Goal: Information Seeking & Learning: Learn about a topic

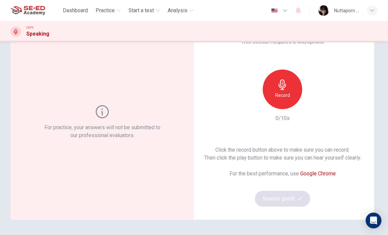
scroll to position [30, 0]
click at [284, 77] on div "Record" at bounding box center [282, 89] width 39 height 39
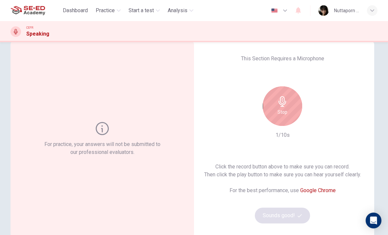
scroll to position [13, 0]
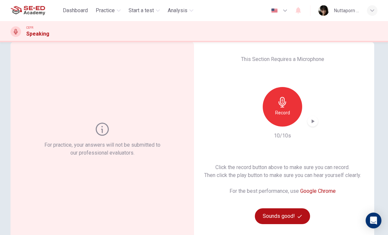
click at [288, 105] on div "Record" at bounding box center [282, 106] width 39 height 39
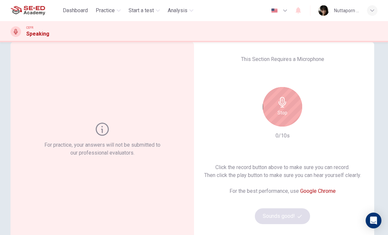
click at [286, 101] on icon "button" at bounding box center [282, 102] width 11 height 11
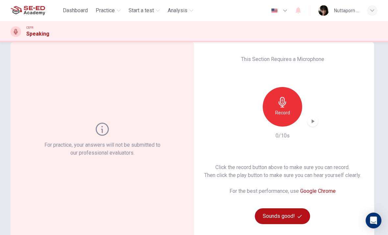
click at [291, 101] on div "Record" at bounding box center [282, 106] width 39 height 39
click at [312, 123] on icon "button" at bounding box center [313, 121] width 3 height 4
click at [293, 213] on button "Sounds good!" at bounding box center [282, 216] width 55 height 16
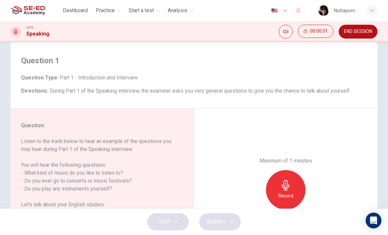
click at [367, 148] on div "Maximum of 1 minutes Record 0/60s" at bounding box center [286, 189] width 184 height 163
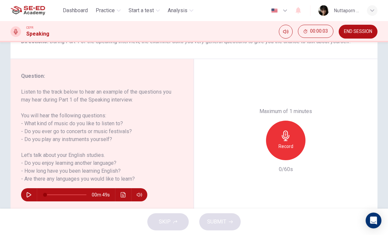
scroll to position [64, 0]
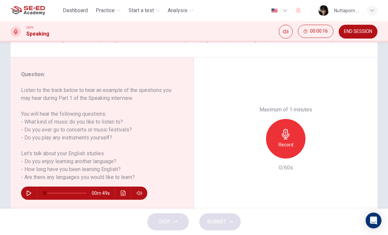
click at [30, 193] on icon "button" at bounding box center [28, 192] width 5 height 5
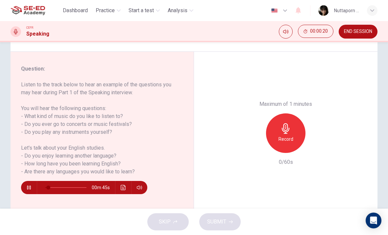
scroll to position [70, 0]
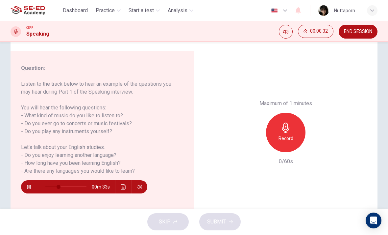
click at [24, 188] on button "button" at bounding box center [29, 186] width 11 height 13
click at [27, 189] on button "button" at bounding box center [29, 186] width 11 height 13
click at [29, 187] on icon "button" at bounding box center [28, 186] width 5 height 5
click at [285, 113] on div "Record" at bounding box center [285, 132] width 39 height 39
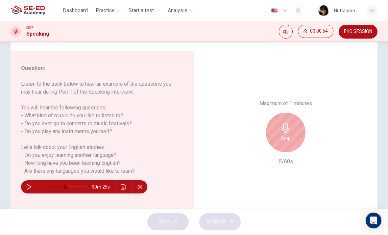
click at [288, 134] on h6 "Stop" at bounding box center [286, 138] width 10 height 8
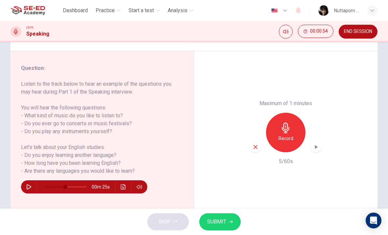
click at [253, 144] on icon "button" at bounding box center [256, 147] width 6 height 6
click at [293, 113] on div "Record" at bounding box center [285, 132] width 39 height 39
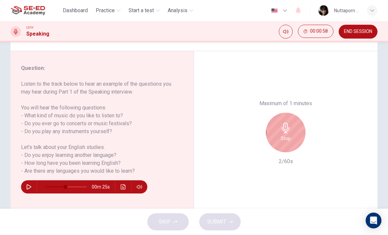
click at [280, 113] on div "Stop" at bounding box center [285, 132] width 39 height 39
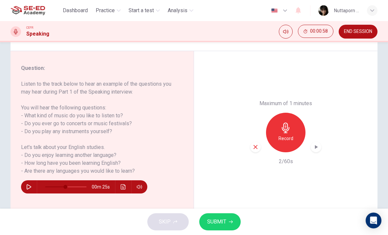
click at [255, 145] on icon "button" at bounding box center [256, 147] width 4 height 4
click at [287, 113] on div "Record" at bounding box center [285, 132] width 39 height 39
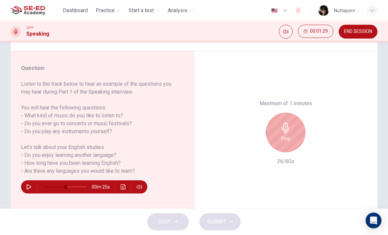
click at [304, 113] on div "Stop" at bounding box center [285, 132] width 39 height 39
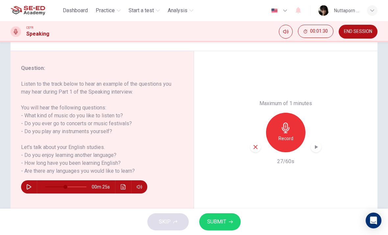
click at [21, 187] on div "00m 25s" at bounding box center [84, 186] width 126 height 13
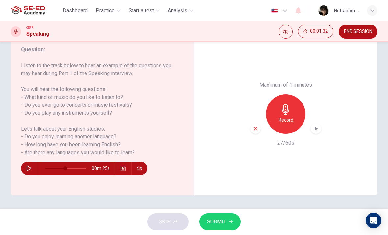
scroll to position [89, 0]
click at [29, 167] on icon "button" at bounding box center [28, 168] width 5 height 5
click at [28, 173] on button "button" at bounding box center [29, 168] width 11 height 13
click at [26, 178] on div "Question : Listen to the track below to hear an example of the questions you ma…" at bounding box center [103, 114] width 184 height 163
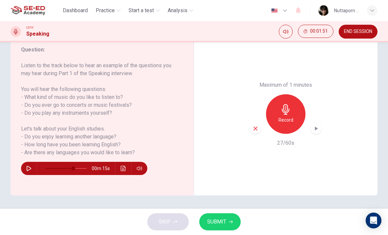
click at [24, 169] on button "button" at bounding box center [29, 168] width 11 height 13
click at [27, 171] on button "button" at bounding box center [29, 168] width 11 height 13
click at [287, 94] on div "Record" at bounding box center [285, 113] width 39 height 39
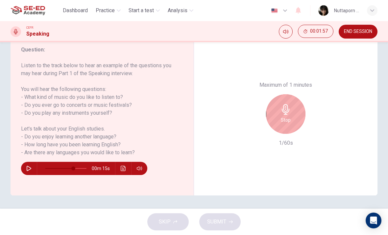
click at [296, 94] on div "Stop" at bounding box center [285, 113] width 39 height 39
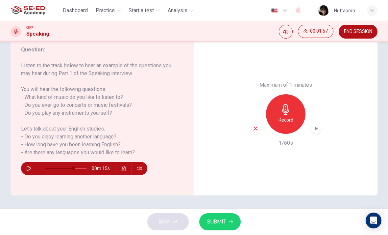
click at [258, 125] on icon "button" at bounding box center [256, 128] width 6 height 6
click at [33, 169] on button "button" at bounding box center [29, 168] width 11 height 13
click at [30, 167] on icon "button" at bounding box center [28, 168] width 5 height 5
click at [123, 169] on icon "Click to see the audio transcription" at bounding box center [123, 168] width 5 height 5
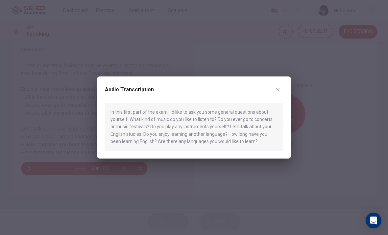
click at [30, 175] on div at bounding box center [194, 117] width 388 height 235
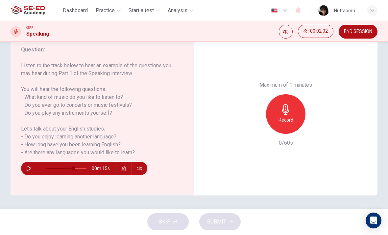
click at [29, 173] on button "button" at bounding box center [29, 168] width 11 height 13
click at [289, 94] on div "Record" at bounding box center [285, 113] width 39 height 39
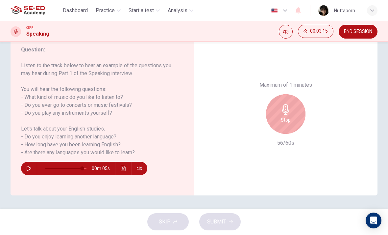
click at [286, 94] on div "Stop" at bounding box center [285, 113] width 39 height 39
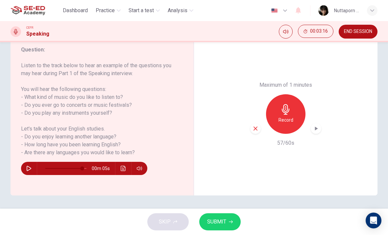
click at [252, 123] on div "button" at bounding box center [255, 128] width 11 height 11
click at [298, 94] on div "Record" at bounding box center [285, 113] width 39 height 39
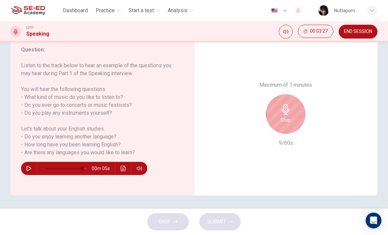
click at [289, 104] on icon "button" at bounding box center [286, 109] width 11 height 11
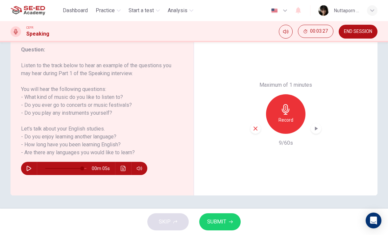
click at [256, 125] on icon "button" at bounding box center [256, 128] width 6 height 6
click at [284, 104] on icon "button" at bounding box center [286, 109] width 8 height 11
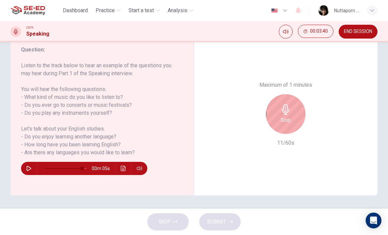
click at [293, 94] on div "Stop" at bounding box center [285, 113] width 39 height 39
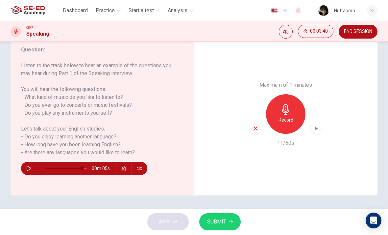
click at [254, 123] on div "button" at bounding box center [255, 128] width 11 height 11
click at [286, 104] on icon "button" at bounding box center [286, 109] width 8 height 11
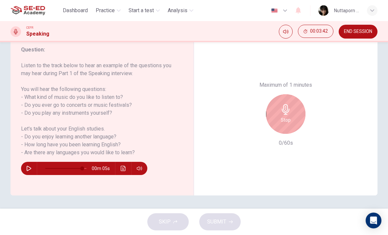
click at [293, 94] on div "Stop" at bounding box center [285, 113] width 39 height 39
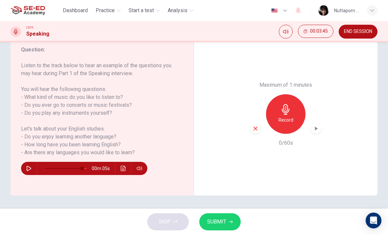
click at [264, 94] on div "Record" at bounding box center [285, 113] width 71 height 39
click at [263, 94] on div "Record" at bounding box center [285, 113] width 71 height 39
click at [255, 126] on icon "button" at bounding box center [256, 128] width 4 height 4
click at [286, 116] on h6 "Record" at bounding box center [286, 120] width 15 height 8
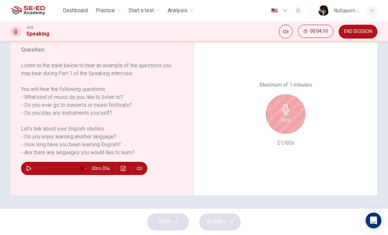
click at [289, 104] on icon "button" at bounding box center [286, 109] width 11 height 11
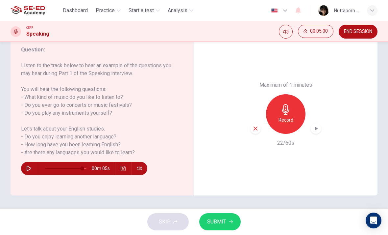
click at [246, 97] on div "Maximum of 1 minutes Record 22/60s" at bounding box center [286, 114] width 184 height 163
click at [257, 125] on icon "button" at bounding box center [256, 128] width 6 height 6
click at [294, 94] on div "Record" at bounding box center [285, 113] width 39 height 39
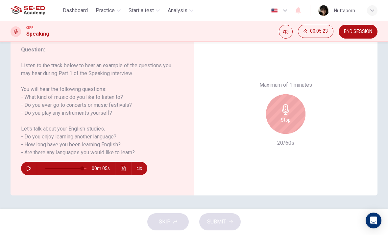
click at [286, 94] on div "Stop" at bounding box center [285, 113] width 39 height 39
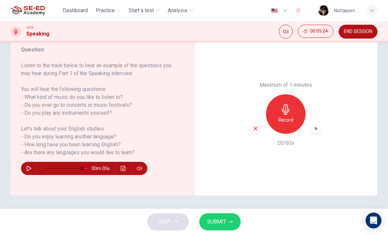
click at [253, 123] on div "button" at bounding box center [255, 128] width 11 height 11
click at [294, 94] on div "Record" at bounding box center [285, 113] width 39 height 39
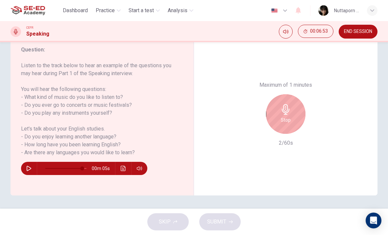
click at [285, 104] on icon "button" at bounding box center [286, 109] width 11 height 11
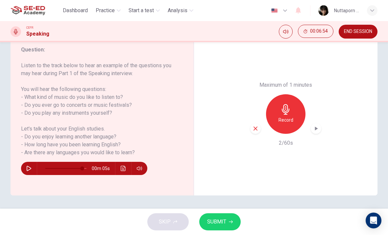
click at [256, 126] on icon "button" at bounding box center [256, 128] width 4 height 4
click at [293, 94] on div "Record" at bounding box center [285, 113] width 39 height 39
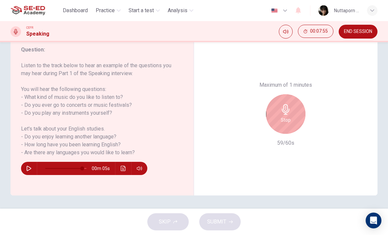
click at [290, 116] on h6 "Stop" at bounding box center [286, 120] width 10 height 8
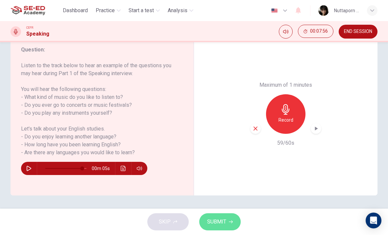
click at [232, 215] on button "SUBMIT" at bounding box center [219, 221] width 41 height 17
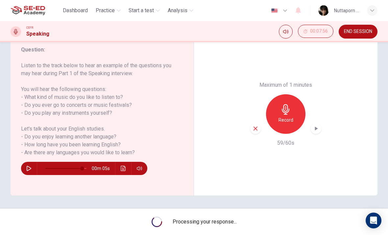
type input "0"
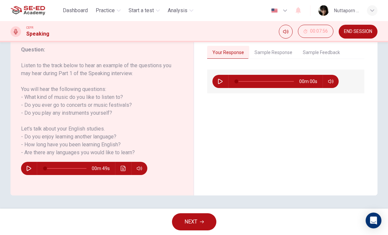
click at [218, 79] on button "button" at bounding box center [220, 81] width 11 height 13
type input "3"
click at [282, 55] on button "Sample Response" at bounding box center [273, 53] width 48 height 14
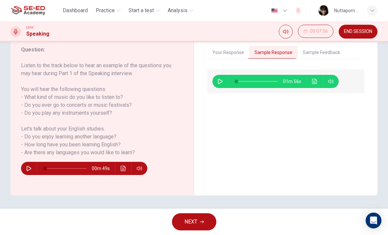
click at [220, 77] on button "button" at bounding box center [220, 81] width 11 height 13
type input "1"
click at [241, 50] on button "Your Response" at bounding box center [228, 53] width 42 height 14
type input "7"
type input "1"
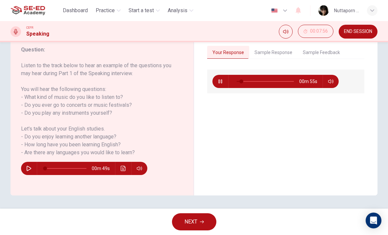
click at [223, 85] on button "button" at bounding box center [220, 81] width 11 height 13
type input "8"
click at [279, 49] on button "Sample Response" at bounding box center [273, 53] width 48 height 14
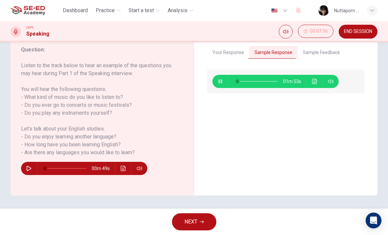
click at [317, 82] on icon "Click to see the audio transcription" at bounding box center [314, 81] width 5 height 5
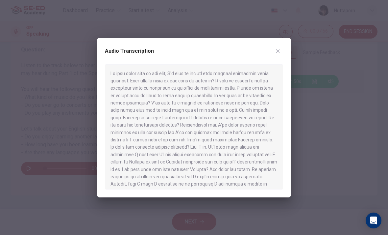
scroll to position [0, 0]
click at [122, 121] on div at bounding box center [194, 126] width 178 height 125
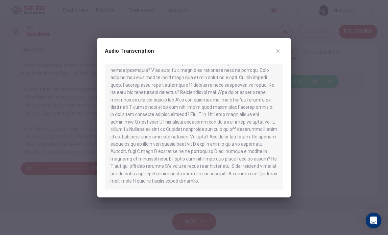
scroll to position [31, 0]
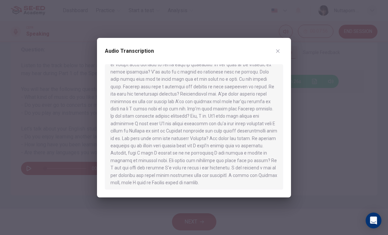
click at [282, 48] on button "button" at bounding box center [278, 51] width 11 height 11
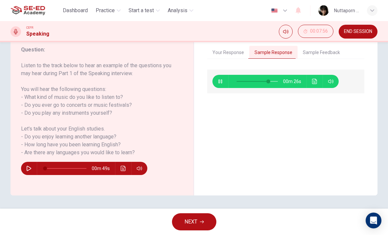
type input "78"
click at [200, 225] on button "NEXT" at bounding box center [194, 221] width 44 height 17
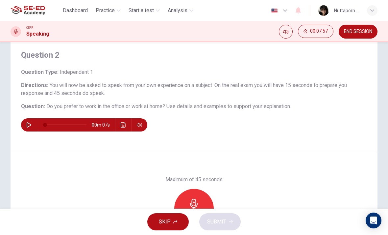
scroll to position [20, 0]
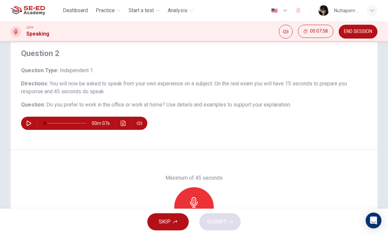
click at [24, 115] on div "Question Type : Independent 1 Directions : You will now be asked to speak from …" at bounding box center [194, 97] width 346 height 63
click at [32, 120] on button "button" at bounding box center [29, 122] width 11 height 13
type input "0"
click at [185, 206] on div "Record" at bounding box center [193, 206] width 39 height 39
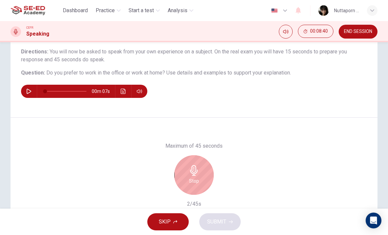
scroll to position [53, 0]
click at [194, 186] on div "Stop" at bounding box center [193, 174] width 39 height 39
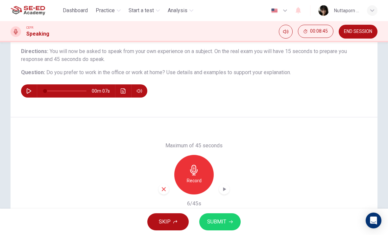
scroll to position [68, 0]
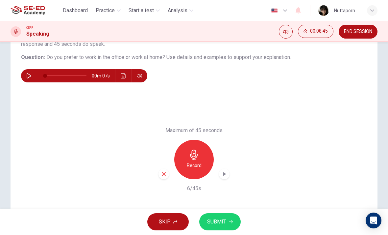
click at [163, 174] on icon "button" at bounding box center [164, 174] width 6 height 6
click at [199, 161] on div "Record" at bounding box center [193, 159] width 39 height 39
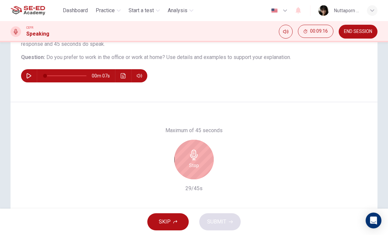
click at [194, 159] on icon "button" at bounding box center [194, 154] width 8 height 11
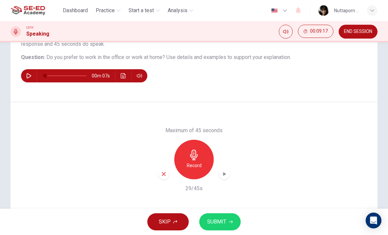
click at [157, 183] on div "Maximum of 45 seconds Record 29/45s" at bounding box center [194, 159] width 367 height 114
click at [163, 172] on icon "button" at bounding box center [164, 174] width 4 height 4
click at [188, 164] on h6 "Record" at bounding box center [194, 165] width 15 height 8
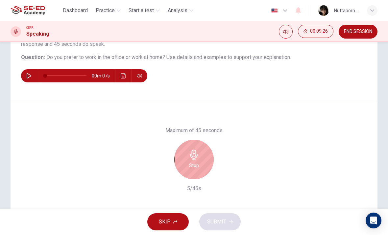
click at [189, 145] on div "Stop" at bounding box center [193, 159] width 39 height 39
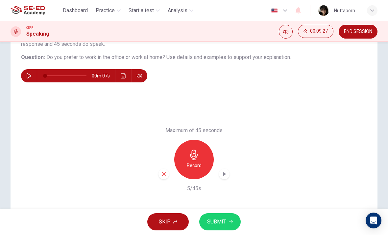
click at [162, 169] on div "button" at bounding box center [164, 173] width 11 height 11
click at [161, 168] on div "Record" at bounding box center [194, 159] width 71 height 39
click at [188, 161] on div "Record" at bounding box center [193, 159] width 39 height 39
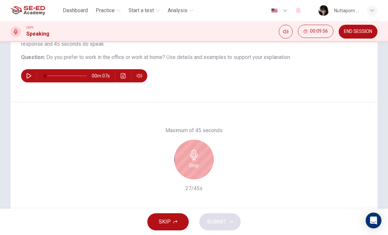
click at [198, 163] on h6 "Stop" at bounding box center [194, 165] width 10 height 8
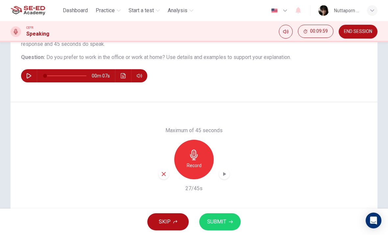
click at [222, 224] on span "SUBMIT" at bounding box center [216, 221] width 19 height 9
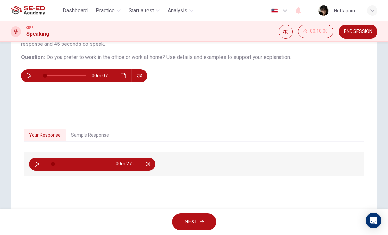
click at [104, 129] on button "Sample Response" at bounding box center [90, 135] width 48 height 14
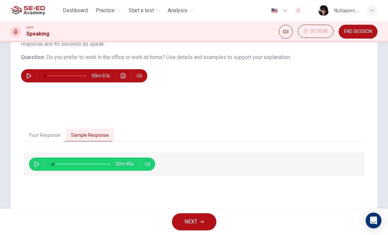
click at [38, 160] on button "button" at bounding box center [37, 163] width 11 height 13
type input "55"
click at [200, 220] on icon "button" at bounding box center [202, 221] width 4 height 4
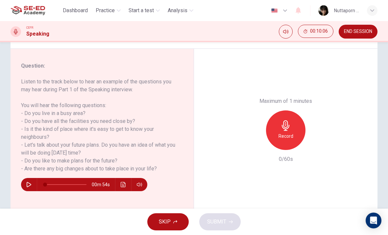
scroll to position [73, 0]
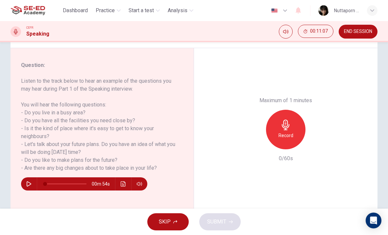
click at [285, 119] on icon "button" at bounding box center [286, 124] width 11 height 11
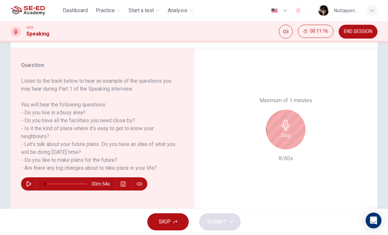
click at [293, 110] on div "Stop" at bounding box center [285, 129] width 39 height 39
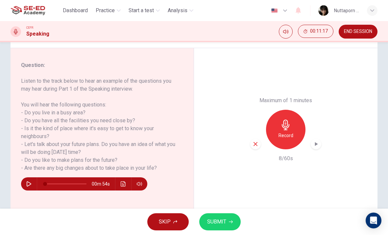
click at [260, 139] on div "button" at bounding box center [255, 144] width 11 height 11
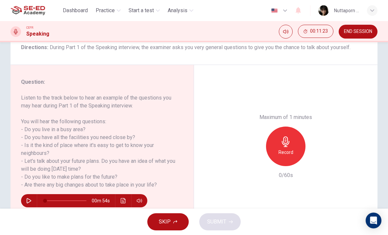
scroll to position [57, 0]
click at [283, 148] on h6 "Record" at bounding box center [286, 152] width 15 height 8
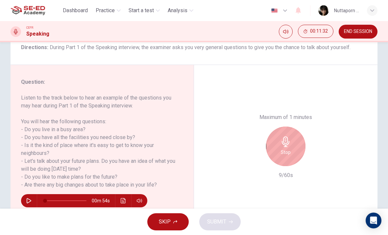
click at [284, 136] on icon "button" at bounding box center [286, 141] width 8 height 11
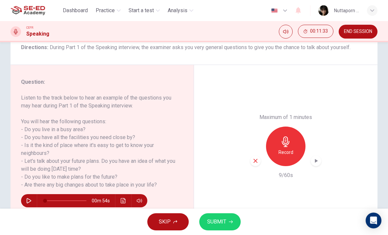
click at [257, 158] on icon "button" at bounding box center [256, 161] width 6 height 6
click at [165, 220] on span "SKIP" at bounding box center [165, 221] width 12 height 9
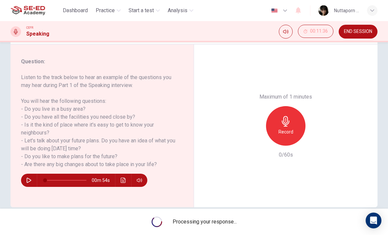
scroll to position [79, 0]
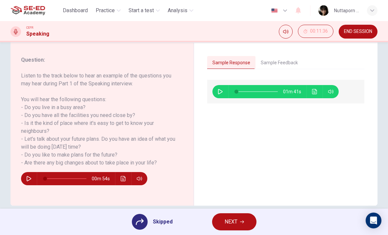
click at [286, 66] on button "Sample Feedback" at bounding box center [280, 63] width 48 height 14
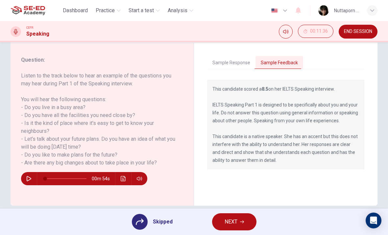
click at [244, 59] on button "Sample Response" at bounding box center [231, 63] width 48 height 14
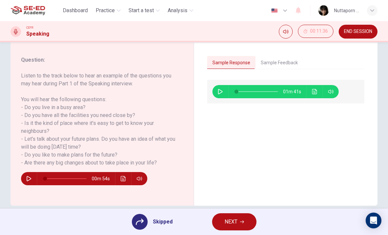
click at [279, 65] on button "Sample Feedback" at bounding box center [280, 63] width 48 height 14
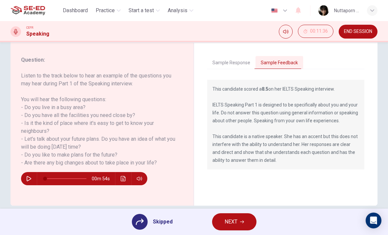
click at [246, 57] on button "Sample Response" at bounding box center [231, 63] width 48 height 14
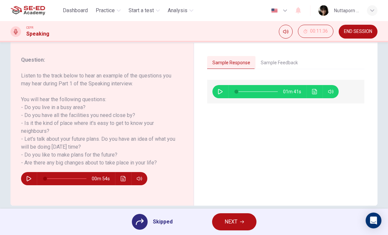
click at [220, 92] on icon "button" at bounding box center [220, 91] width 5 height 5
click at [283, 62] on button "Sample Feedback" at bounding box center [280, 63] width 48 height 14
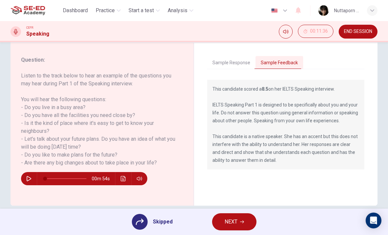
click at [246, 65] on button "Sample Response" at bounding box center [231, 63] width 48 height 14
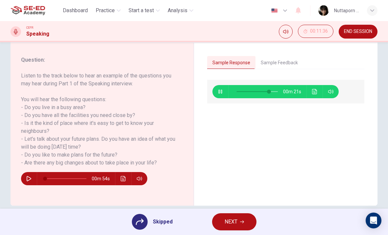
type input "79"
click at [234, 223] on span "NEXT" at bounding box center [231, 221] width 13 height 9
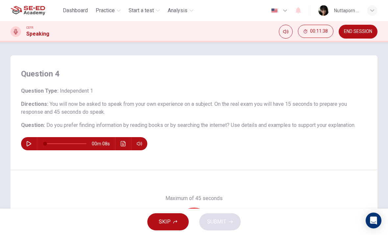
click at [366, 55] on div "Question 4 Question Type : Independent 1 Directions : You will now be asked to …" at bounding box center [194, 125] width 388 height 166
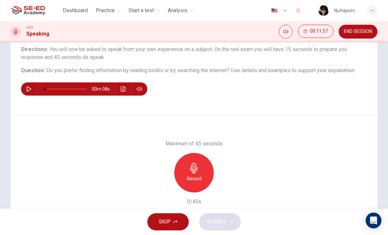
scroll to position [55, 0]
click at [184, 178] on div "Record" at bounding box center [193, 171] width 39 height 39
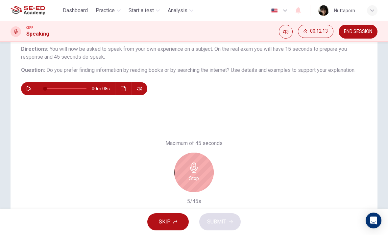
click at [187, 159] on div "Stop" at bounding box center [193, 171] width 39 height 39
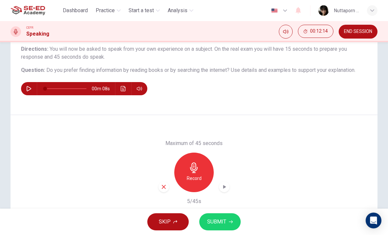
click at [163, 187] on icon "button" at bounding box center [164, 187] width 4 height 4
click at [195, 176] on h6 "Record" at bounding box center [194, 178] width 15 height 8
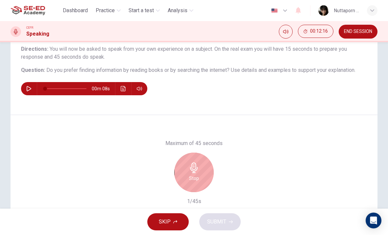
click at [192, 173] on div "Stop" at bounding box center [193, 171] width 39 height 39
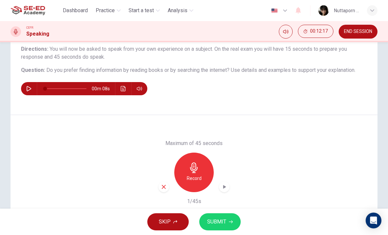
click at [161, 191] on div "button" at bounding box center [164, 186] width 11 height 11
click at [191, 173] on div "Record" at bounding box center [193, 171] width 39 height 39
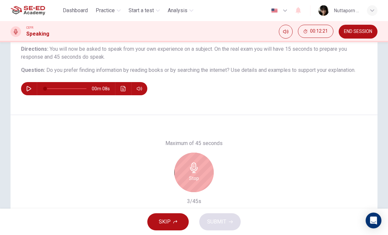
click at [198, 175] on h6 "Stop" at bounding box center [194, 178] width 10 height 8
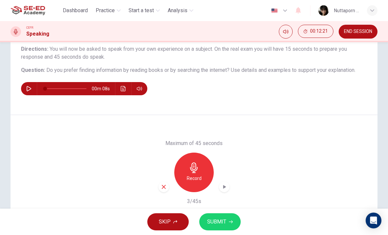
click at [164, 187] on icon "button" at bounding box center [164, 187] width 4 height 4
click at [192, 170] on icon "button" at bounding box center [194, 167] width 11 height 11
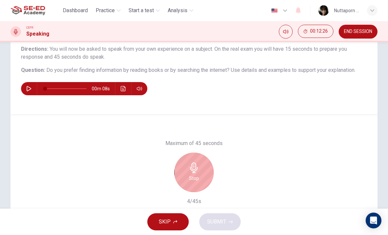
click at [198, 158] on div "Stop" at bounding box center [193, 171] width 39 height 39
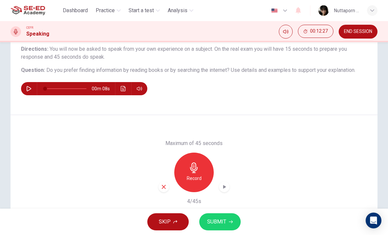
click at [163, 185] on icon "button" at bounding box center [164, 187] width 6 height 6
click at [194, 172] on icon "button" at bounding box center [194, 167] width 8 height 11
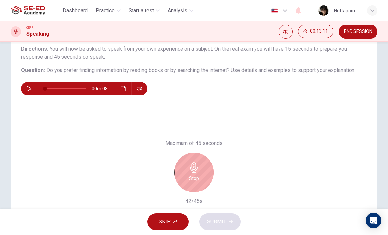
click at [198, 170] on icon "button" at bounding box center [194, 167] width 11 height 11
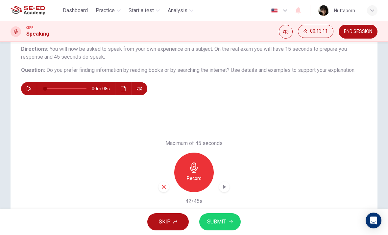
click at [238, 224] on button "SUBMIT" at bounding box center [219, 221] width 41 height 17
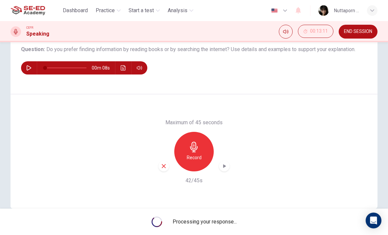
scroll to position [75, 0]
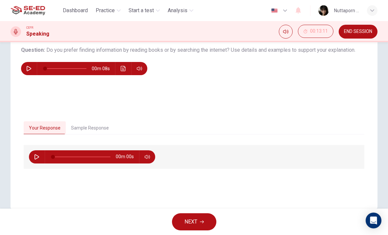
click at [30, 154] on div "00m 00s" at bounding box center [92, 156] width 126 height 13
click at [31, 160] on div "00m 43s" at bounding box center [92, 156] width 126 height 13
click at [36, 156] on icon "button" at bounding box center [36, 156] width 5 height 5
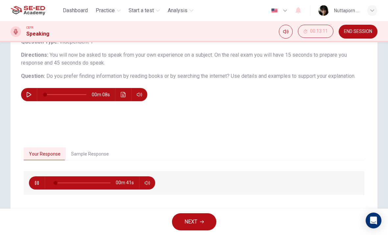
scroll to position [52, 0]
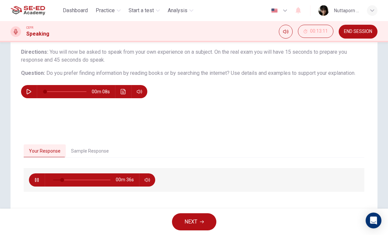
type input "19"
click at [363, 31] on span "END SESSION" at bounding box center [358, 31] width 28 height 5
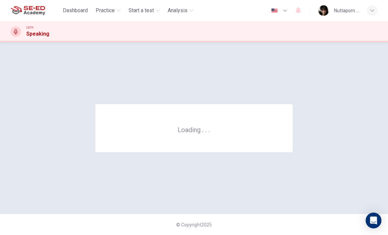
scroll to position [0, 0]
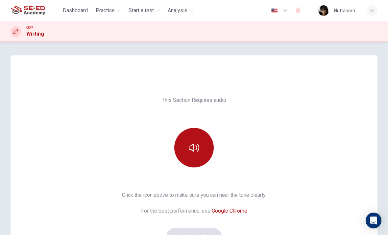
click at [198, 151] on icon "button" at bounding box center [194, 147] width 11 height 8
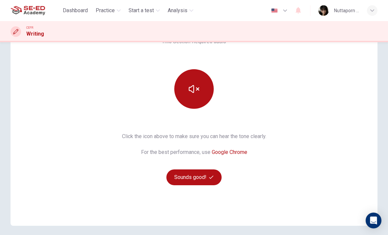
scroll to position [59, 0]
click at [202, 89] on button "button" at bounding box center [193, 88] width 39 height 39
click at [186, 88] on button "button" at bounding box center [193, 88] width 39 height 39
click at [197, 91] on icon "button" at bounding box center [194, 88] width 11 height 11
click at [198, 97] on button "button" at bounding box center [193, 88] width 39 height 39
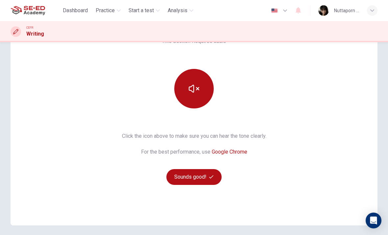
click at [194, 183] on button "Sounds good!" at bounding box center [193, 177] width 55 height 16
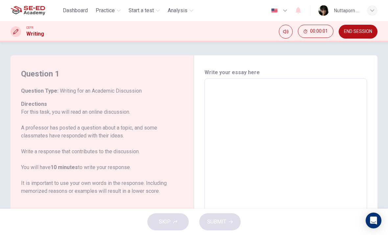
scroll to position [0, 0]
click at [307, 100] on textarea at bounding box center [285, 188] width 153 height 209
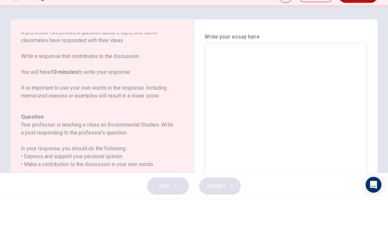
scroll to position [61, 0]
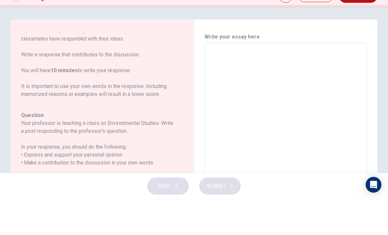
click at [159, 58] on p "For this task, you will read an online discussion. A professor has posted a que…" at bounding box center [98, 90] width 154 height 87
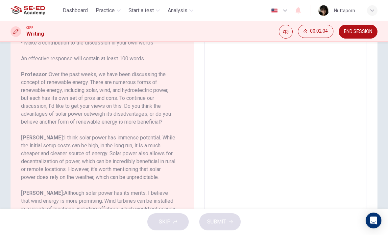
scroll to position [34, 0]
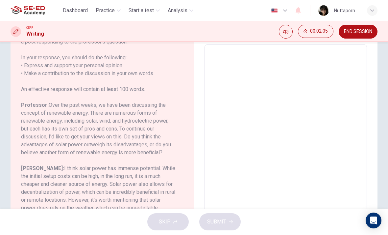
click at [253, 107] on textarea at bounding box center [285, 154] width 153 height 209
click at [320, 72] on textarea at bounding box center [285, 154] width 153 height 209
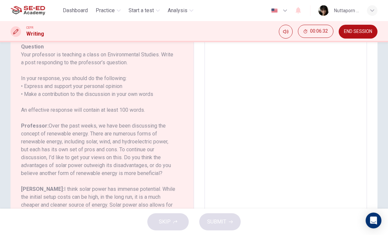
scroll to position [119, 0]
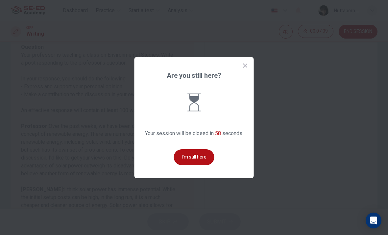
click at [193, 165] on button "I'm still here" at bounding box center [194, 157] width 40 height 16
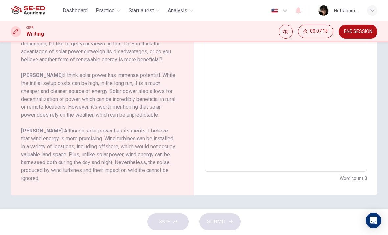
scroll to position [0, 0]
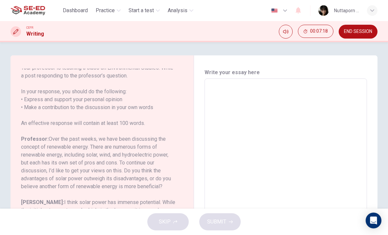
click at [168, 163] on h6 "Professor: Over the past weeks, we have been discussing the concept of renewabl…" at bounding box center [98, 162] width 154 height 55
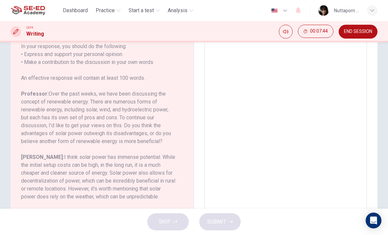
scroll to position [69, 0]
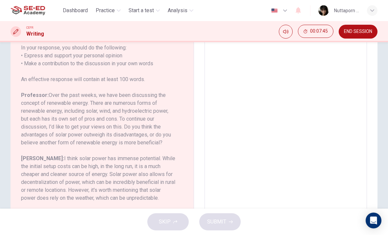
click at [238, 68] on textarea at bounding box center [285, 119] width 153 height 209
type textarea "I"
type textarea "x"
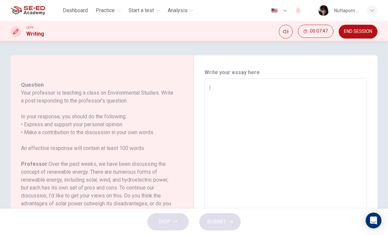
type textarea "Im"
type textarea "x"
type textarea "Imm"
type textarea "x"
type textarea "Im"
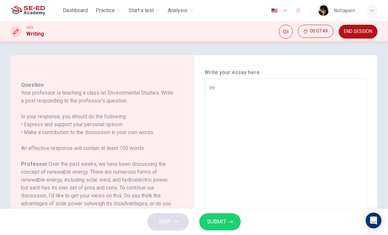
type textarea "x"
type textarea "I"
type textarea "x"
type textarea "In"
type textarea "x"
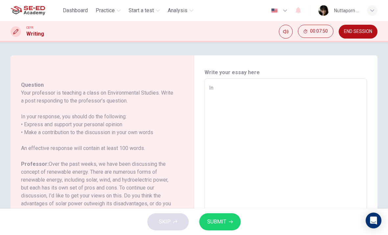
type textarea "In"
type textarea "x"
type textarea "In m"
type textarea "x"
type textarea "In my"
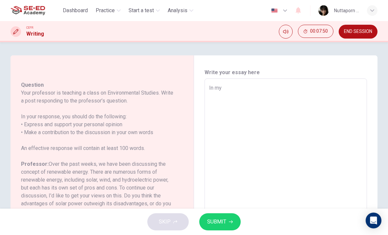
type textarea "x"
type textarea "In my"
type textarea "x"
type textarea "In my o"
type textarea "x"
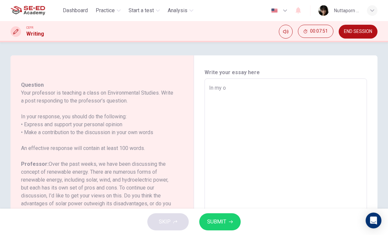
type textarea "In my op"
type textarea "x"
type textarea "In my opi"
type textarea "x"
type textarea "In my opin"
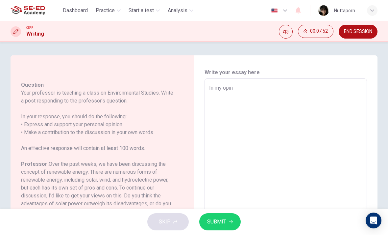
type textarea "x"
type textarea "In my opini"
type textarea "x"
type textarea "In my opinio"
type textarea "x"
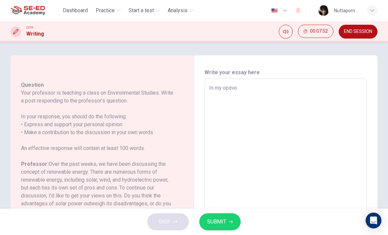
type textarea "In my opinion"
type textarea "x"
type textarea "In my opinion"
type textarea "x"
type textarea "In my opinion i"
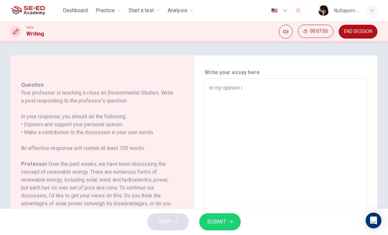
type textarea "x"
type textarea "In my opinion"
type textarea "x"
type textarea "In my opinion I"
type textarea "x"
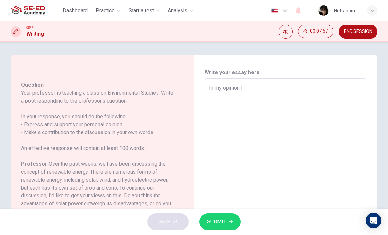
type textarea "In my opinion I"
type textarea "x"
type textarea "In my opinion I t"
type textarea "x"
type textarea "In my opinion I th"
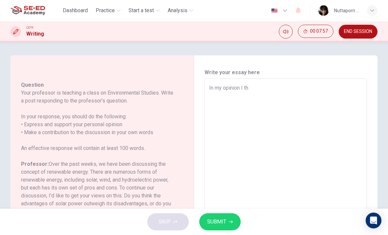
type textarea "x"
type textarea "In my opinion I thi"
type textarea "x"
type textarea "In my opinion I thin"
type textarea "x"
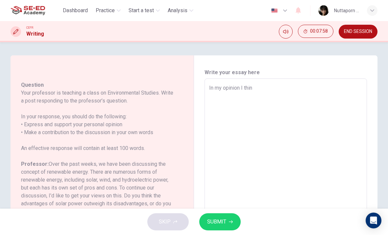
type textarea "In my opinion I think"
type textarea "x"
type textarea "In my opinion I think"
type textarea "x"
type textarea "In my opinion I think r"
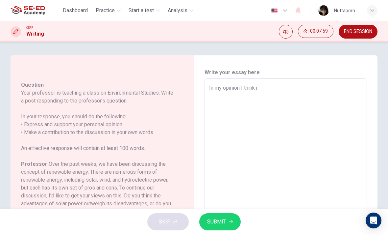
type textarea "x"
type textarea "In my opinion I think re"
type textarea "x"
type textarea "In my opinion I think ren"
type textarea "x"
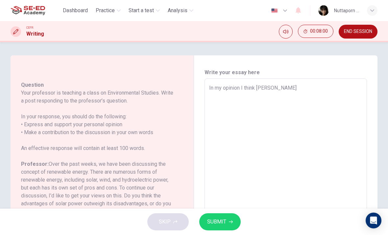
type textarea "In my opinion I think renw"
type textarea "x"
type textarea "In my opinion I think ren"
type textarea "x"
type textarea "In my opinion I think rene"
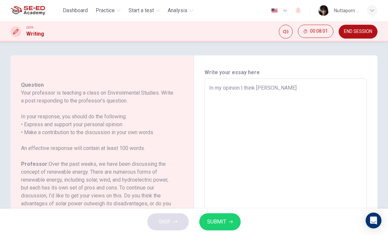
type textarea "x"
type textarea "In my opinion I think renew"
type textarea "x"
type textarea "In my opinion I think renewa"
type textarea "x"
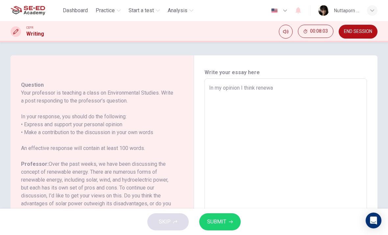
type textarea "In my opinion I think renewab"
type textarea "x"
type textarea "In my opinion I think renewabl"
type textarea "x"
type textarea "In my opinion I think renewable"
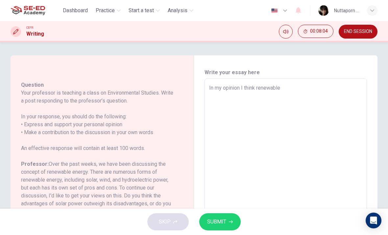
type textarea "x"
type textarea "In my opinion I think renewable"
type textarea "x"
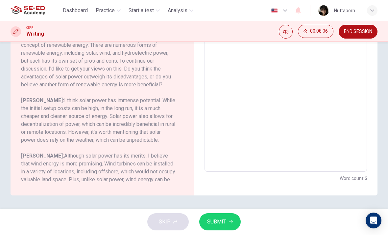
scroll to position [127, 0]
type textarea "In my opinion I think renewable e"
type textarea "x"
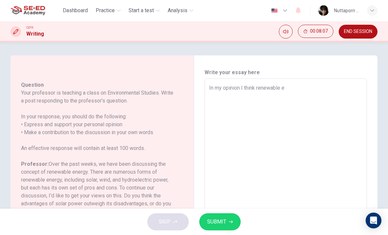
type textarea "In my opinion I think renewable en"
type textarea "x"
type textarea "In my opinion I think renewable ene"
type textarea "x"
type textarea "In my opinion I think renewable ener"
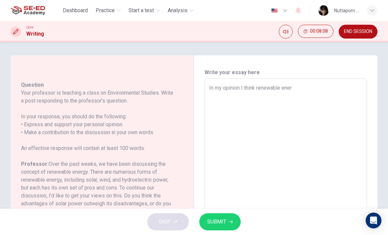
type textarea "x"
type textarea "In my opinion I think renewable enery"
type textarea "x"
type textarea "In my opinion I think renewable enery"
type textarea "x"
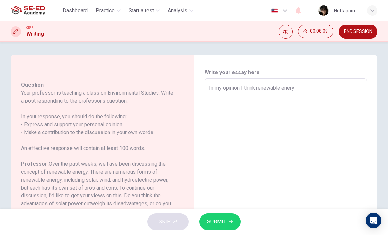
type textarea "In my opinion I think renewable enery"
type textarea "x"
type textarea "In my opinion I think renewable ener"
type textarea "x"
type textarea "In my opinion I think renewable energ"
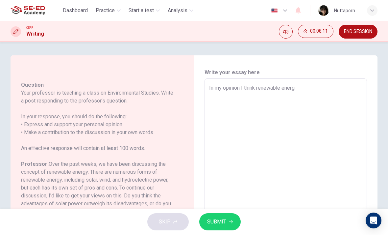
type textarea "x"
type textarea "In my opinion I think renewable energy"
type textarea "x"
type textarea "In my opinion I think renewable energy"
type textarea "x"
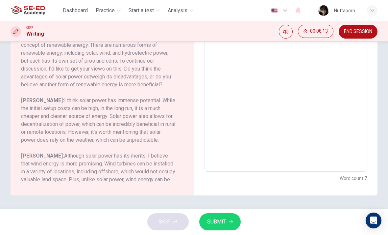
scroll to position [127, 0]
type textarea "In my opinion I think renewable energy"
click at [166, 49] on h6 "Professor: Over the past weeks, we have been discussing the concept of renewabl…" at bounding box center [98, 60] width 154 height 55
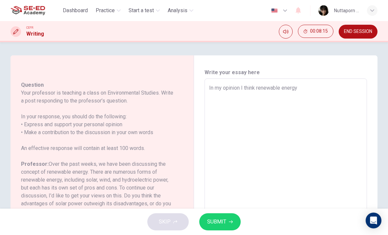
scroll to position [0, 0]
click at [318, 84] on textarea "In my opinion I think renewable energy" at bounding box center [285, 188] width 153 height 209
type textarea "x"
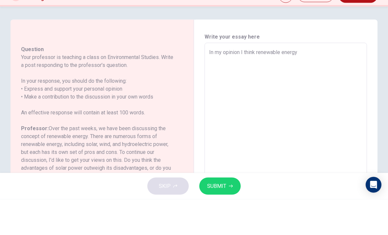
type textarea "In my opinion I think renewable energy i"
type textarea "x"
type textarea "In my opinion I think renewable energy is"
type textarea "x"
type textarea "In my opinion I think renewable energy is"
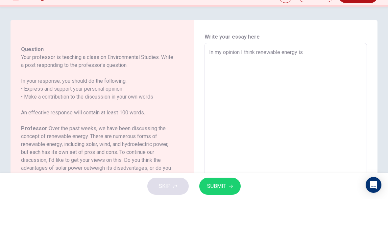
type textarea "x"
type textarea "In my opinion I think renewable energy is m"
type textarea "x"
type textarea "In my opinion I think renewable energy is mo"
type textarea "x"
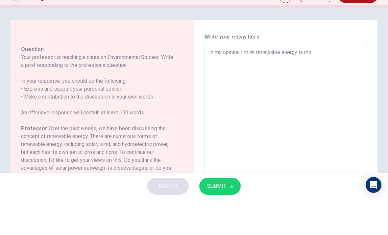
type textarea "In my opinion I think renewable energy is mor"
type textarea "x"
type textarea "In my opinion I think renewable energy is more"
type textarea "x"
type textarea "In my opinion I think renewable energy is more"
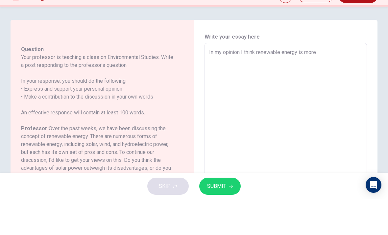
type textarea "x"
click at [344, 84] on textarea "In my opinion I think renewable energy is more" at bounding box center [285, 188] width 153 height 209
type textarea "In my opinion I think renewable energy is more b"
type textarea "x"
type textarea "In my opinion I think renewable energy is more be"
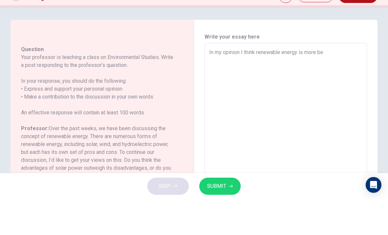
type textarea "x"
type textarea "In my opinion I think renewable energy is more ben"
type textarea "x"
type textarea "In my opinion I think renewable energy is more bene"
type textarea "x"
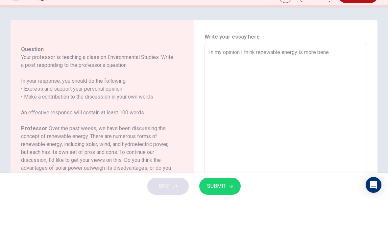
type textarea "In my opinion I think renewable energy is more benef"
type textarea "x"
type textarea "In my opinion I think renewable energy is more benefi"
type textarea "x"
type textarea "In my opinion I think renewable energy is more benefic"
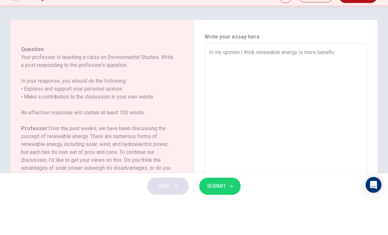
type textarea "x"
type textarea "In my opinion I think renewable energy is more benefici"
type textarea "x"
type textarea "In my opinion I think renewable energy is more beneficia"
type textarea "x"
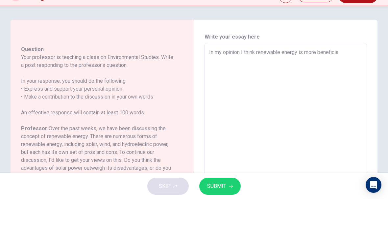
type textarea "In my opinion I think renewable energy is more beneficiao"
type textarea "x"
type textarea "In my opinion I think renewable energy is more beneficiaol"
type textarea "x"
type textarea "In my opinion I think renewable energy is more beneficiao"
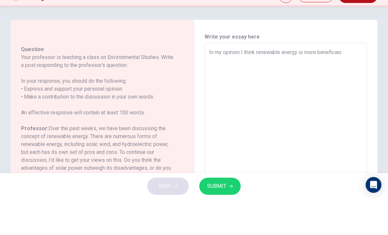
type textarea "x"
type textarea "In my opinion I think renewable energy is more beneficia"
type textarea "x"
type textarea "In my opinion I think renewable energy is more beneficial"
type textarea "x"
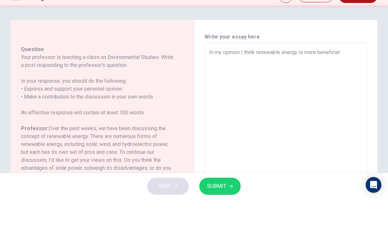
scroll to position [-2, 0]
type textarea "In my opinion I think renewable energy is more beneficial"
type textarea "x"
type textarea "In my opinion I think renewable energy is more beneficial ,"
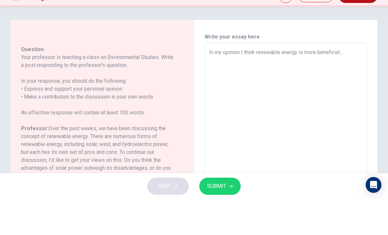
type textarea "x"
type textarea "In my opinion I think renewable energy is more beneficial ,"
type textarea "x"
type textarea "In my opinion I think renewable energy is more beneficial , p"
type textarea "x"
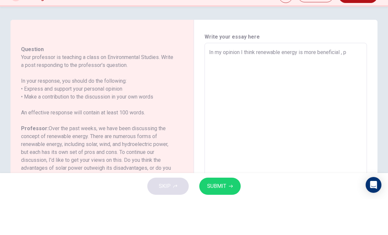
type textarea "In my opinion I think renewable energy is more beneficial ,"
type textarea "x"
type textarea "In my opinion I think renewable energy is more beneficial , I"
type textarea "x"
type textarea "In my opinion I think renewable energy is more beneficial , I"
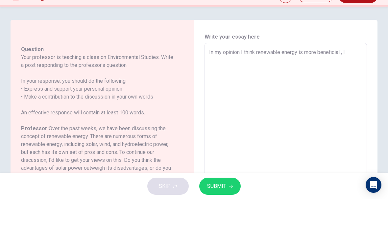
type textarea "x"
type textarea "In my opinion I think renewable energy is more beneficial , I t"
type textarea "x"
type textarea "In my opinion I think renewable energy is more beneficial , I th"
type textarea "x"
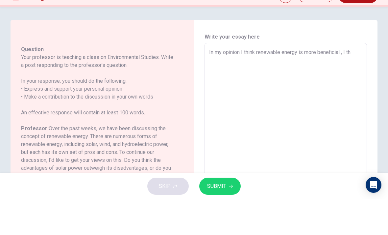
type textarea "In my opinion I think renewable energy is more beneficial , I thi"
type textarea "x"
type textarea "In my opinion I think renewable energy is more beneficial , I thin"
type textarea "x"
type textarea "In my opinion I think renewable energy is more beneficial , I think"
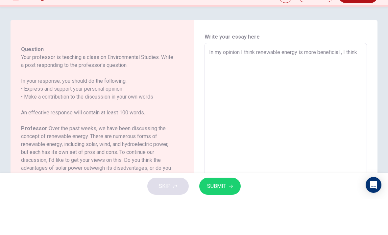
type textarea "x"
type textarea "In my opinion I think renewable energy is more beneficial , I think"
type textarea "x"
type textarea "In my opinion I think renewable energy is more beneficial , I think p"
type textarea "x"
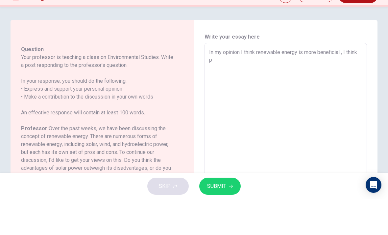
type textarea "In my opinion I think renewable energy is more beneficial , I think ps"
type textarea "x"
type textarea "In my opinion I think renewable energy is more beneficial , I think ps"
type textarea "x"
type textarea "In my opinion I think renewable energy is more beneficial , I think ps"
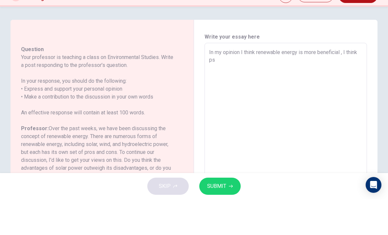
type textarea "x"
type textarea "In my opinion I think renewable energy is more beneficial , I think p"
type textarea "x"
type textarea "In my opinion I think renewable energy is more beneficial , I think"
type textarea "x"
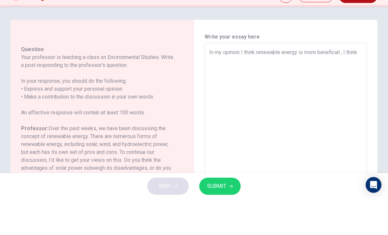
type textarea "In my opinion I think renewable energy is more beneficial , I think"
type textarea "x"
type textarea "In my opinion I think renewable energy is more beneficial , I thin"
type textarea "x"
type textarea "In my opinion I think renewable energy is more beneficial , I think"
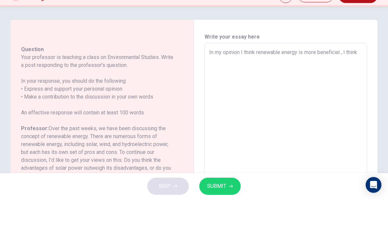
type textarea "x"
type textarea "In my opinion I think renewable energy is more beneficial , I thinks"
type textarea "x"
type textarea "In my opinion I think renewable energy is more beneficial , I thinks"
type textarea "x"
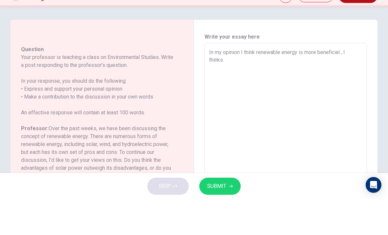
type textarea "In my opinion I think renewable energy is more beneficial , I thinks i"
type textarea "x"
type textarea "In my opinion I think renewable energy is more beneficial , I thinks"
type textarea "x"
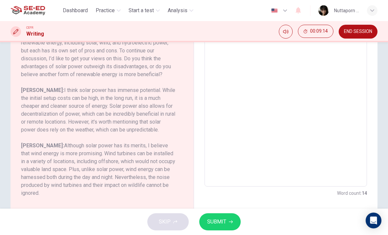
scroll to position [112, 0]
click at [355, 81] on textarea "In my opinion I think renewable energy is more beneficial , I thinks it can" at bounding box center [285, 76] width 153 height 209
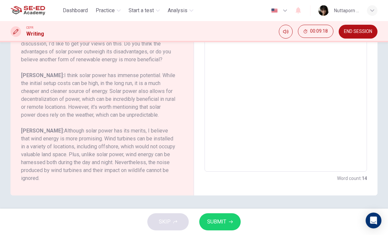
scroll to position [127, 0]
click at [356, 104] on textarea "In my opinion I think renewable energy is more beneficial , I thinks it can" at bounding box center [285, 61] width 153 height 209
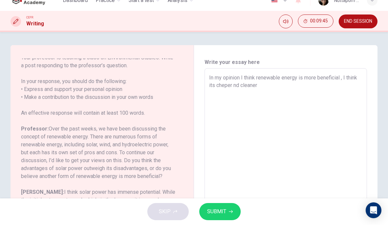
click at [237, 84] on textarea "In my opinion I think renewable energy is more beneficial , I think its cheper …" at bounding box center [285, 188] width 153 height 209
click at [280, 88] on textarea "In my opinion I think renewable energy is more beneficial , I think its cheper …" at bounding box center [285, 188] width 153 height 209
click at [272, 85] on textarea "In my opinion I think renewable energy is more beneficial , I think its cheper …" at bounding box center [285, 188] width 153 height 209
click at [339, 90] on textarea "In my opinion I think renewable energy is more beneficial , I think its cheper …" at bounding box center [285, 188] width 153 height 209
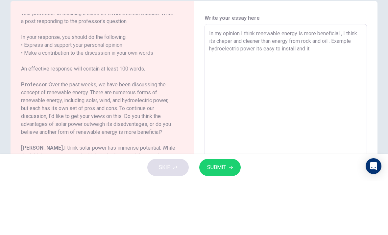
click at [267, 84] on textarea "In my opinion I think renewable energy is more beneficial , I think its cheper …" at bounding box center [285, 188] width 153 height 209
click at [333, 84] on textarea "In my opinion I think renewable energy is more beneficial , I think its cheper …" at bounding box center [285, 188] width 153 height 209
click at [371, 60] on div "Write your essay here In my opinion I think renewable energy is more beneficial…" at bounding box center [286, 188] width 184 height 267
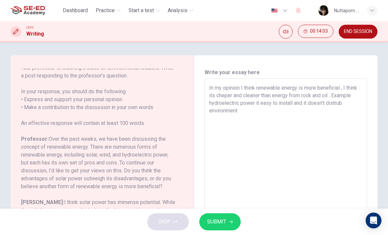
click at [298, 108] on textarea "In my opinion I think renewable energy is more beneficial , I think its cheper …" at bounding box center [285, 188] width 153 height 209
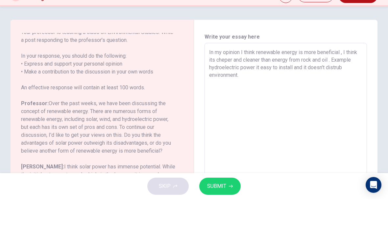
click at [375, 69] on div "Write your essay here In my opinion I think renewable energy is more beneficial…" at bounding box center [286, 188] width 184 height 267
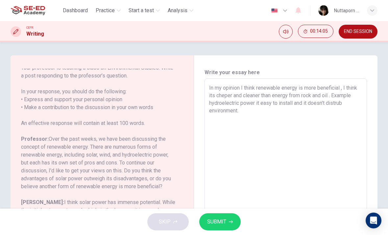
click at [231, 217] on button "SUBMIT" at bounding box center [219, 221] width 41 height 17
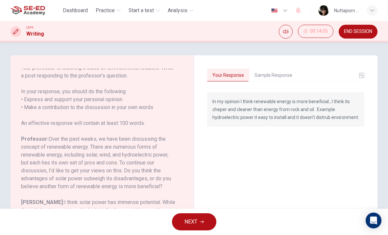
click at [293, 81] on button "Sample Response" at bounding box center [273, 75] width 48 height 14
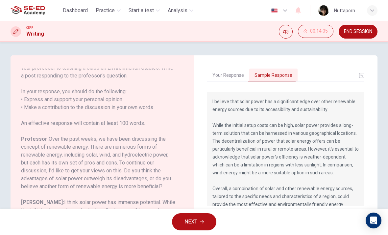
click at [295, 83] on div "Your Response Sample Response In my opinion I think renewable energy is more be…" at bounding box center [285, 181] width 157 height 227
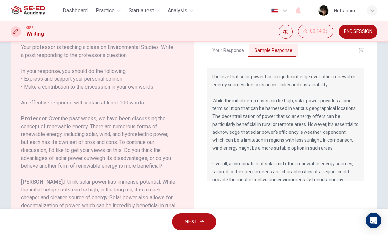
scroll to position [148, 0]
click at [371, 30] on span "END SESSION" at bounding box center [358, 31] width 28 height 5
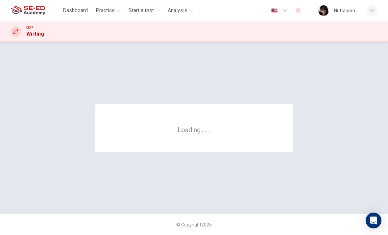
scroll to position [0, 0]
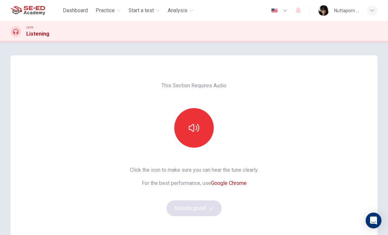
click at [198, 123] on icon "button" at bounding box center [194, 127] width 11 height 11
click at [217, 205] on button "Sounds good!" at bounding box center [193, 208] width 55 height 16
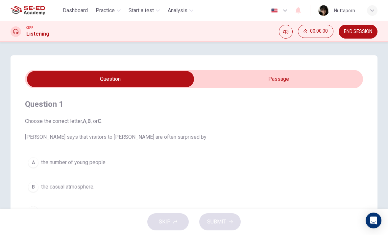
click at [319, 86] on input "checkbox" at bounding box center [110, 79] width 507 height 16
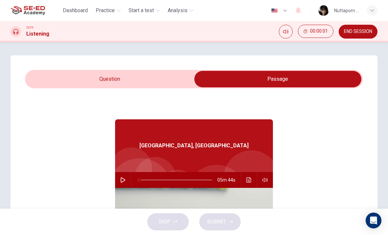
click at [128, 180] on button "button" at bounding box center [123, 180] width 11 height 16
click at [48, 76] on input "checkbox" at bounding box center [277, 79] width 507 height 16
checkbox input "false"
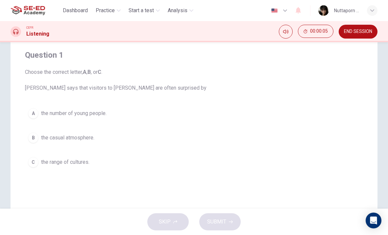
scroll to position [53, 0]
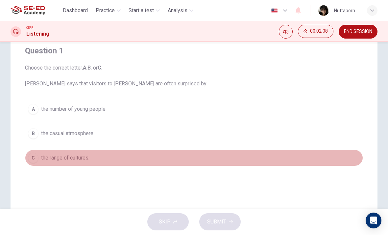
click at [39, 162] on button "C the range of cultures." at bounding box center [194, 157] width 338 height 16
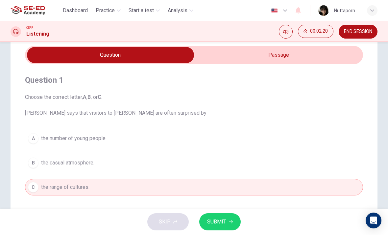
scroll to position [25, 0]
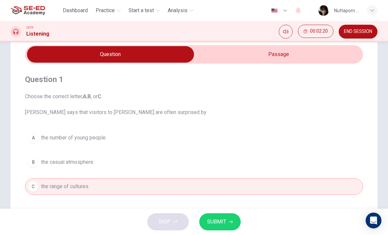
type input "40"
click at [275, 54] on input "checkbox" at bounding box center [110, 54] width 507 height 16
checkbox input "true"
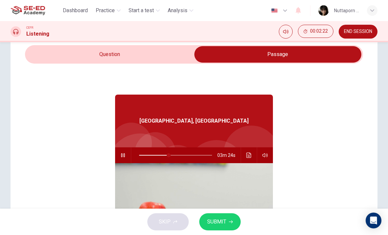
click at [252, 158] on button "Click to see the audio transcription" at bounding box center [249, 155] width 11 height 16
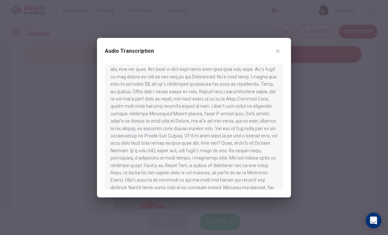
click at [285, 50] on div "Audio Transcription" at bounding box center [194, 117] width 194 height 159
click at [275, 53] on button "button" at bounding box center [278, 51] width 11 height 11
type input "42"
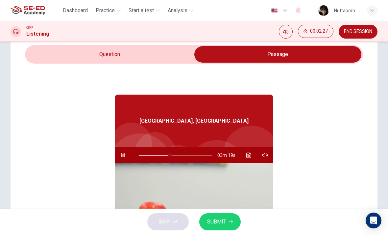
click at [48, 54] on input "checkbox" at bounding box center [277, 54] width 507 height 16
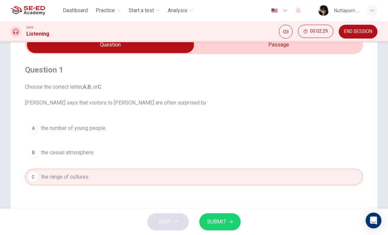
scroll to position [35, 0]
click at [288, 57] on div "Question 1 Choose the correct letter, A , B , or C . Joanne says that visitors …" at bounding box center [194, 124] width 338 height 141
click at [292, 49] on input "checkbox" at bounding box center [110, 44] width 507 height 16
checkbox input "true"
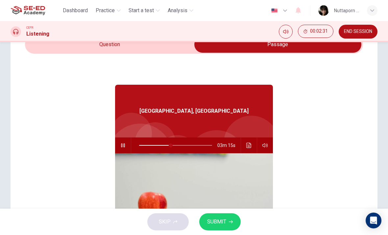
click at [246, 145] on icon "Click to see the audio transcription" at bounding box center [248, 144] width 5 height 5
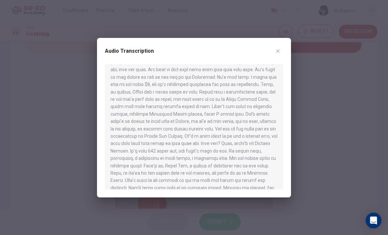
scroll to position [342, 0]
click at [283, 46] on div "Audio Transcription" at bounding box center [194, 55] width 178 height 18
click at [278, 48] on icon "button" at bounding box center [277, 50] width 5 height 5
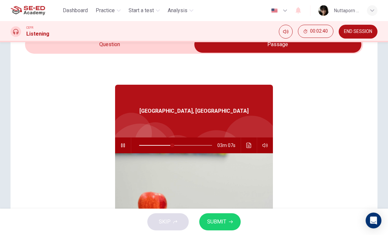
click at [123, 144] on icon "button" at bounding box center [122, 144] width 5 height 5
type input "46"
click at [75, 42] on input "checkbox" at bounding box center [277, 44] width 507 height 16
checkbox input "false"
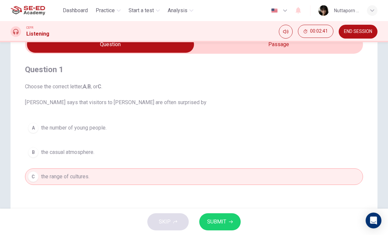
click at [225, 221] on span "SUBMIT" at bounding box center [216, 221] width 19 height 9
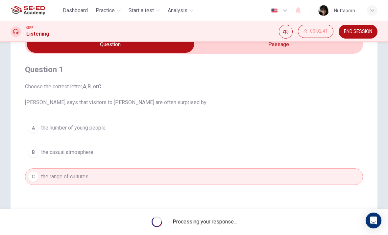
type input "46"
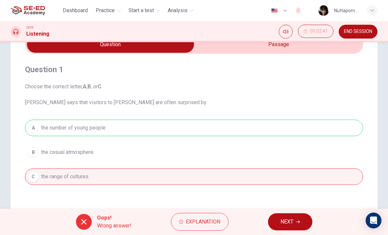
click at [280, 52] on input "checkbox" at bounding box center [110, 44] width 507 height 16
checkbox input "true"
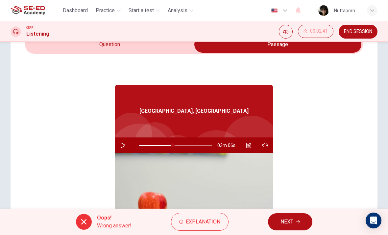
click at [124, 147] on icon "button" at bounding box center [122, 144] width 5 height 5
click at [250, 144] on icon "Click to see the audio transcription" at bounding box center [248, 144] width 5 height 5
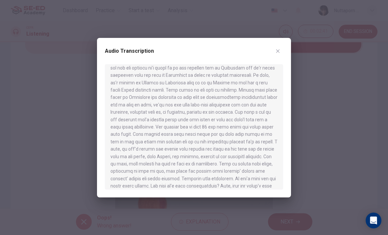
scroll to position [50, 0]
click at [281, 99] on div at bounding box center [194, 126] width 178 height 125
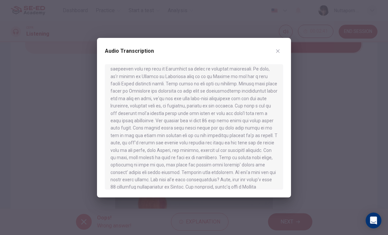
scroll to position [57, 0]
click at [280, 49] on icon "button" at bounding box center [277, 50] width 5 height 5
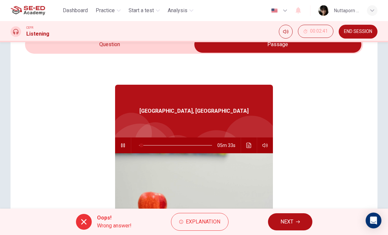
click at [246, 149] on button "Click to see the audio transcription" at bounding box center [249, 145] width 11 height 16
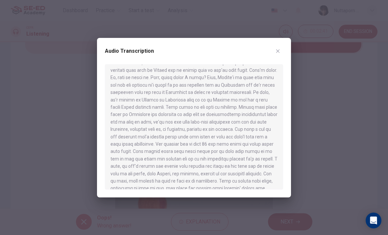
scroll to position [34, 0]
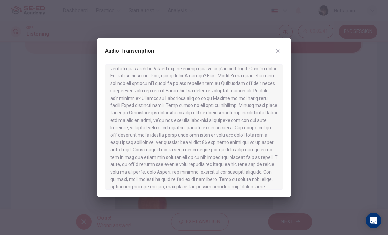
click at [280, 49] on icon "button" at bounding box center [277, 50] width 5 height 5
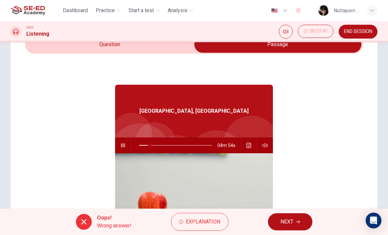
click at [123, 147] on icon "button" at bounding box center [122, 144] width 5 height 5
click at [247, 147] on icon "Click to see the audio transcription" at bounding box center [248, 144] width 5 height 5
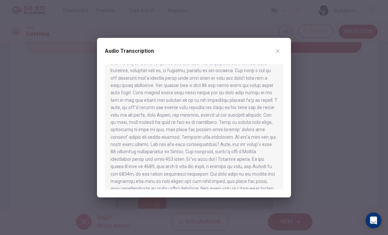
scroll to position [90, 0]
click at [102, 110] on div "Audio Transcription" at bounding box center [194, 117] width 194 height 159
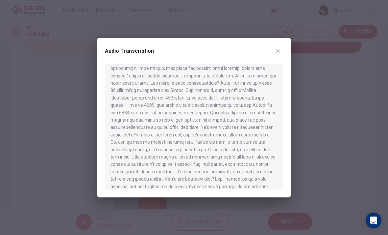
scroll to position [152, 0]
click at [128, 118] on div at bounding box center [194, 126] width 178 height 125
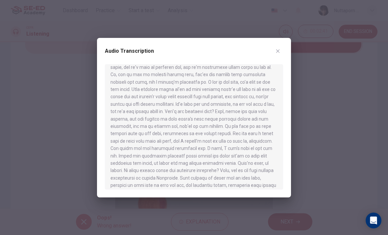
scroll to position [220, 0]
click at [279, 53] on icon "button" at bounding box center [277, 50] width 5 height 5
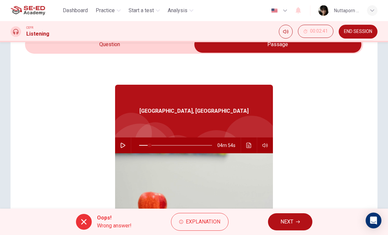
click at [123, 145] on icon "button" at bounding box center [122, 144] width 5 height 5
click at [124, 151] on button "button" at bounding box center [123, 145] width 11 height 16
click at [123, 146] on icon "button" at bounding box center [122, 144] width 5 height 5
click at [200, 217] on span "Explanation" at bounding box center [203, 221] width 35 height 9
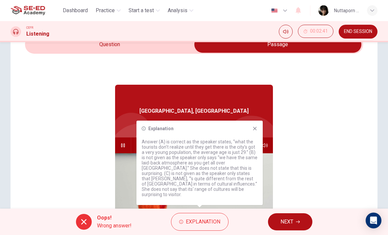
click at [123, 147] on icon "button" at bounding box center [122, 144] width 5 height 5
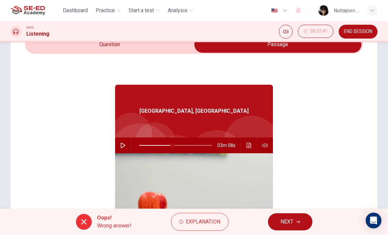
type input "45"
click at [144, 45] on input "checkbox" at bounding box center [277, 44] width 507 height 16
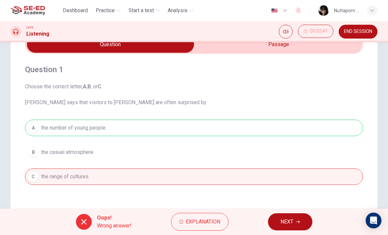
click at [200, 222] on span "Explanation" at bounding box center [203, 221] width 35 height 9
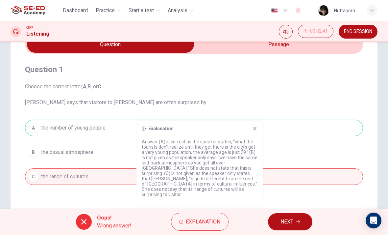
click at [297, 218] on button "NEXT" at bounding box center [290, 221] width 44 height 17
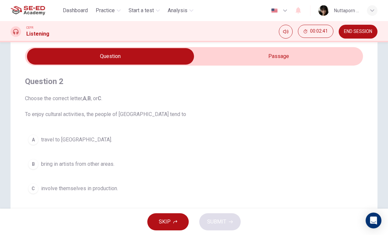
scroll to position [24, 0]
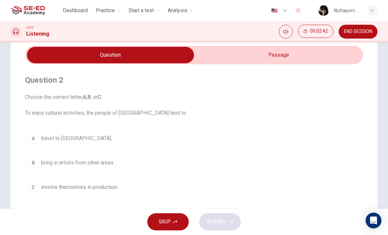
click at [300, 63] on input "checkbox" at bounding box center [110, 55] width 507 height 16
checkbox input "true"
type input "45"
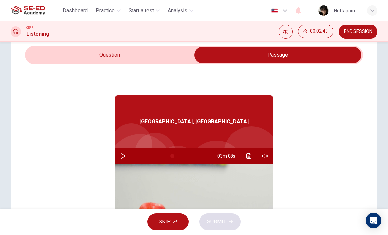
click at [177, 54] on input "checkbox" at bounding box center [277, 55] width 507 height 16
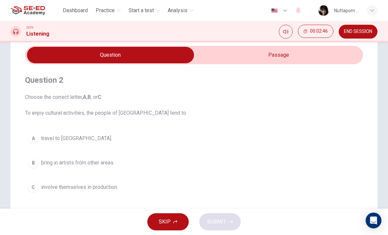
scroll to position [32, 0]
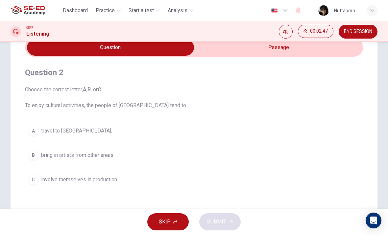
click at [276, 53] on input "checkbox" at bounding box center [110, 47] width 507 height 16
checkbox input "true"
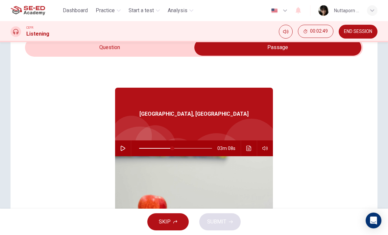
click at [128, 148] on button "button" at bounding box center [123, 148] width 11 height 16
click at [250, 147] on icon "Click to see the audio transcription" at bounding box center [248, 147] width 5 height 5
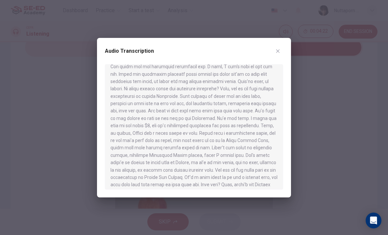
scroll to position [302, 0]
click at [297, 77] on div at bounding box center [194, 117] width 388 height 235
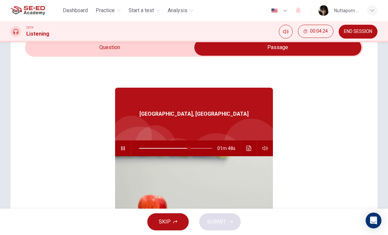
click at [250, 148] on icon "Click to see the audio transcription" at bounding box center [248, 147] width 5 height 5
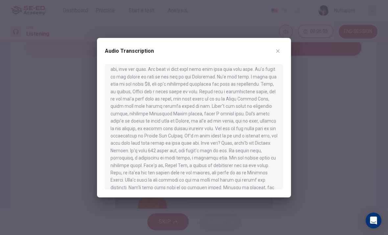
scroll to position [342, 0]
type input "0"
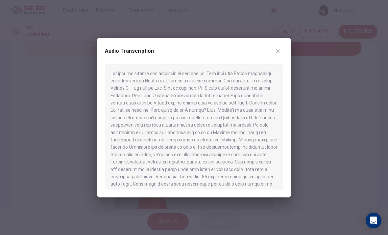
scroll to position [0, 0]
click at [290, 45] on div "Audio Transcription" at bounding box center [194, 117] width 194 height 159
click at [281, 53] on button "button" at bounding box center [278, 51] width 11 height 11
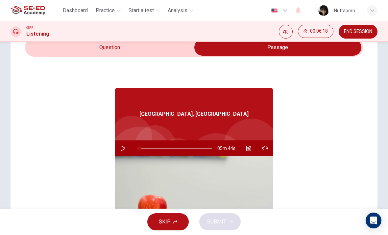
click at [156, 48] on input "checkbox" at bounding box center [277, 47] width 507 height 16
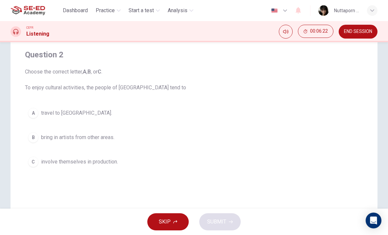
scroll to position [50, 0]
click at [108, 107] on button "A travel to southern Australia." at bounding box center [194, 112] width 338 height 16
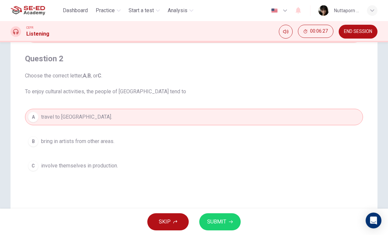
scroll to position [45, 0]
click at [225, 214] on button "SUBMIT" at bounding box center [219, 221] width 41 height 17
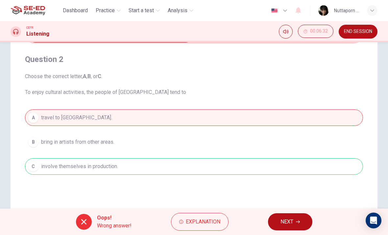
click at [224, 218] on button "Explanation" at bounding box center [200, 222] width 58 height 18
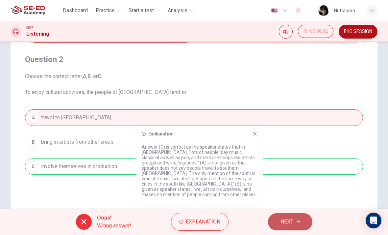
click at [287, 219] on span "NEXT" at bounding box center [287, 221] width 13 height 9
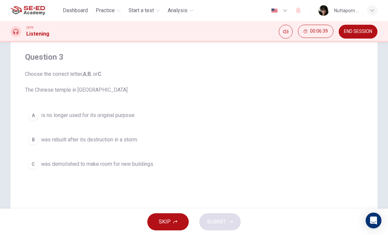
scroll to position [47, 0]
click at [203, 141] on button "B was rebuilt after its destruction in a storm." at bounding box center [194, 140] width 338 height 16
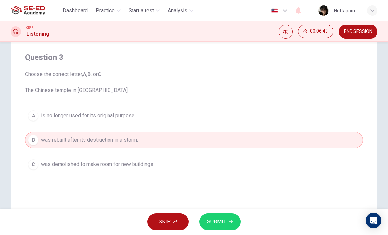
click at [229, 220] on icon "button" at bounding box center [231, 221] width 4 height 4
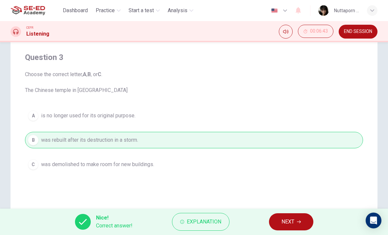
click at [285, 209] on div "Nice! Correct answer! Explanation NEXT" at bounding box center [194, 221] width 388 height 26
click at [294, 221] on span "NEXT" at bounding box center [288, 221] width 13 height 9
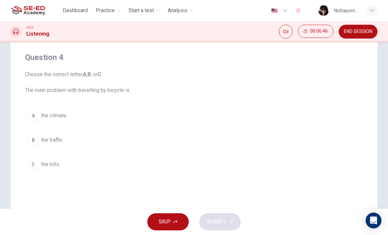
click at [208, 135] on button "B the traffic." at bounding box center [194, 140] width 338 height 16
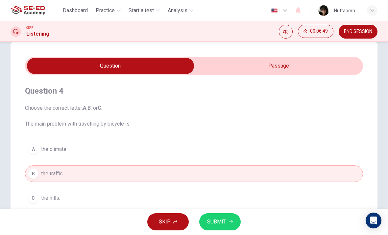
scroll to position [13, 0]
click at [270, 62] on input "checkbox" at bounding box center [110, 65] width 507 height 16
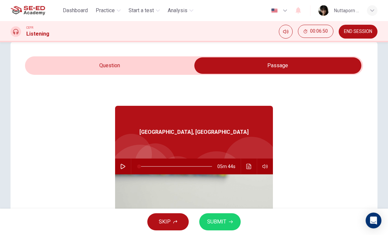
click at [251, 162] on button "Click to see the audio transcription" at bounding box center [249, 166] width 11 height 16
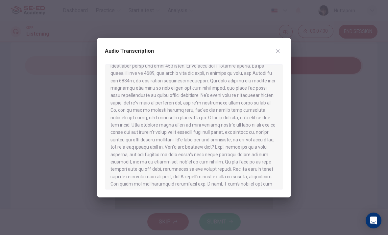
scroll to position [185, 0]
click at [281, 44] on div "Audio Transcription" at bounding box center [194, 117] width 194 height 159
click at [282, 53] on button "button" at bounding box center [278, 51] width 11 height 11
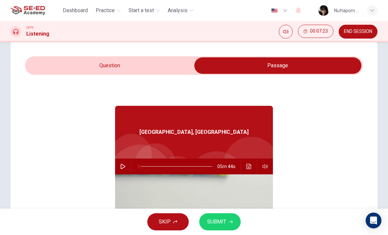
click at [141, 71] on input "checkbox" at bounding box center [277, 65] width 507 height 16
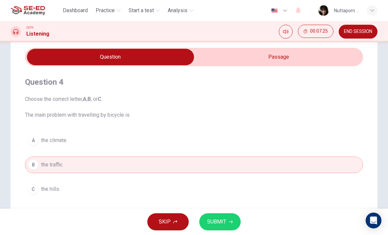
scroll to position [23, 0]
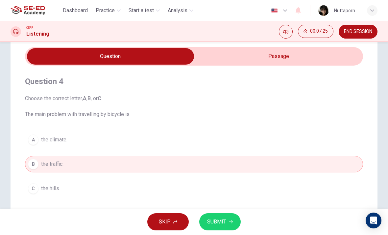
click at [293, 61] on input "checkbox" at bounding box center [110, 56] width 507 height 16
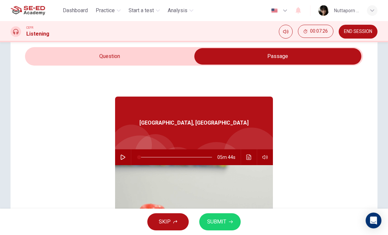
click at [237, 162] on span "05m 44s" at bounding box center [228, 157] width 23 height 16
click at [254, 159] on button "Click to see the audio transcription" at bounding box center [249, 157] width 11 height 16
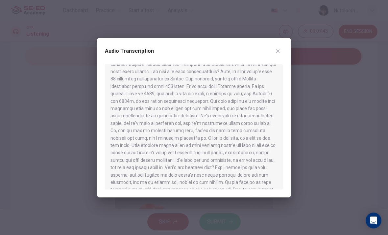
scroll to position [165, 0]
click at [281, 55] on button "button" at bounding box center [278, 51] width 11 height 11
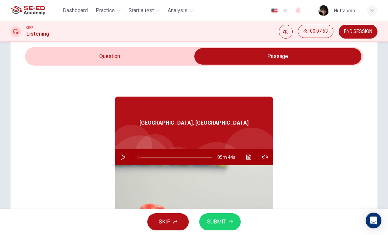
click at [140, 60] on input "checkbox" at bounding box center [277, 56] width 507 height 16
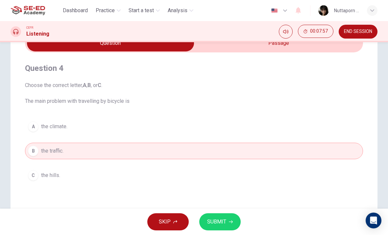
scroll to position [38, 0]
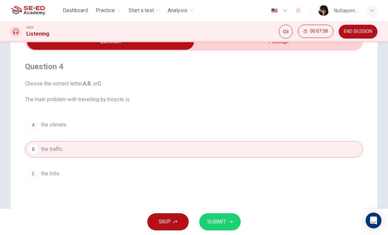
click at [278, 46] on input "checkbox" at bounding box center [110, 41] width 507 height 16
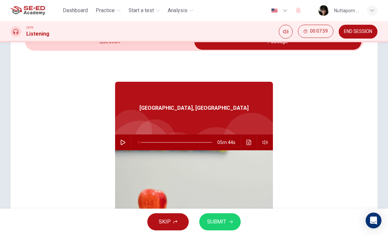
click at [249, 145] on button "Click to see the audio transcription" at bounding box center [249, 142] width 11 height 16
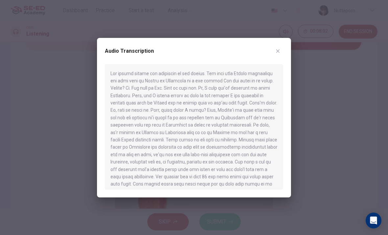
click at [283, 48] on div "Audio Transcription" at bounding box center [194, 55] width 178 height 18
click at [282, 53] on button "button" at bounding box center [278, 51] width 11 height 11
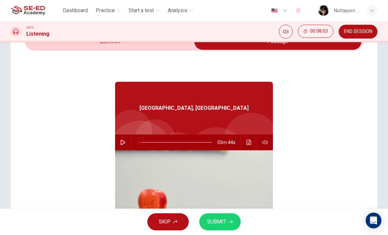
click at [136, 48] on input "checkbox" at bounding box center [277, 41] width 507 height 16
checkbox input "false"
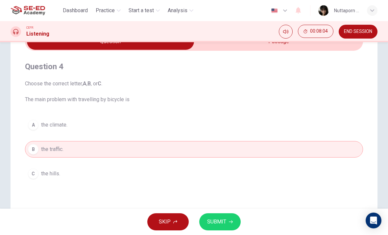
click at [229, 218] on button "SUBMIT" at bounding box center [219, 221] width 41 height 17
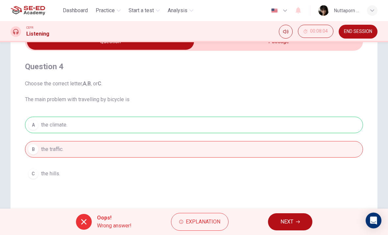
click at [196, 220] on span "Explanation" at bounding box center [203, 221] width 35 height 9
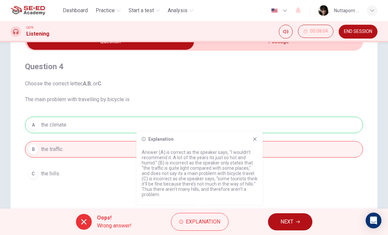
click at [307, 217] on button "NEXT" at bounding box center [290, 221] width 44 height 17
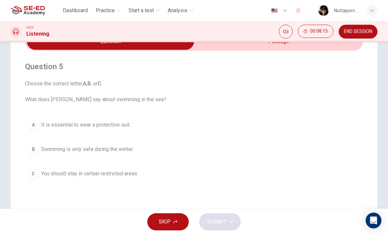
click at [156, 166] on button "C You should stay in certain restricted areas." at bounding box center [194, 173] width 338 height 16
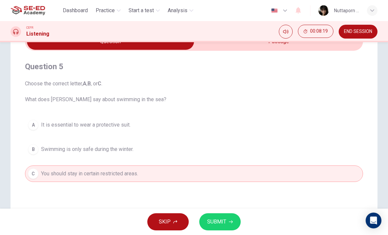
click at [225, 221] on span "SUBMIT" at bounding box center [216, 221] width 19 height 9
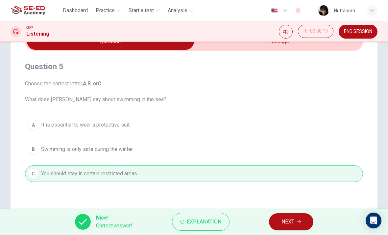
click at [291, 215] on button "NEXT" at bounding box center [291, 221] width 44 height 17
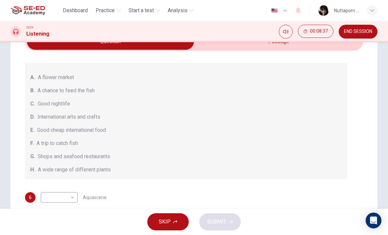
scroll to position [53, 0]
click at [66, 201] on body "This site uses cookies, as explained in our Privacy Policy . If you agree to th…" at bounding box center [194, 117] width 388 height 235
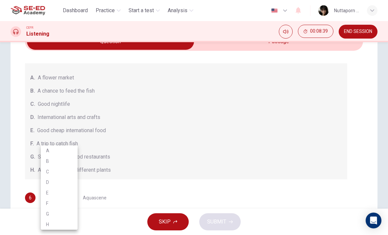
click at [96, 167] on div at bounding box center [194, 117] width 388 height 235
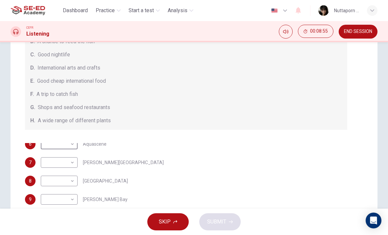
scroll to position [56, 0]
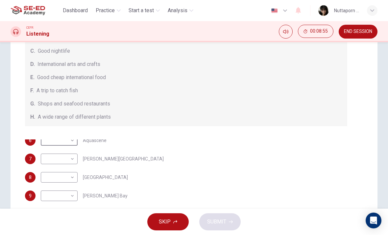
click at [67, 181] on body "This site uses cookies, as explained in our Privacy Policy . If you agree to th…" at bounding box center [194, 117] width 388 height 235
click at [65, 162] on li "B" at bounding box center [59, 161] width 37 height 11
type input "B"
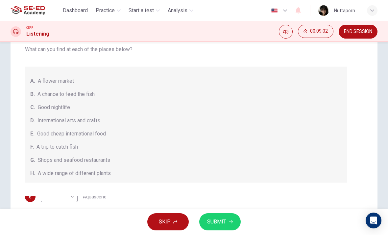
scroll to position [0, 0]
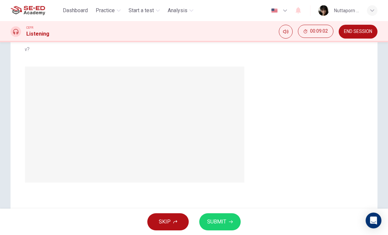
checkbox input "true"
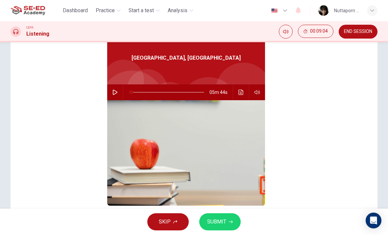
click at [115, 98] on button "button" at bounding box center [115, 92] width 11 height 16
click at [184, 90] on span at bounding box center [184, 92] width 4 height 4
type input "72"
checkbox input "false"
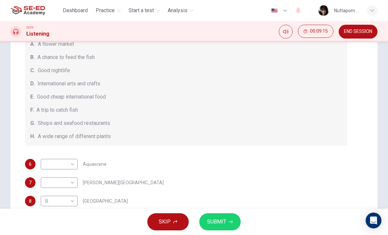
scroll to position [36, 0]
click at [65, 171] on body "This site uses cookies, as explained in our Privacy Policy . If you agree to th…" at bounding box center [194, 117] width 388 height 235
click at [72, 159] on li "B" at bounding box center [59, 161] width 37 height 11
type input "B"
type input "76"
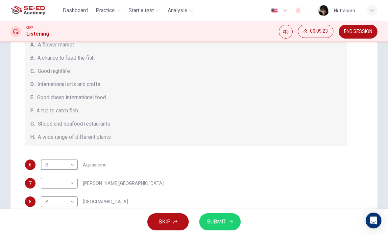
checkbox input "true"
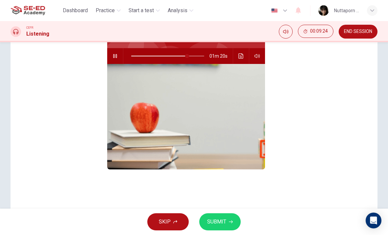
click at [120, 55] on button "button" at bounding box center [115, 56] width 11 height 16
click at [244, 54] on button "Click to see the audio transcription" at bounding box center [241, 56] width 11 height 16
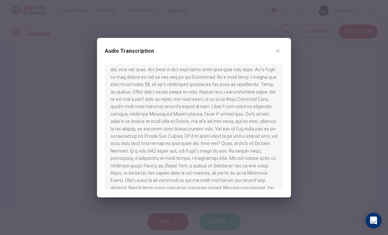
scroll to position [342, 0]
click at [283, 53] on button "button" at bounding box center [278, 51] width 11 height 11
type input "77"
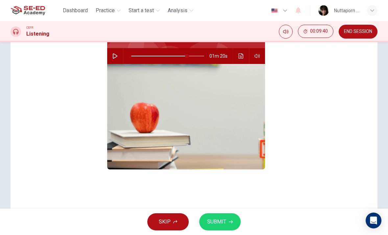
checkbox input "false"
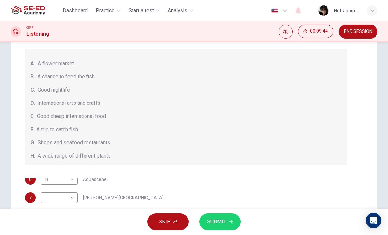
scroll to position [17, 0]
click at [73, 201] on body "This site uses cookies, as explained in our Privacy Policy . If you agree to th…" at bounding box center [194, 117] width 388 height 235
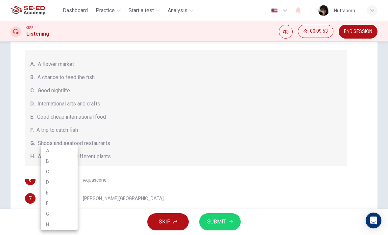
click at [61, 197] on li "E" at bounding box center [59, 192] width 37 height 11
type input "E"
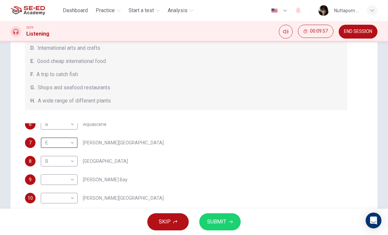
scroll to position [72, 0]
click at [74, 158] on body "This site uses cookies, as explained in our Privacy Policy . If you agree to th…" at bounding box center [194, 117] width 388 height 235
click at [88, 189] on div at bounding box center [194, 117] width 388 height 235
click at [74, 180] on body "This site uses cookies, as explained in our Privacy Policy . If you agree to th…" at bounding box center [194, 117] width 388 height 235
click at [63, 152] on li "A" at bounding box center [59, 150] width 37 height 11
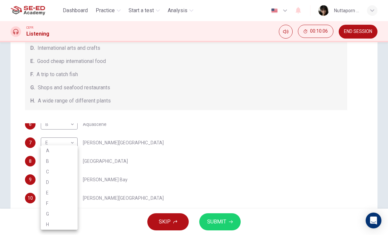
type input "A"
type input "77"
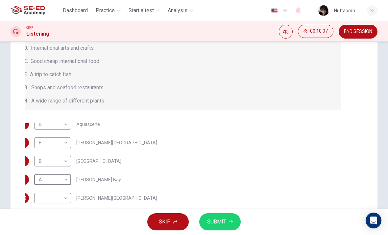
checkbox input "true"
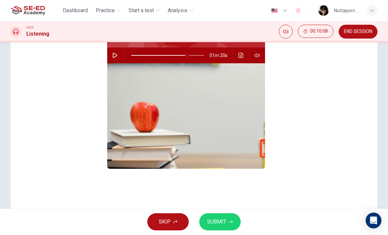
click at [119, 50] on button "button" at bounding box center [115, 55] width 11 height 16
click at [246, 55] on button "Click to see the audio transcription" at bounding box center [241, 55] width 11 height 16
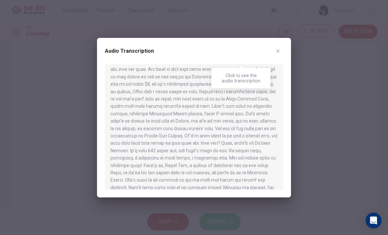
scroll to position [342, 0]
click at [278, 51] on icon "button" at bounding box center [278, 51] width 4 height 4
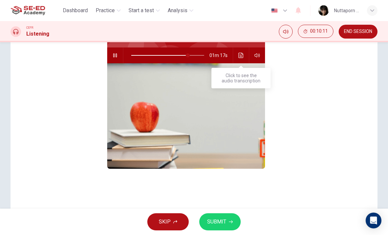
type input "78"
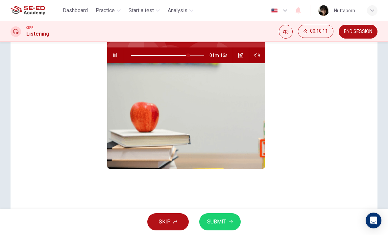
checkbox input "false"
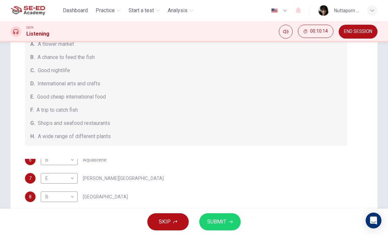
scroll to position [4, 0]
click at [66, 199] on body "This site uses cookies, as explained in our Privacy Policy . If you agree to th…" at bounding box center [194, 117] width 388 height 235
click at [62, 154] on li "A" at bounding box center [59, 150] width 37 height 11
type input "A"
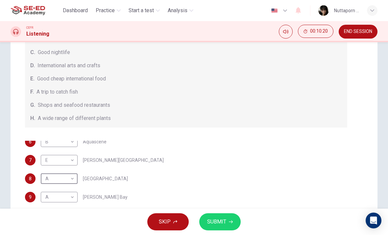
scroll to position [61, 0]
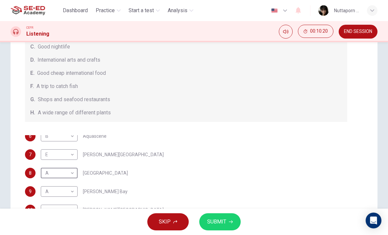
click at [73, 195] on body "This site uses cookies, as explained in our Privacy Policy . If you agree to th…" at bounding box center [194, 117] width 388 height 235
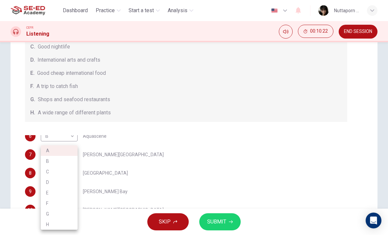
click at [67, 223] on li "H" at bounding box center [59, 224] width 37 height 11
type input "H"
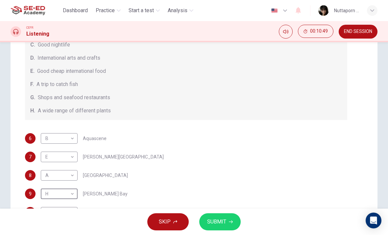
scroll to position [64, 0]
click at [73, 173] on body "This site uses cookies, as explained in our Privacy Policy . If you agree to th…" at bounding box center [194, 117] width 388 height 235
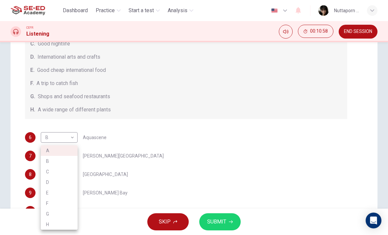
click at [68, 212] on li "G" at bounding box center [59, 213] width 37 height 11
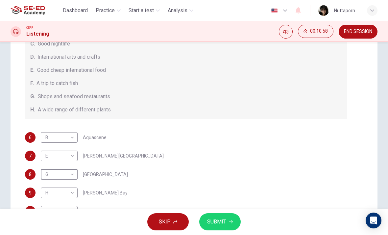
type input "G"
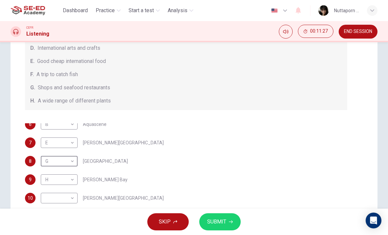
scroll to position [72, 0]
click at [74, 203] on body "This site uses cookies, as explained in our Privacy Policy . If you agree to th…" at bounding box center [194, 117] width 388 height 235
click at [61, 170] on li "C" at bounding box center [59, 171] width 37 height 11
type input "C"
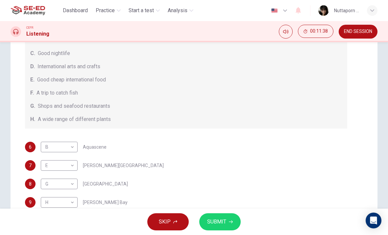
scroll to position [58, 0]
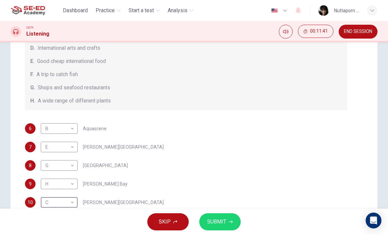
click at [231, 223] on button "SUBMIT" at bounding box center [219, 221] width 41 height 17
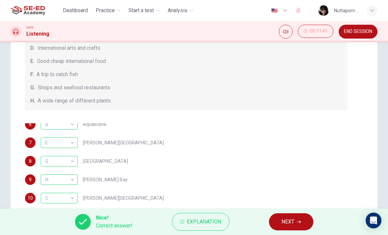
scroll to position [4, 0]
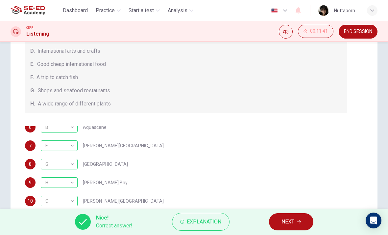
click at [222, 165] on div "8 G G ​ Cullen Bay Marina" at bounding box center [186, 164] width 322 height 11
click at [207, 191] on div "6 B B ​ Aquascene 7 E E ​ Smith Street Mall 8 G G ​ Cullen Bay Marina 9 H H ​ F…" at bounding box center [186, 168] width 322 height 84
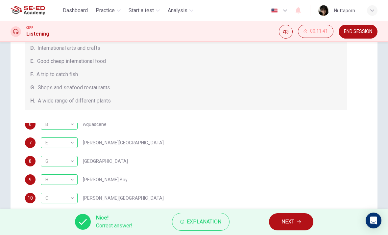
scroll to position [72, 0]
click at [292, 219] on span "NEXT" at bounding box center [288, 221] width 13 height 9
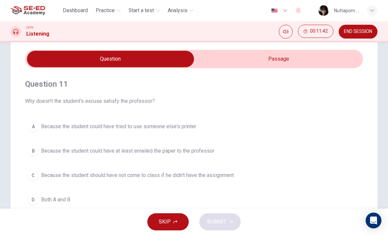
scroll to position [23, 0]
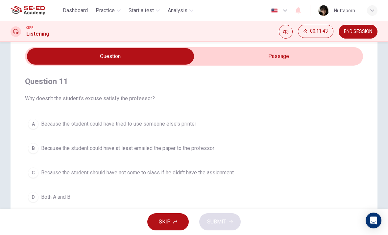
click at [303, 68] on div "Question 11 Why doesn't the student's excuse satisfy the professor? A Because t…" at bounding box center [194, 140] width 338 height 150
click at [257, 63] on input "checkbox" at bounding box center [110, 56] width 507 height 16
checkbox input "true"
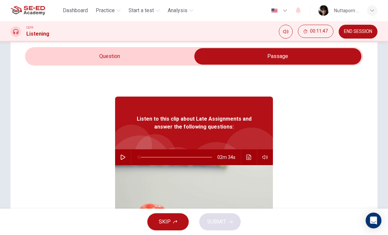
click at [124, 158] on icon "button" at bounding box center [123, 156] width 5 height 5
type input "1"
click at [166, 60] on input "checkbox" at bounding box center [277, 56] width 507 height 16
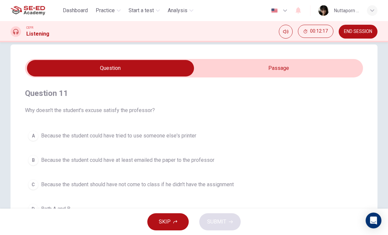
scroll to position [10, 0]
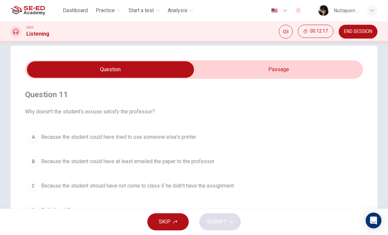
click at [279, 62] on input "checkbox" at bounding box center [110, 69] width 507 height 16
checkbox input "true"
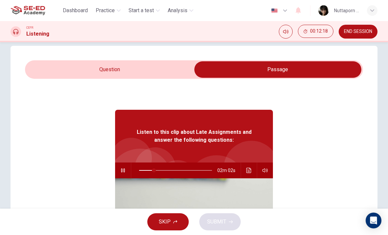
click at [127, 167] on button "button" at bounding box center [123, 170] width 11 height 16
type input "20"
click at [141, 84] on div "Listen to this clip about Late Assignments and answer the following questions: …" at bounding box center [194, 206] width 158 height 254
click at [153, 63] on input "checkbox" at bounding box center [277, 69] width 507 height 16
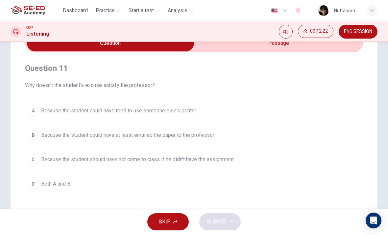
scroll to position [44, 0]
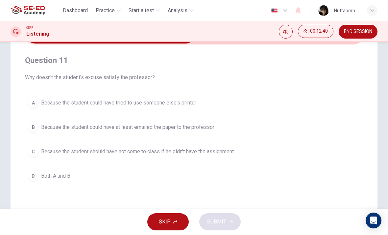
click at [217, 120] on button "B Because the student could have at least emailed the paper to the professor" at bounding box center [194, 127] width 338 height 16
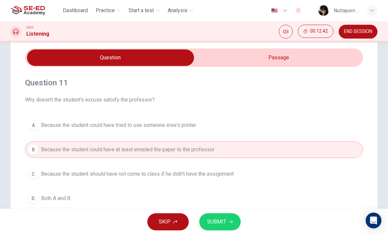
scroll to position [21, 0]
click at [304, 50] on input "checkbox" at bounding box center [110, 57] width 507 height 16
checkbox input "true"
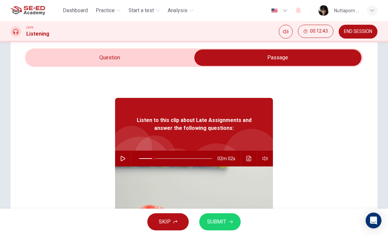
click at [119, 165] on div "02m 02s" at bounding box center [194, 158] width 158 height 16
click at [124, 159] on icon "button" at bounding box center [123, 158] width 5 height 5
type input "20"
click at [177, 64] on input "checkbox" at bounding box center [277, 57] width 507 height 16
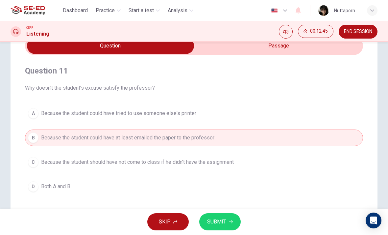
scroll to position [35, 0]
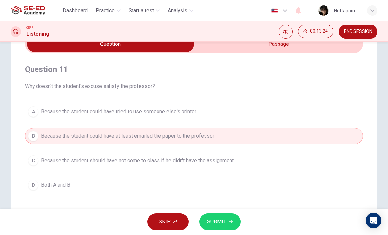
click at [296, 56] on div "Question 11 Why doesn't the student's excuse satisfy the professor? A Because t…" at bounding box center [194, 128] width 338 height 150
click at [295, 56] on div "Question 11 Why doesn't the student's excuse satisfy the professor? A Because t…" at bounding box center [194, 128] width 338 height 150
click at [280, 50] on input "checkbox" at bounding box center [110, 44] width 507 height 16
checkbox input "true"
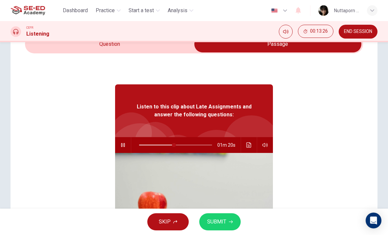
click at [119, 148] on button "button" at bounding box center [123, 145] width 11 height 16
type input "48"
click at [175, 47] on input "checkbox" at bounding box center [277, 44] width 507 height 16
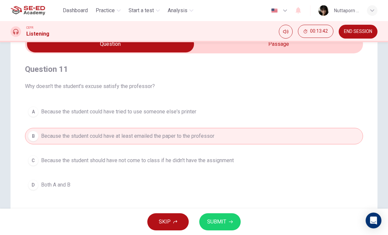
click at [225, 166] on button "C Because the student should have not come to class if he didn't have the assig…" at bounding box center [194, 160] width 338 height 16
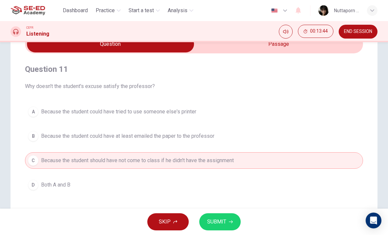
click at [226, 220] on button "SUBMIT" at bounding box center [219, 221] width 41 height 17
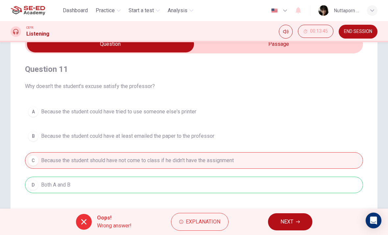
click at [211, 220] on span "Explanation" at bounding box center [203, 221] width 35 height 9
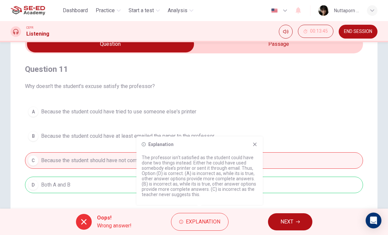
click at [303, 216] on button "NEXT" at bounding box center [290, 221] width 44 height 17
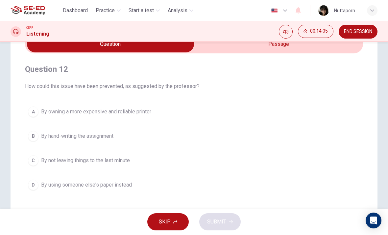
click at [79, 161] on span "By not leaving things to the last minute" at bounding box center [85, 160] width 89 height 8
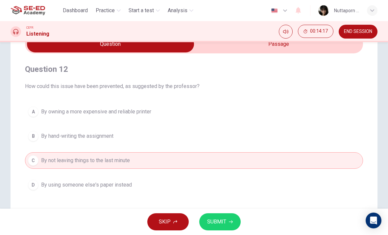
click at [309, 46] on input "checkbox" at bounding box center [110, 44] width 507 height 16
checkbox input "true"
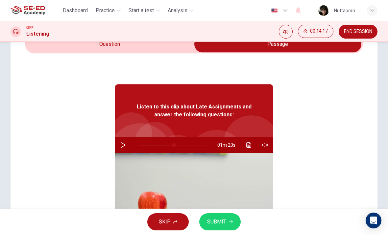
click at [122, 148] on button "button" at bounding box center [123, 145] width 11 height 16
type input "32"
click at [163, 44] on input "checkbox" at bounding box center [277, 44] width 507 height 16
checkbox input "false"
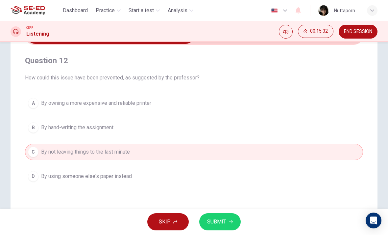
scroll to position [44, 0]
type input "81"
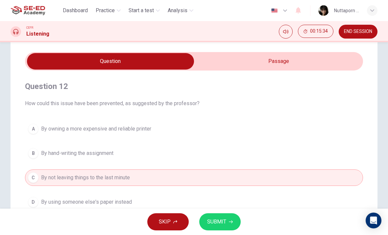
scroll to position [19, 0]
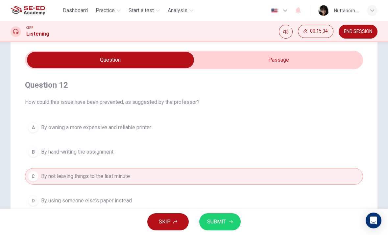
click at [347, 58] on input "checkbox" at bounding box center [110, 60] width 507 height 16
checkbox input "true"
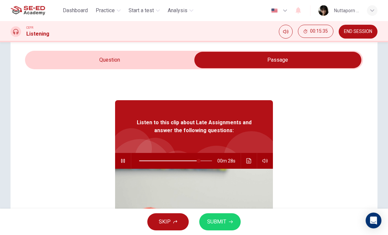
click at [124, 160] on icon "button" at bounding box center [122, 160] width 5 height 5
click at [252, 165] on button "Click to see the audio transcription" at bounding box center [249, 161] width 11 height 16
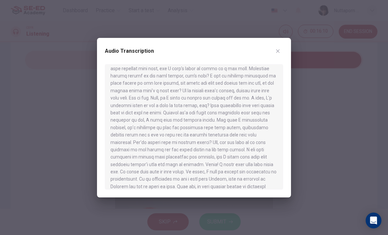
scroll to position [65, 0]
click at [278, 38] on div at bounding box center [194, 117] width 388 height 235
type input "81"
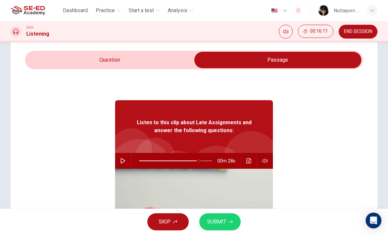
click at [284, 53] on input "checkbox" at bounding box center [277, 60] width 507 height 16
checkbox input "false"
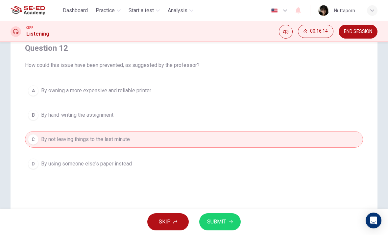
scroll to position [58, 0]
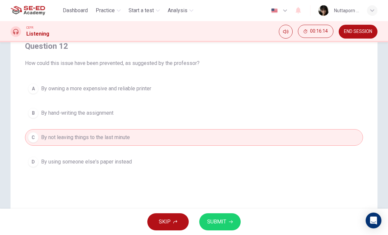
click at [211, 84] on button "A By owning a more expensive and reliable printer" at bounding box center [194, 88] width 338 height 16
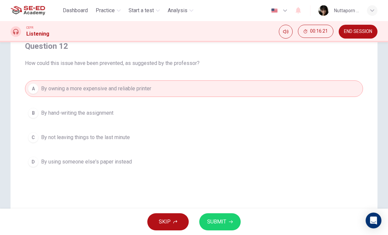
click at [174, 145] on button "C By not leaving things to the last minute" at bounding box center [194, 137] width 338 height 16
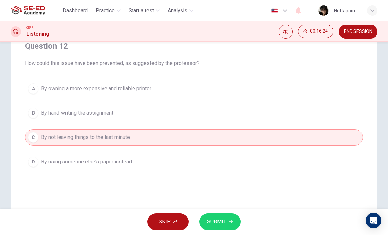
click at [207, 216] on button "SUBMIT" at bounding box center [219, 221] width 41 height 17
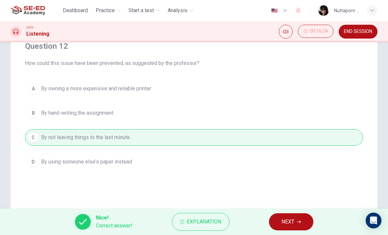
click at [268, 207] on div "Question 12 How could this issue have been prevented, as suggested by the profe…" at bounding box center [194, 129] width 367 height 265
click at [215, 213] on button "Explanation" at bounding box center [201, 222] width 58 height 18
click at [303, 217] on button "NEXT" at bounding box center [291, 221] width 44 height 17
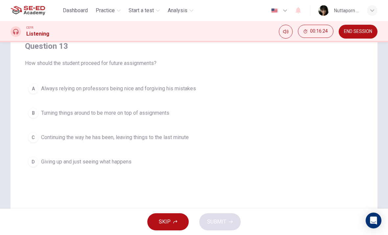
type input "81"
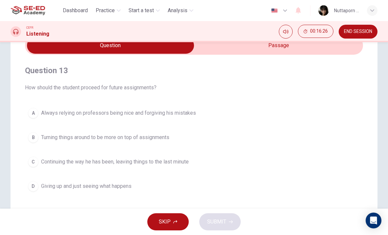
scroll to position [33, 0]
click at [274, 53] on input "checkbox" at bounding box center [110, 46] width 507 height 16
checkbox input "true"
type input "81"
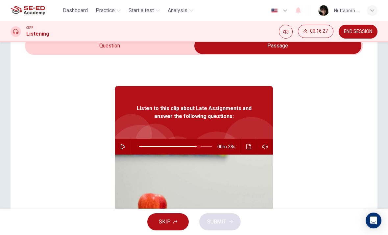
click at [122, 156] on img at bounding box center [194, 206] width 158 height 105
click at [171, 46] on input "checkbox" at bounding box center [277, 46] width 507 height 16
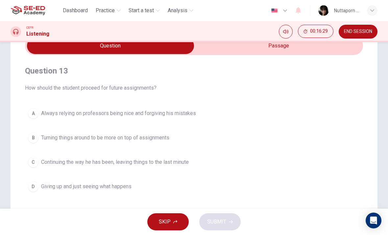
click at [254, 43] on input "checkbox" at bounding box center [110, 46] width 507 height 16
checkbox input "true"
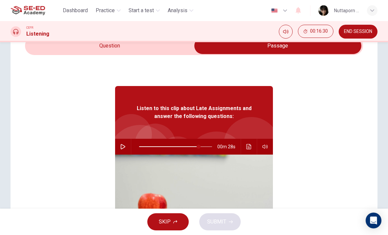
click at [126, 145] on button "button" at bounding box center [123, 147] width 11 height 16
type input "81"
click at [170, 49] on input "checkbox" at bounding box center [277, 46] width 507 height 16
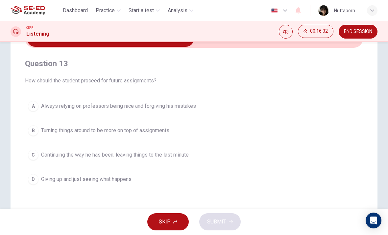
scroll to position [41, 0]
click at [150, 157] on span "Continuing the way he has been, leaving things to the last minute" at bounding box center [115, 154] width 148 height 8
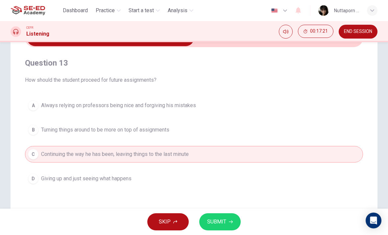
click at [220, 223] on span "SUBMIT" at bounding box center [216, 221] width 19 height 9
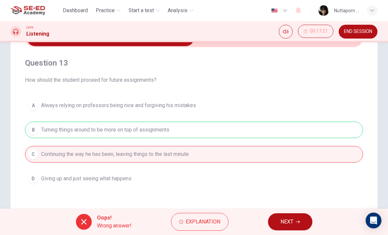
click at [214, 222] on span "Explanation" at bounding box center [203, 221] width 35 height 9
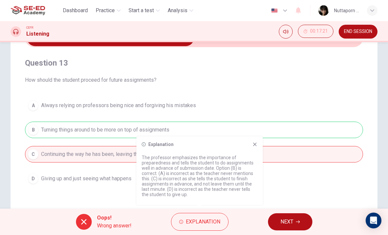
click at [291, 221] on span "NEXT" at bounding box center [287, 221] width 13 height 9
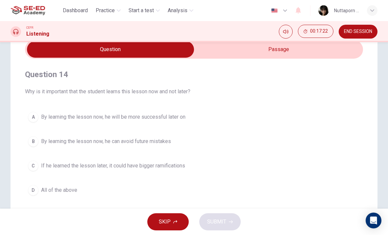
scroll to position [29, 0]
click at [351, 43] on input "checkbox" at bounding box center [110, 49] width 507 height 16
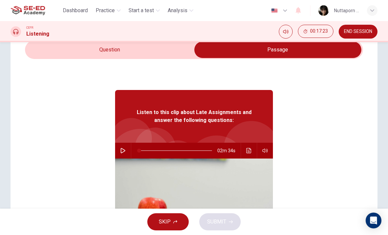
click at [172, 50] on input "checkbox" at bounding box center [277, 49] width 507 height 16
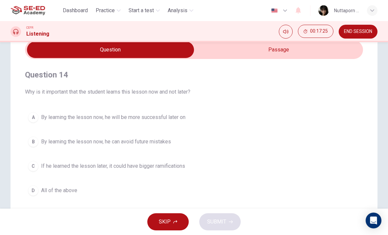
click at [272, 52] on input "checkbox" at bounding box center [110, 49] width 507 height 16
checkbox input "true"
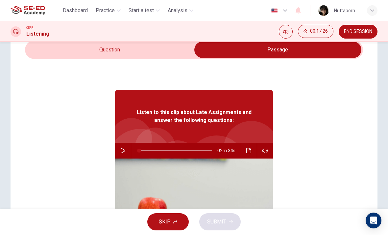
click at [124, 159] on img at bounding box center [194, 210] width 158 height 105
click at [127, 147] on button "button" at bounding box center [123, 150] width 11 height 16
type input "1"
click at [183, 44] on input "checkbox" at bounding box center [277, 49] width 507 height 16
checkbox input "false"
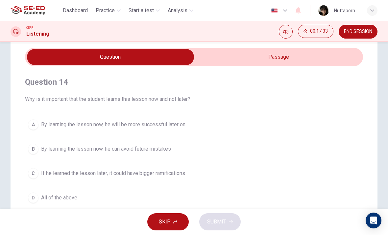
scroll to position [22, 0]
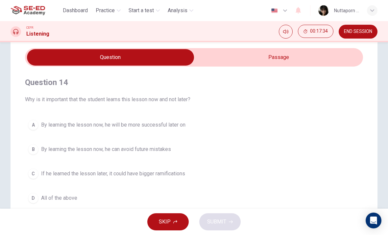
type input "5"
click at [272, 58] on input "checkbox" at bounding box center [110, 57] width 507 height 16
checkbox input "true"
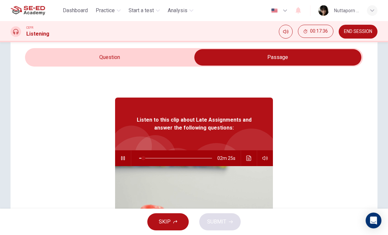
click at [126, 163] on button "button" at bounding box center [123, 158] width 11 height 16
type input "6"
click at [179, 56] on input "checkbox" at bounding box center [277, 57] width 507 height 16
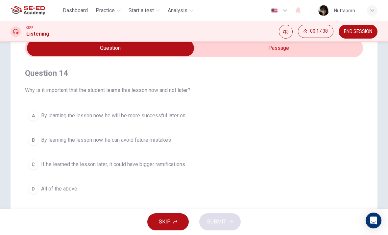
scroll to position [33, 0]
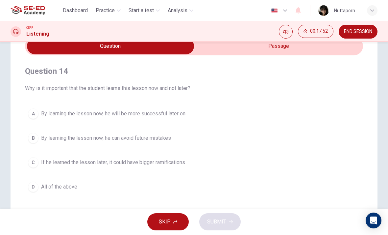
click at [205, 141] on button "B By learning the lesson now, he can avoid future mistakes" at bounding box center [194, 138] width 338 height 16
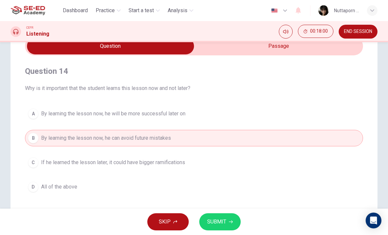
click at [223, 217] on button "SUBMIT" at bounding box center [219, 221] width 41 height 17
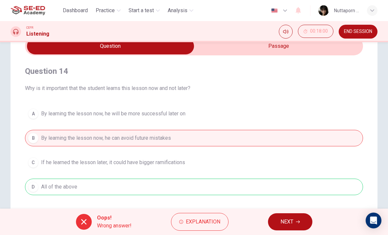
click at [281, 210] on div "Oops! Wrong answer! Explanation NEXT" at bounding box center [194, 221] width 388 height 26
click at [292, 217] on span "NEXT" at bounding box center [287, 221] width 13 height 9
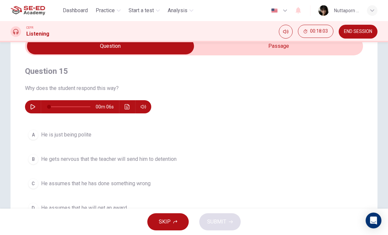
scroll to position [33, 0]
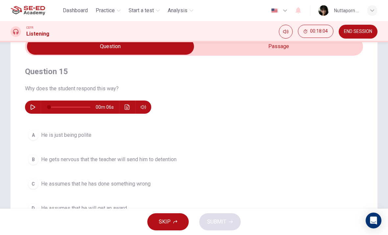
click at [286, 47] on input "checkbox" at bounding box center [110, 46] width 507 height 16
checkbox input "true"
type input "6"
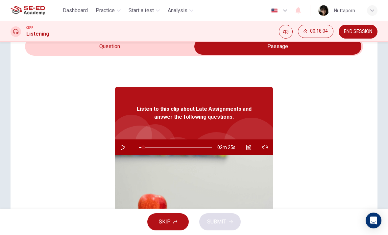
click at [208, 44] on input "checkbox" at bounding box center [277, 46] width 507 height 16
checkbox input "false"
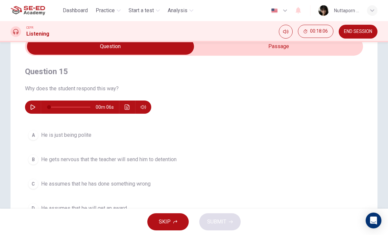
click at [37, 110] on button "button" at bounding box center [33, 106] width 11 height 13
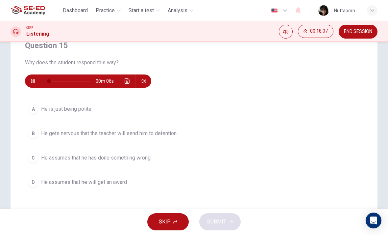
scroll to position [60, 0]
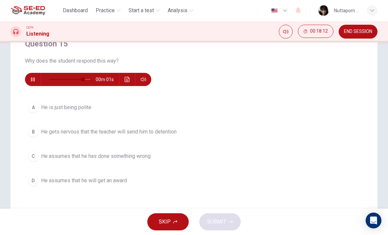
type input "0"
click at [149, 133] on span "He gets nervous that the teacher will send him to detention" at bounding box center [109, 132] width 136 height 8
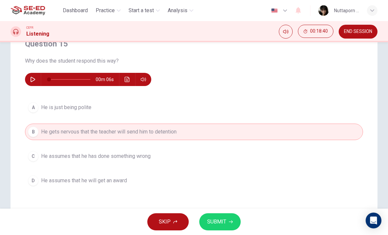
click at [214, 160] on button "C He assumes that he has done something wrong" at bounding box center [194, 156] width 338 height 16
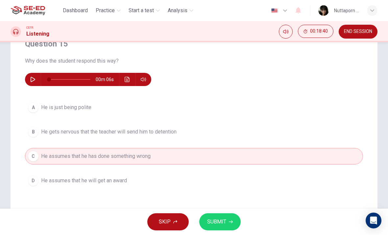
click at [231, 223] on button "SUBMIT" at bounding box center [219, 221] width 41 height 17
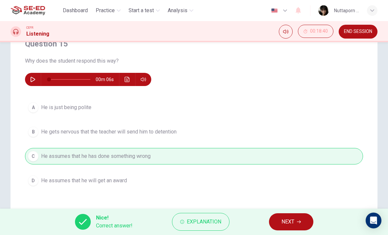
click at [288, 216] on button "NEXT" at bounding box center [291, 221] width 44 height 17
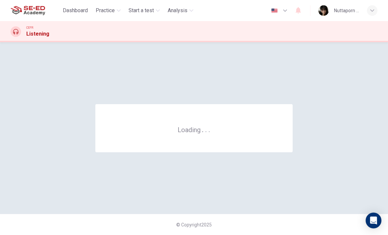
scroll to position [0, 0]
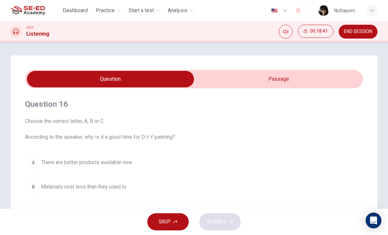
click at [288, 144] on div "Question 16 Choose the correct letter, A, B or C According to the speaker, why …" at bounding box center [194, 158] width 338 height 141
click at [314, 85] on input "checkbox" at bounding box center [110, 79] width 507 height 16
checkbox input "true"
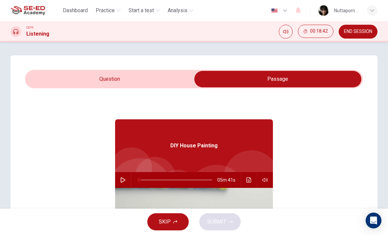
click at [126, 184] on button "button" at bounding box center [123, 180] width 11 height 16
type input "0"
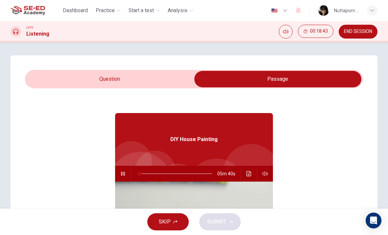
scroll to position [7, 0]
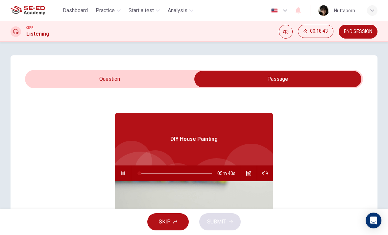
click at [189, 78] on input "checkbox" at bounding box center [277, 79] width 507 height 16
checkbox input "false"
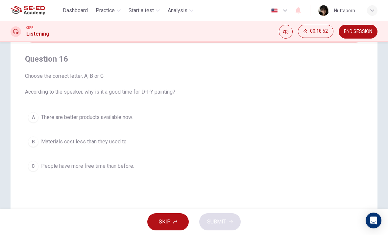
scroll to position [45, 0]
click at [297, 100] on div "Question 16 Choose the correct letter, A, B or C According to the speaker, why …" at bounding box center [194, 113] width 338 height 141
click at [287, 113] on button "A There are better products available now." at bounding box center [194, 117] width 338 height 16
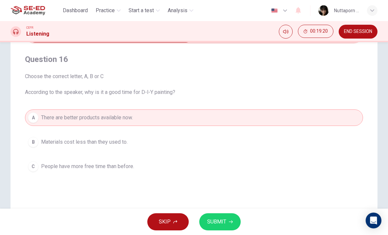
type input "11"
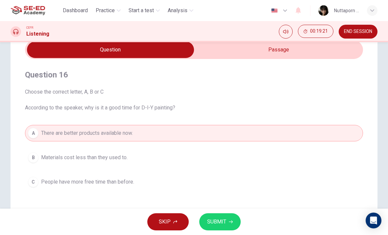
click at [341, 48] on input "checkbox" at bounding box center [110, 49] width 507 height 16
checkbox input "true"
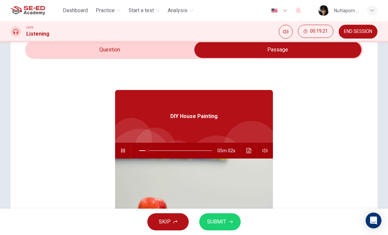
click at [128, 153] on button "button" at bounding box center [123, 150] width 11 height 16
click at [254, 151] on button "Click to see the audio transcription" at bounding box center [249, 150] width 11 height 16
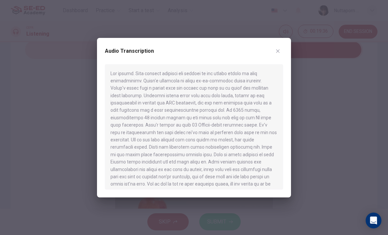
click at [289, 49] on div "Audio Transcription" at bounding box center [194, 117] width 194 height 159
click at [287, 50] on div "Audio Transcription" at bounding box center [194, 117] width 194 height 159
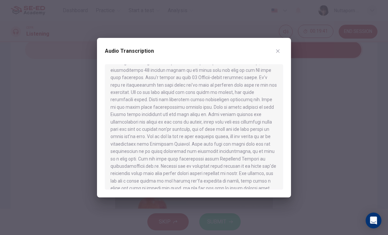
scroll to position [49, 0]
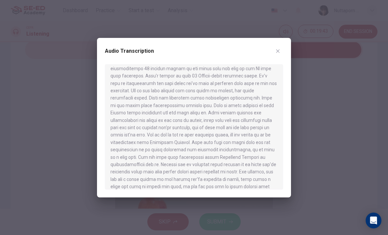
click at [283, 51] on button "button" at bounding box center [278, 51] width 11 height 11
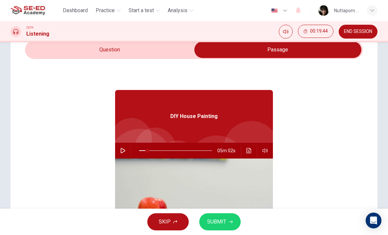
click at [124, 152] on icon "button" at bounding box center [122, 150] width 5 height 5
type input "11"
click at [180, 55] on input "checkbox" at bounding box center [277, 49] width 507 height 16
checkbox input "false"
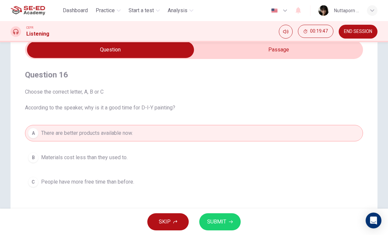
click at [165, 170] on div "A There are better products available now. B Materials cost less than they used…" at bounding box center [194, 157] width 338 height 65
click at [159, 190] on button "C People have more free time than before." at bounding box center [194, 181] width 338 height 16
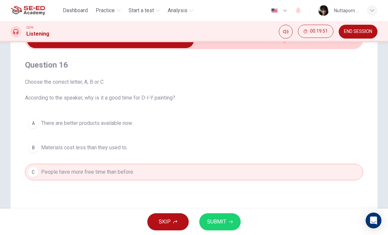
scroll to position [39, 0]
click at [168, 151] on button "B Materials cost less than they used to." at bounding box center [194, 147] width 338 height 16
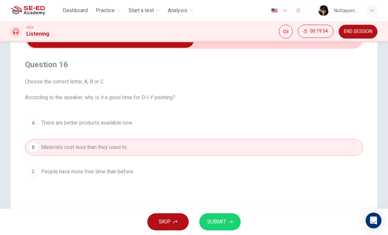
type input "14"
click at [250, 41] on div "CEFR Listening 00:19:54 END SESSION" at bounding box center [194, 31] width 388 height 21
click at [241, 47] on input "checkbox" at bounding box center [110, 39] width 507 height 16
checkbox input "true"
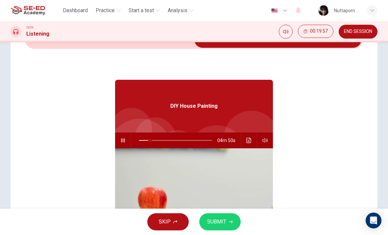
click at [249, 141] on icon "Click to see the audio transcription" at bounding box center [248, 140] width 5 height 5
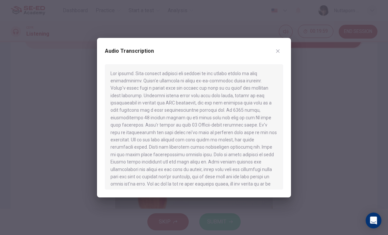
click at [290, 52] on div "Audio Transcription" at bounding box center [194, 117] width 194 height 159
click at [280, 55] on button "button" at bounding box center [278, 51] width 11 height 11
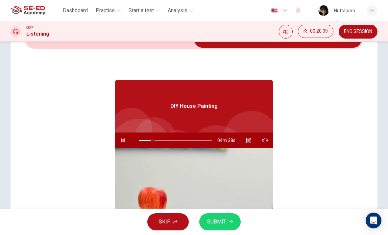
click at [128, 137] on button "button" at bounding box center [123, 140] width 11 height 16
type input "19"
click at [168, 46] on input "checkbox" at bounding box center [277, 39] width 507 height 16
checkbox input "false"
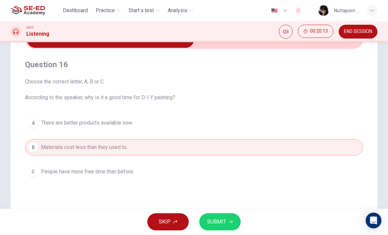
click at [192, 122] on button "A There are better products available now." at bounding box center [194, 123] width 338 height 16
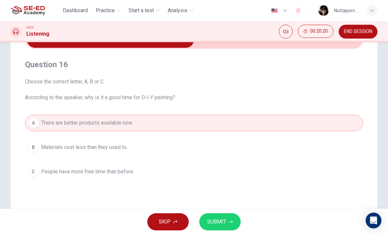
click at [222, 224] on span "SUBMIT" at bounding box center [216, 221] width 19 height 9
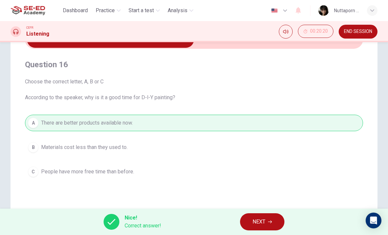
click at [255, 217] on span "NEXT" at bounding box center [259, 221] width 13 height 9
type input "19"
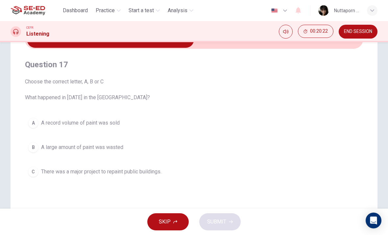
click at [261, 45] on input "checkbox" at bounding box center [110, 39] width 507 height 16
checkbox input "true"
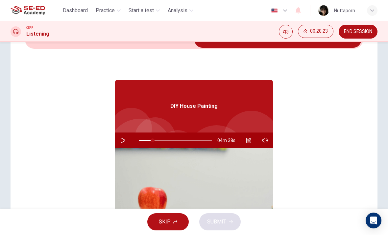
click at [126, 140] on button "button" at bounding box center [123, 140] width 11 height 16
type input "19"
click at [154, 43] on input "checkbox" at bounding box center [277, 39] width 507 height 16
checkbox input "false"
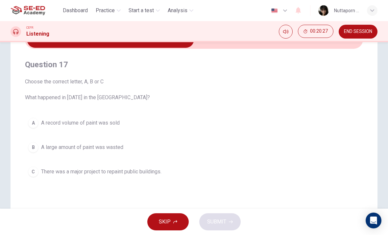
type input "20"
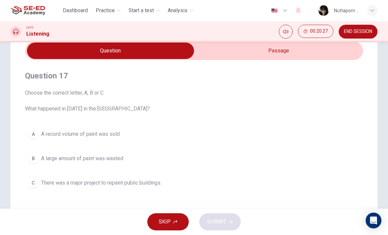
scroll to position [28, 0]
click at [242, 55] on input "checkbox" at bounding box center [110, 50] width 507 height 16
checkbox input "true"
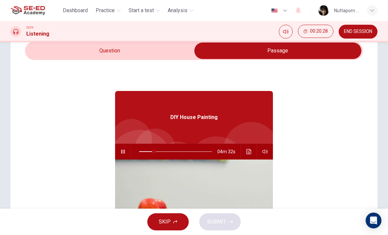
click at [245, 155] on button "Click to see the audio transcription" at bounding box center [249, 151] width 11 height 16
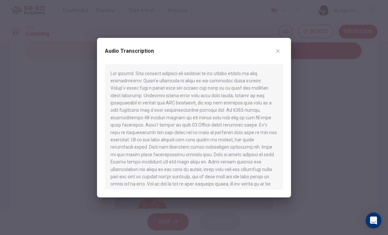
click at [288, 50] on div "Audio Transcription" at bounding box center [194, 117] width 194 height 159
click at [284, 44] on div "Audio Transcription" at bounding box center [194, 117] width 194 height 159
click at [278, 47] on button "button" at bounding box center [278, 51] width 11 height 11
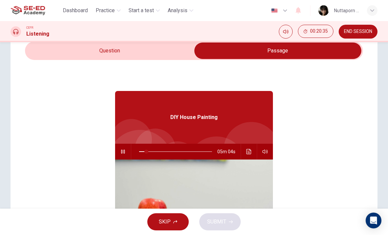
type input "10"
click at [174, 48] on input "checkbox" at bounding box center [277, 50] width 507 height 16
checkbox input "false"
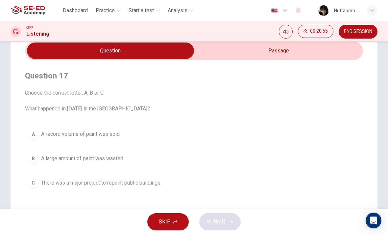
click at [160, 180] on span "There was a major project to repaint public buildings." at bounding box center [101, 183] width 120 height 8
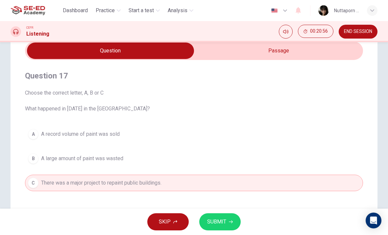
click at [236, 220] on button "SUBMIT" at bounding box center [219, 221] width 41 height 17
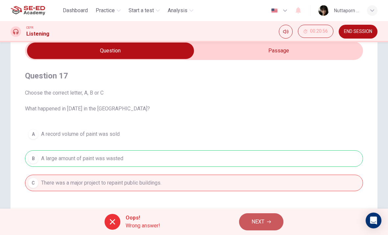
click at [272, 221] on button "NEXT" at bounding box center [261, 221] width 44 height 17
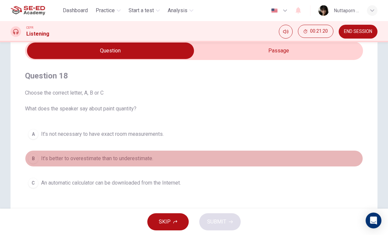
click at [157, 155] on button "B It’s better to overestimate than to underestimate." at bounding box center [194, 158] width 338 height 16
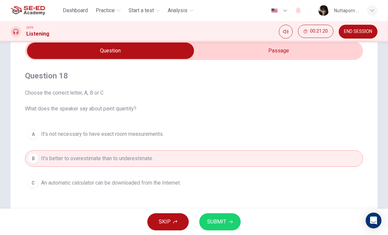
click at [226, 215] on button "SUBMIT" at bounding box center [219, 221] width 41 height 17
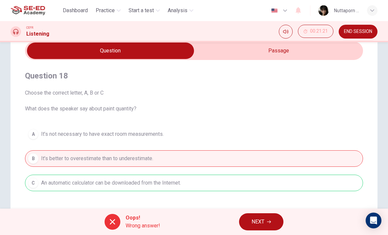
click at [253, 221] on span "NEXT" at bounding box center [258, 221] width 13 height 9
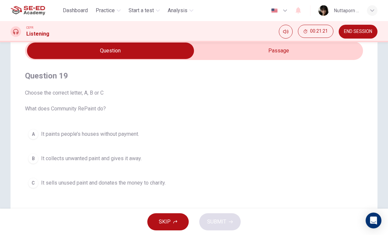
type input "25"
click at [363, 45] on input "checkbox" at bounding box center [110, 50] width 507 height 16
checkbox input "true"
type input "26"
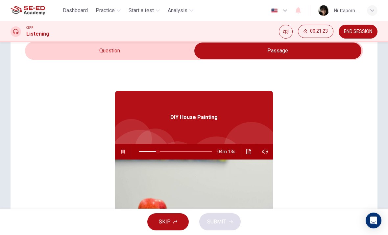
click at [360, 31] on span "END SESSION" at bounding box center [358, 31] width 28 height 5
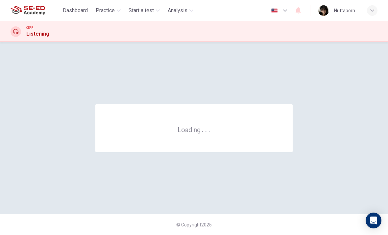
scroll to position [0, 0]
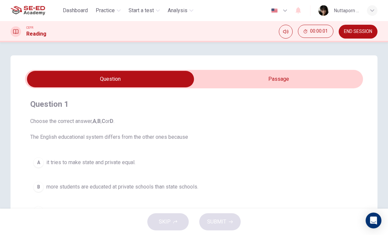
click at [229, 87] on input "checkbox" at bounding box center [110, 79] width 507 height 16
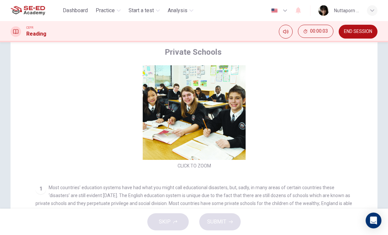
scroll to position [11, 0]
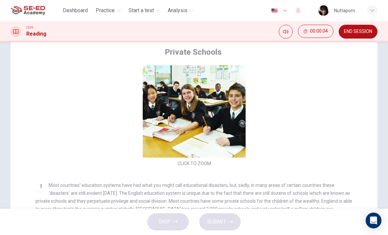
click at [302, 110] on div "Click to Zoom" at bounding box center [195, 111] width 318 height 114
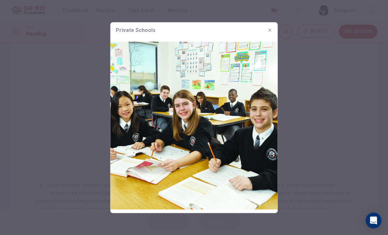
click at [270, 38] on img at bounding box center [194, 125] width 167 height 175
click at [263, 38] on img at bounding box center [194, 125] width 167 height 175
click at [267, 30] on button "button" at bounding box center [270, 30] width 11 height 11
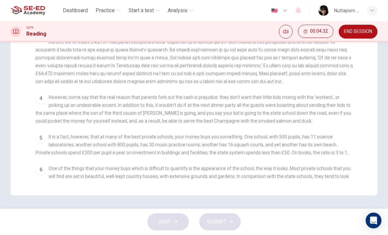
scroll to position [147, 0]
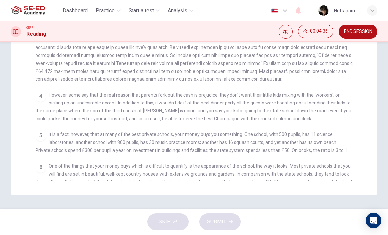
click at [204, 150] on span "It is a fact, however, that at many of the best private schools, your money buy…" at bounding box center [192, 142] width 313 height 21
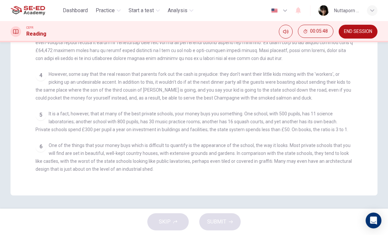
scroll to position [169, 0]
click at [386, 37] on div "CEFR Reading 00:05:52 END SESSION" at bounding box center [194, 32] width 388 height 14
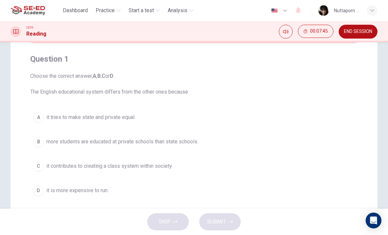
scroll to position [45, 0]
click at [229, 117] on button "A it tries to make state and private equal." at bounding box center [194, 117] width 328 height 16
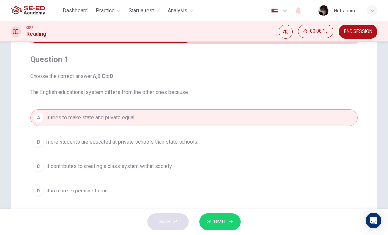
click at [209, 141] on button "B more students are educated at private schools than state schools." at bounding box center [194, 142] width 328 height 16
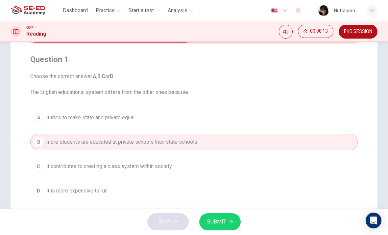
click at [209, 141] on button "B more students are educated at private schools than state schools." at bounding box center [194, 142] width 328 height 16
click at [212, 215] on button "SUBMIT" at bounding box center [219, 221] width 41 height 17
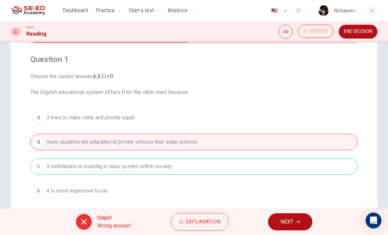
click at [285, 217] on span "NEXT" at bounding box center [287, 221] width 13 height 9
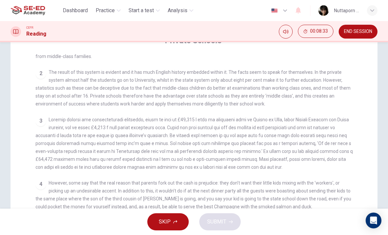
scroll to position [63, 0]
click at [326, 147] on span at bounding box center [195, 143] width 318 height 53
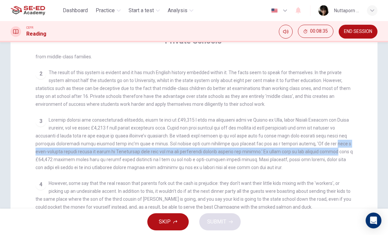
click at [332, 101] on div "2 The result of this system is evident and it has much English history embedded…" at bounding box center [195, 87] width 318 height 39
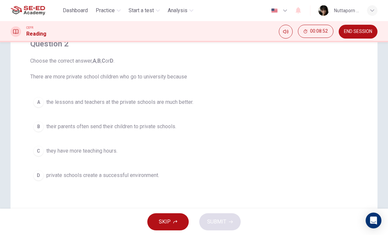
scroll to position [60, 0]
click at [343, 107] on button "A the lessons and teachers at the private schools are much better." at bounding box center [194, 102] width 328 height 16
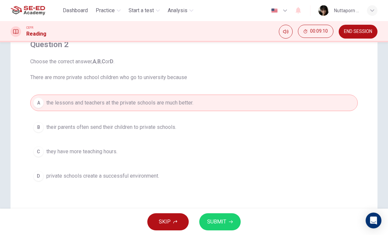
click at [331, 121] on button "B their parents often send their children to private schools." at bounding box center [194, 127] width 328 height 16
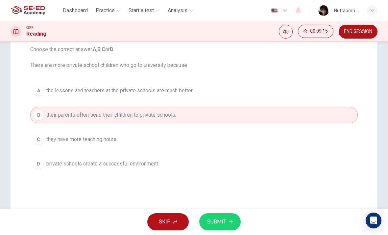
scroll to position [72, 0]
click at [326, 135] on button "C they have more teaching hours." at bounding box center [194, 139] width 328 height 16
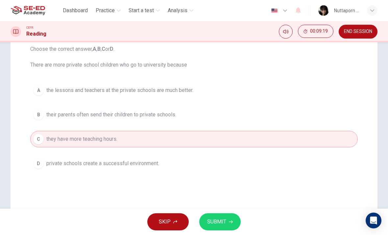
scroll to position [74, 0]
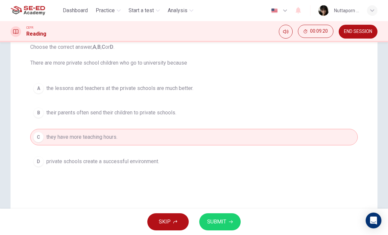
click at [303, 82] on button "A the lessons and teachers at the private schools are much better." at bounding box center [194, 88] width 328 height 16
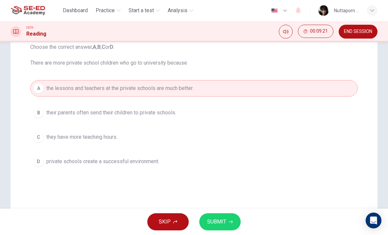
click at [216, 158] on button "D private schools create a successful environment." at bounding box center [194, 161] width 328 height 16
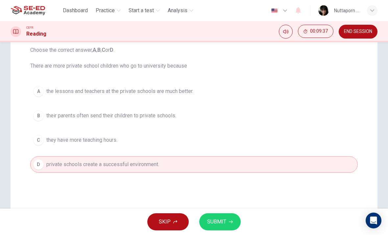
scroll to position [70, 0]
click at [239, 219] on button "SUBMIT" at bounding box center [219, 221] width 41 height 17
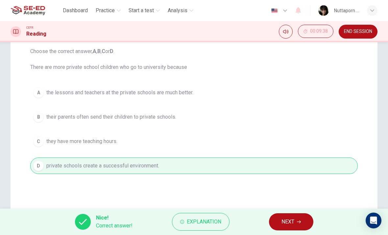
click at [289, 224] on span "NEXT" at bounding box center [288, 221] width 13 height 9
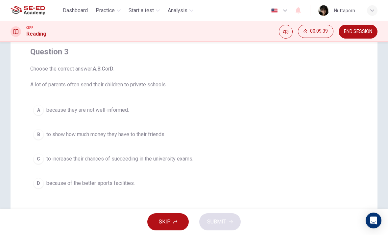
scroll to position [54, 0]
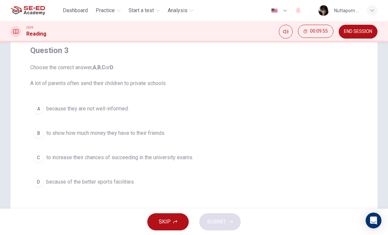
click at [254, 160] on button "C to increase their chances of succeeding in the university exams." at bounding box center [194, 157] width 328 height 16
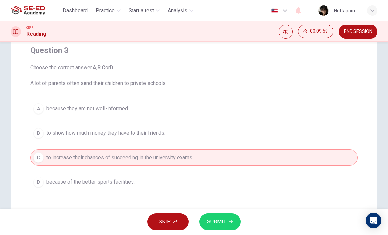
click at [266, 130] on button "B to show how much money they have to their friends." at bounding box center [194, 133] width 328 height 16
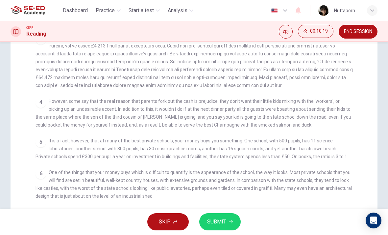
scroll to position [157, 0]
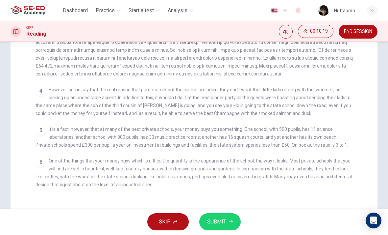
click at [350, 101] on div "4 However, some say that the real reason that parents fork out the cash is prej…" at bounding box center [195, 102] width 318 height 32
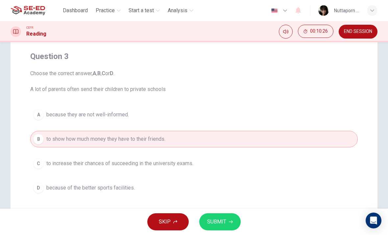
scroll to position [46, 0]
click at [319, 156] on button "C to increase their chances of succeeding in the university exams." at bounding box center [194, 164] width 328 height 16
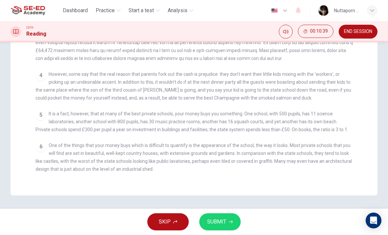
scroll to position [172, 0]
checkbox input "false"
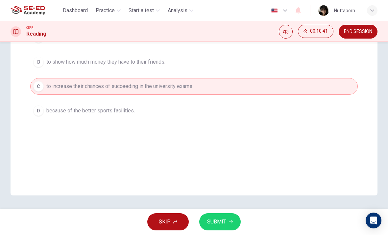
click at [368, 116] on div "Question 3 Choose the correct answer, A , B , C or D . A lot of parents often s…" at bounding box center [194, 63] width 367 height 265
click at [294, 57] on button "B to show how much money they have to their friends." at bounding box center [194, 62] width 328 height 16
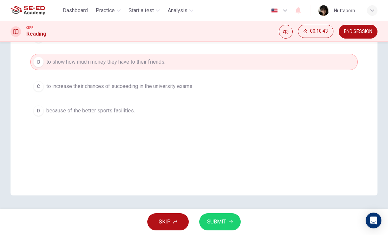
click at [234, 210] on div "SKIP SUBMIT" at bounding box center [194, 221] width 388 height 26
click at [229, 224] on button "SUBMIT" at bounding box center [219, 221] width 41 height 17
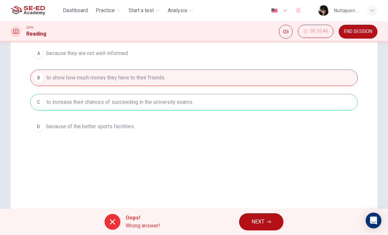
scroll to position [110, 0]
click at [270, 221] on icon "button" at bounding box center [269, 221] width 4 height 3
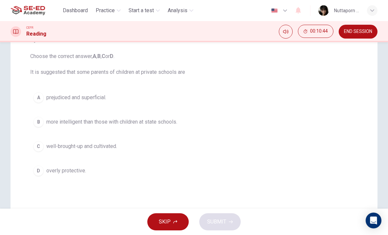
scroll to position [64, 0]
click at [188, 148] on button "C well-brought-up and cultivated." at bounding box center [194, 147] width 328 height 16
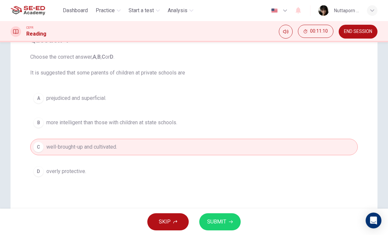
click at [212, 209] on div "SKIP SUBMIT" at bounding box center [194, 221] width 388 height 26
click at [213, 220] on span "SUBMIT" at bounding box center [216, 221] width 19 height 9
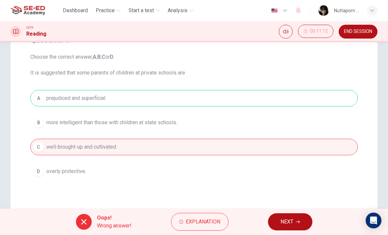
click at [201, 218] on span "Explanation" at bounding box center [203, 221] width 35 height 9
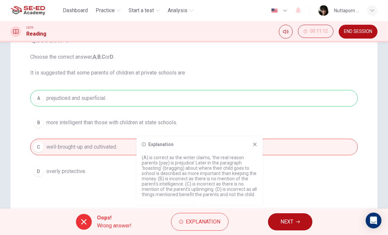
click at [288, 219] on span "NEXT" at bounding box center [287, 221] width 13 height 9
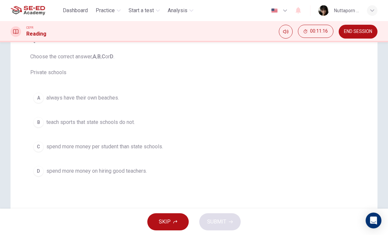
scroll to position [65, 0]
click at [266, 92] on button "A always have their own beaches." at bounding box center [194, 97] width 328 height 16
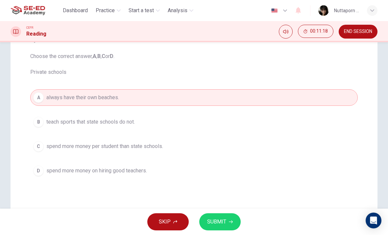
click at [259, 112] on div "A always have their own beaches. B teach sports that state schools do not. C sp…" at bounding box center [194, 133] width 328 height 89
click at [249, 118] on button "B teach sports that state schools do not." at bounding box center [194, 122] width 328 height 16
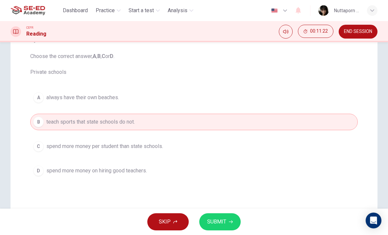
click at [235, 138] on button "C spend more money per student than state schools." at bounding box center [194, 146] width 328 height 16
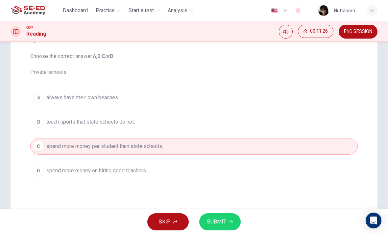
click at [227, 218] on button "SUBMIT" at bounding box center [219, 221] width 41 height 17
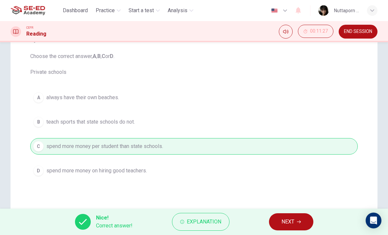
click at [282, 218] on span "NEXT" at bounding box center [288, 221] width 13 height 9
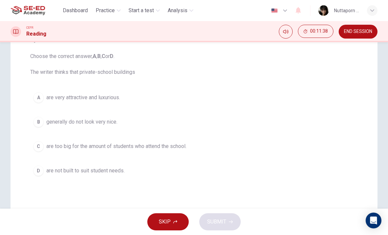
click at [222, 148] on button "C are too big for the amount of students who attend the school." at bounding box center [194, 146] width 328 height 16
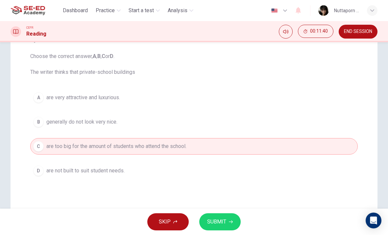
click at [229, 214] on button "SUBMIT" at bounding box center [219, 221] width 41 height 17
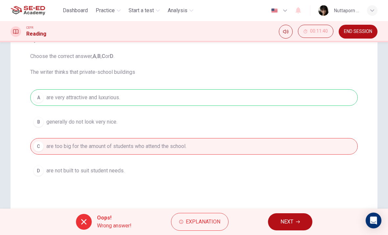
click at [291, 213] on button "NEXT" at bounding box center [290, 221] width 44 height 17
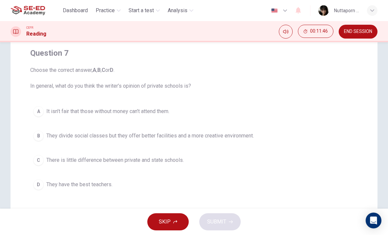
scroll to position [51, 0]
click at [252, 103] on button "A It isn’t fair that those without money can’t attend them." at bounding box center [194, 111] width 328 height 16
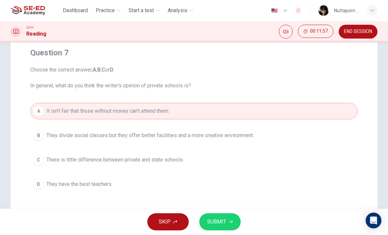
click at [226, 162] on button "C There is little difference between private and state schools." at bounding box center [194, 159] width 328 height 16
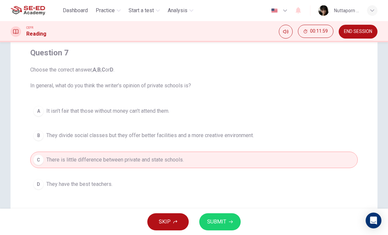
click at [250, 113] on button "A It isn’t fair that those without money can’t attend them." at bounding box center [194, 111] width 328 height 16
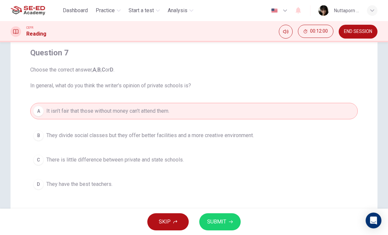
click at [242, 119] on button "A It isn’t fair that those without money can’t attend them." at bounding box center [194, 111] width 328 height 16
click at [244, 132] on span "They divide social classes but they offer better facilities and a more creative…" at bounding box center [150, 135] width 208 height 8
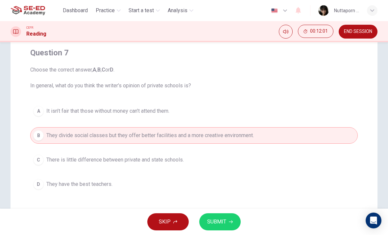
click at [250, 113] on button "A It isn’t fair that those without money can’t attend them." at bounding box center [194, 111] width 328 height 16
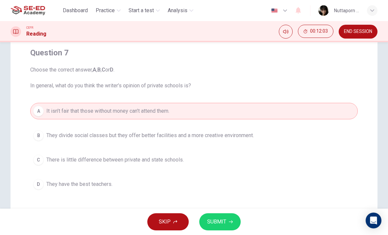
click at [221, 208] on div "Question 7 Choose the correct answer, A , B , C or D . In general, what do you …" at bounding box center [194, 136] width 367 height 265
click at [225, 222] on span "SUBMIT" at bounding box center [216, 221] width 19 height 9
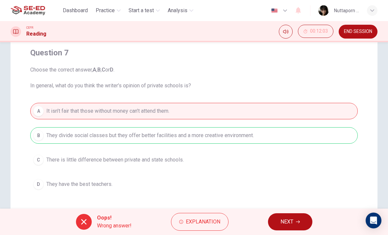
click at [296, 218] on button "NEXT" at bounding box center [290, 221] width 44 height 17
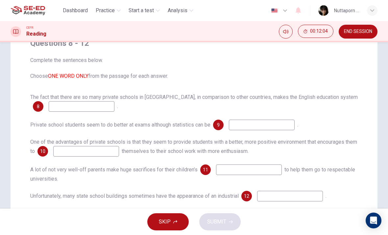
scroll to position [61, 0]
click at [100, 111] on input at bounding box center [82, 106] width 66 height 11
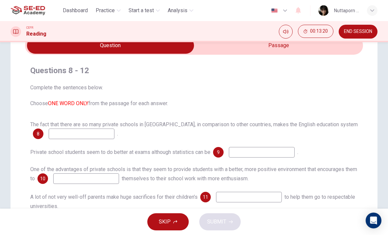
scroll to position [32, 0]
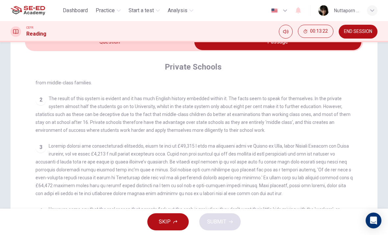
click at [350, 94] on div "2 The result of this system is evident and it has much English history embedded…" at bounding box center [195, 113] width 318 height 39
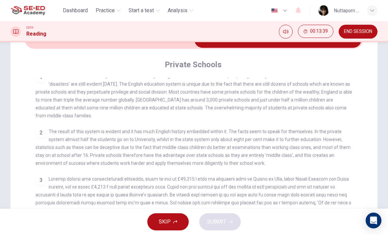
scroll to position [133, 0]
click at [179, 52] on div "Private Schools CLICK TO ZOOM Click to Zoom 1 Most countries’ education systems…" at bounding box center [194, 186] width 338 height 275
click at [169, 44] on input "checkbox" at bounding box center [277, 39] width 507 height 16
checkbox input "false"
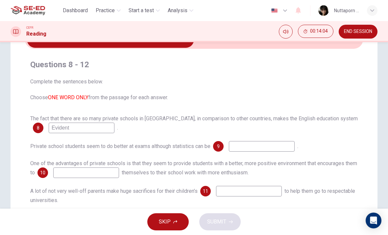
type input "Evident"
click at [231, 45] on input "checkbox" at bounding box center [110, 39] width 507 height 16
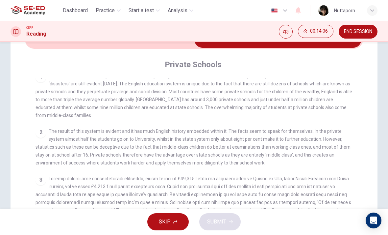
click at [156, 44] on input "checkbox" at bounding box center [277, 39] width 507 height 16
checkbox input "false"
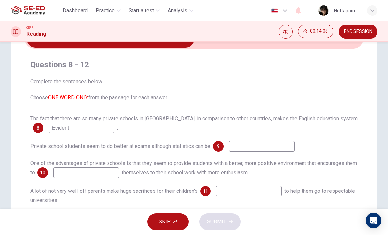
click at [63, 126] on input "Evident" at bounding box center [82, 127] width 66 height 11
click at [84, 131] on input "Evident" at bounding box center [82, 127] width 66 height 11
type input "evident"
click at [250, 47] on input "checkbox" at bounding box center [110, 39] width 507 height 16
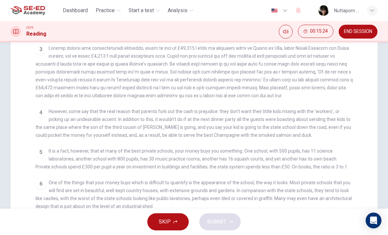
scroll to position [127, 0]
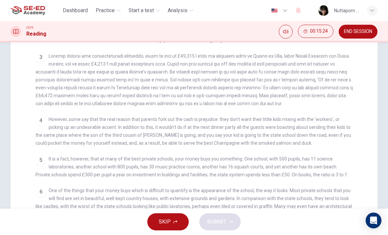
click at [339, 79] on div "3" at bounding box center [195, 79] width 318 height 55
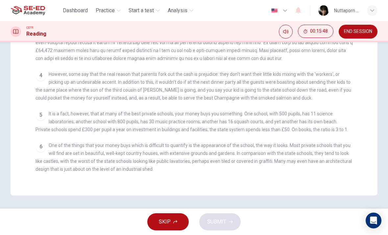
scroll to position [172, 0]
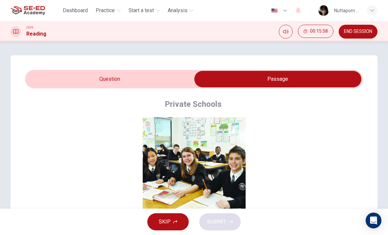
click at [85, 66] on div "Questions 8 - 12 Complete the sentences below. Choose ONE WORD ONLY from the pa…" at bounding box center [194, 211] width 367 height 312
click at [91, 71] on input "checkbox" at bounding box center [277, 79] width 507 height 16
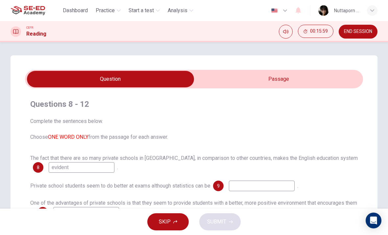
click at [90, 70] on span at bounding box center [194, 79] width 338 height 18
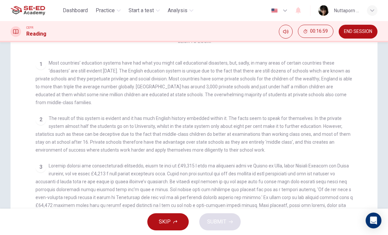
scroll to position [92, 0]
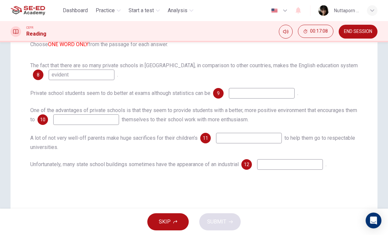
click at [78, 117] on input at bounding box center [86, 119] width 66 height 11
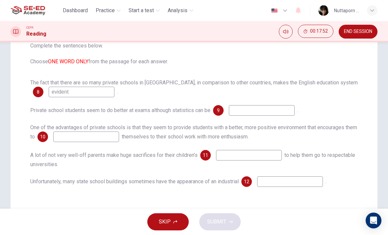
scroll to position [75, 0]
click at [310, 99] on div "The fact that there are so many private schools in England, in comparison to ot…" at bounding box center [194, 133] width 328 height 108
click at [321, 74] on div "Questions 8 - 12 Complete the sentences below. Choose ONE WORD ONLY from the pa…" at bounding box center [194, 105] width 338 height 174
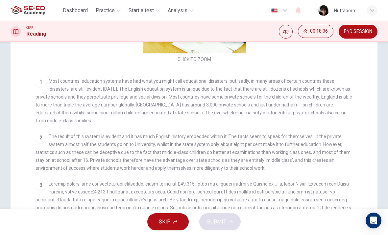
click at [275, 120] on div "CLICK TO ZOOM Click to Zoom 1 Most countries’ education systems have had what y…" at bounding box center [199, 160] width 326 height 236
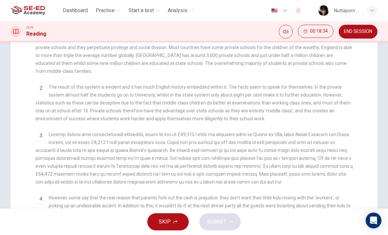
scroll to position [141, 0]
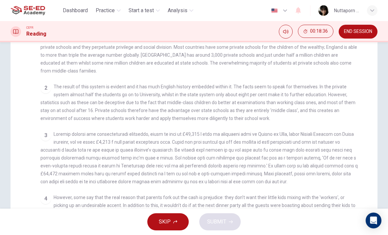
checkbox input "false"
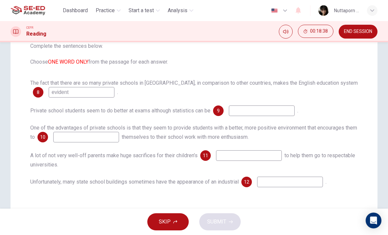
click at [295, 106] on input at bounding box center [262, 110] width 66 height 11
click at [252, 108] on input "Overwhelmed" at bounding box center [262, 110] width 66 height 11
click at [252, 107] on input "Overwhelmed" at bounding box center [262, 110] width 66 height 11
type input "overwhelmed"
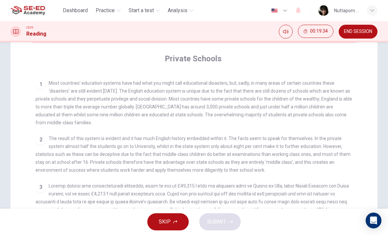
scroll to position [121, 0]
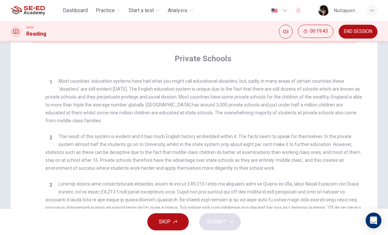
checkbox input "false"
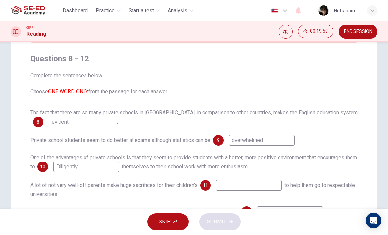
click at [86, 167] on input "Diligently" at bounding box center [86, 166] width 66 height 11
click at [137, 113] on span "The fact that there are so many private schools in England, in comparison to ot…" at bounding box center [194, 112] width 328 height 6
click at [86, 168] on input "Diligently" at bounding box center [86, 166] width 66 height 11
click at [87, 165] on input "Diligently" at bounding box center [86, 166] width 66 height 11
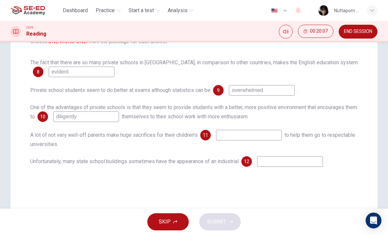
scroll to position [96, 0]
type input "diligently"
click at [282, 123] on div "The fact that there are so many private schools in England, in comparison to ot…" at bounding box center [194, 112] width 328 height 108
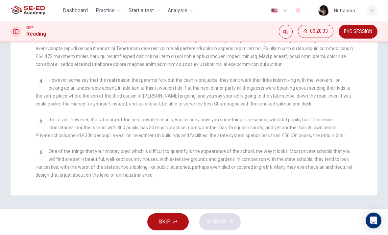
scroll to position [172, 0]
click at [365, 55] on div "Questions 8 - 12 Complete the sentences below. Choose ONE WORD ONLY from the pa…" at bounding box center [194, 39] width 367 height 312
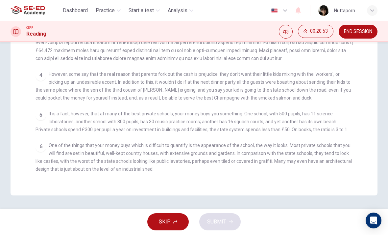
checkbox input "false"
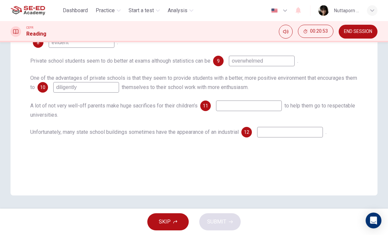
scroll to position [125, 0]
type input "Shed"
click at [261, 134] on div "12 Shed" at bounding box center [283, 132] width 82 height 11
click at [268, 133] on input "Shed" at bounding box center [290, 132] width 66 height 11
click at [273, 133] on input "Shed" at bounding box center [290, 132] width 66 height 11
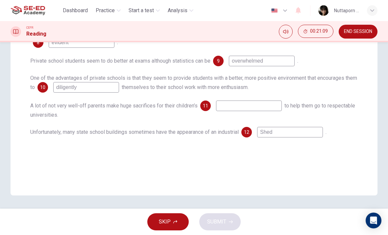
type input "shed"
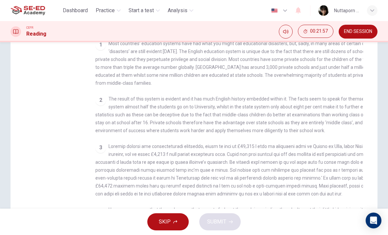
checkbox input "false"
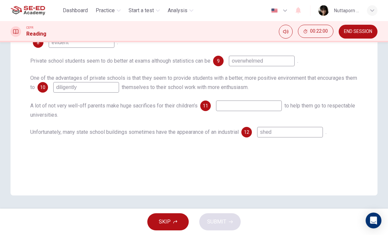
click at [76, 88] on input "diligently" at bounding box center [86, 87] width 66 height 11
click at [68, 83] on input "diligently" at bounding box center [86, 87] width 66 height 11
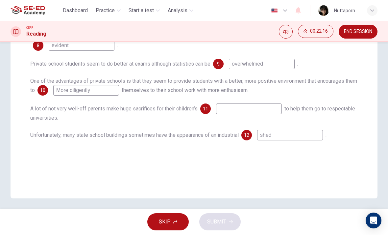
click at [108, 90] on input "More diligently" at bounding box center [86, 90] width 66 height 11
click at [76, 92] on input "More diligently" at bounding box center [86, 90] width 66 height 11
type input "more diligently"
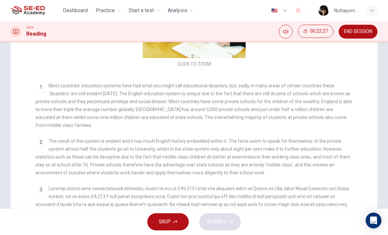
scroll to position [69, 0]
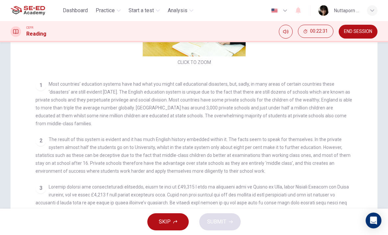
checkbox input "false"
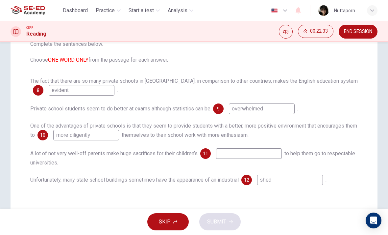
scroll to position [77, 0]
type input "Edu"
click at [57, 91] on input "Education disaster" at bounding box center [82, 90] width 66 height 11
type input "education disaster"
click at [253, 109] on input "overwhelmed" at bounding box center [262, 109] width 66 height 11
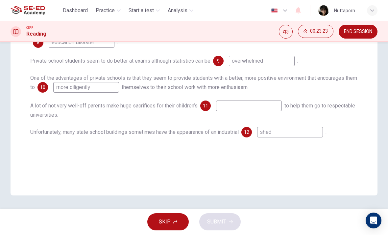
scroll to position [125, 0]
click at [366, 93] on div "Questions 8 - 12 Complete the sentences below. Choose ONE WORD ONLY from the pa…" at bounding box center [194, 63] width 367 height 265
click at [282, 105] on input at bounding box center [249, 105] width 66 height 11
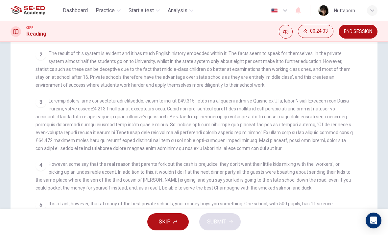
scroll to position [125, 0]
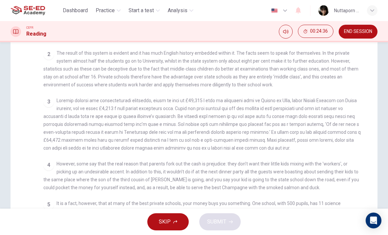
checkbox input "false"
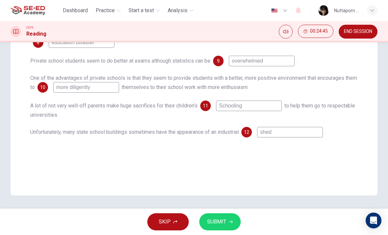
click at [233, 104] on input "Schooling" at bounding box center [249, 105] width 66 height 11
type input "schooling"
click at [346, 104] on div "A lot of not very well-off parents make huge sacrifices for their children’s 11…" at bounding box center [194, 109] width 328 height 18
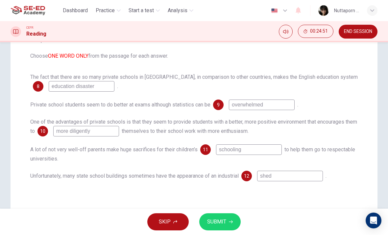
scroll to position [80, 0]
click at [219, 209] on div "SKIP SUBMIT" at bounding box center [194, 221] width 388 height 26
click at [221, 223] on span "SUBMIT" at bounding box center [216, 221] width 19 height 9
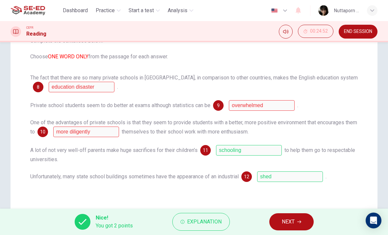
click at [216, 216] on button "Explanation" at bounding box center [201, 222] width 58 height 18
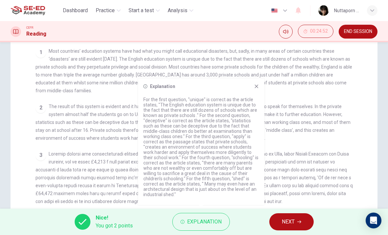
scroll to position [116, 0]
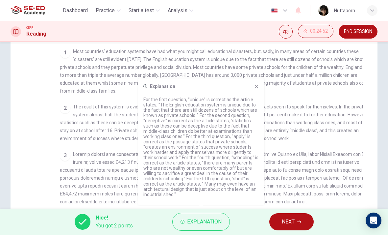
checkbox input "false"
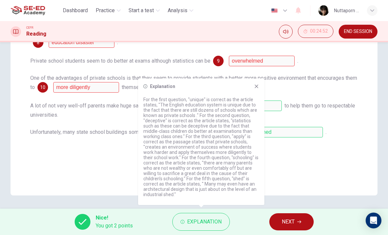
scroll to position [125, 0]
click at [225, 158] on p "For the first question, "unique" is correct as the article states, "The English…" at bounding box center [201, 147] width 116 height 100
click at [259, 84] on icon at bounding box center [256, 86] width 5 height 5
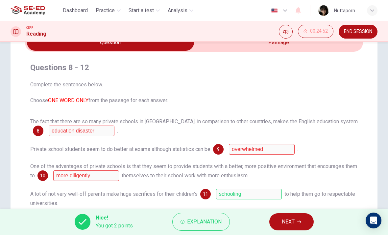
scroll to position [12, 0]
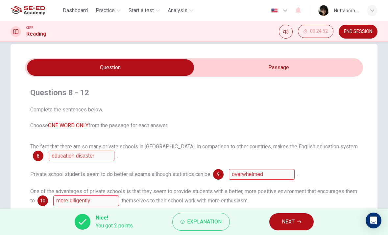
click at [370, 32] on span "END SESSION" at bounding box center [358, 31] width 28 height 5
click at [368, 30] on span "END SESSION" at bounding box center [358, 31] width 28 height 5
click at [365, 31] on span "END SESSION" at bounding box center [358, 31] width 28 height 5
click at [355, 28] on button "END SESSION" at bounding box center [358, 32] width 39 height 14
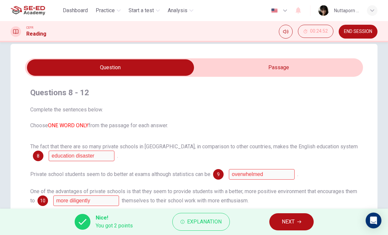
click at [351, 38] on button "END SESSION" at bounding box center [358, 32] width 39 height 14
click at [351, 39] on div "CEFR Reading 00:24:52 END SESSION" at bounding box center [194, 31] width 388 height 21
click at [352, 33] on span "END SESSION" at bounding box center [358, 31] width 28 height 5
click at [292, 222] on span "NEXT" at bounding box center [288, 221] width 13 height 9
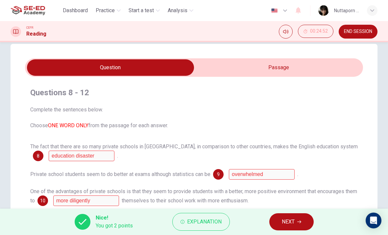
scroll to position [0, 0]
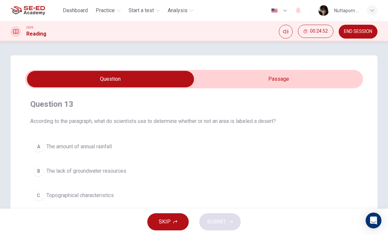
click at [369, 28] on button "END SESSION" at bounding box center [358, 32] width 39 height 14
click at [370, 27] on button "END SESSION" at bounding box center [358, 32] width 39 height 14
click at [364, 29] on span "END SESSION" at bounding box center [358, 31] width 28 height 5
click at [359, 32] on span "END SESSION" at bounding box center [358, 31] width 28 height 5
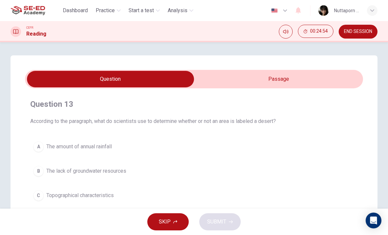
click at [359, 32] on span "END SESSION" at bounding box center [358, 31] width 28 height 5
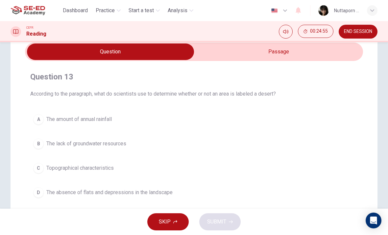
scroll to position [27, 0]
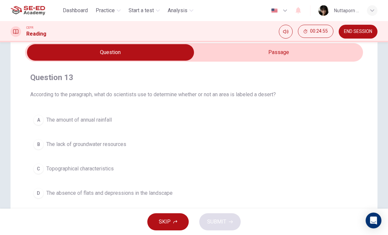
click at [363, 29] on span "END SESSION" at bounding box center [358, 31] width 28 height 5
click at [363, 33] on span "END SESSION" at bounding box center [358, 31] width 28 height 5
click at [362, 33] on span "END SESSION" at bounding box center [358, 31] width 28 height 5
click at [355, 33] on span "END SESSION" at bounding box center [358, 31] width 28 height 5
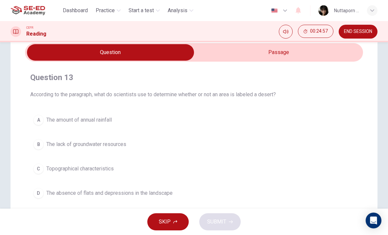
click at [355, 33] on span "END SESSION" at bounding box center [358, 31] width 28 height 5
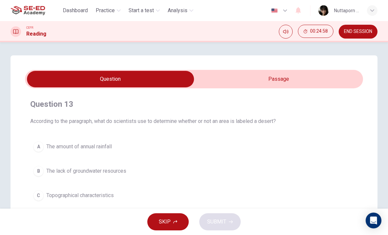
click at [366, 34] on span "END SESSION" at bounding box center [358, 31] width 28 height 5
click at [365, 34] on span "END SESSION" at bounding box center [358, 31] width 28 height 5
click at [370, 30] on span "END SESSION" at bounding box center [358, 31] width 28 height 5
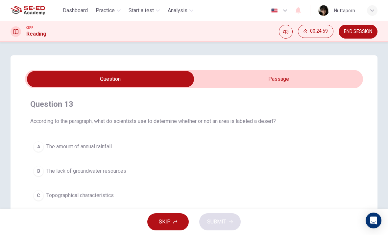
click at [370, 30] on span "END SESSION" at bounding box center [358, 31] width 28 height 5
click at [360, 27] on button "END SESSION" at bounding box center [358, 32] width 39 height 14
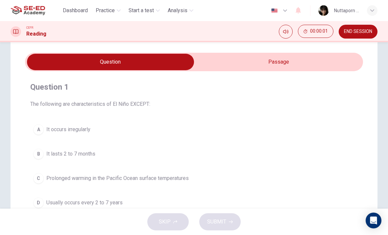
scroll to position [17, 0]
click at [339, 64] on input "checkbox" at bounding box center [110, 61] width 507 height 16
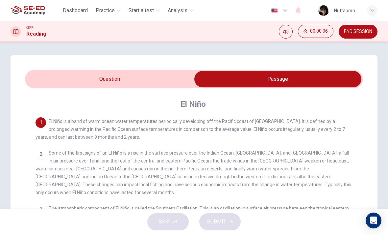
scroll to position [0, 0]
click at [370, 31] on span "END SESSION" at bounding box center [358, 31] width 28 height 5
click at [136, 73] on input "checkbox" at bounding box center [277, 79] width 507 height 16
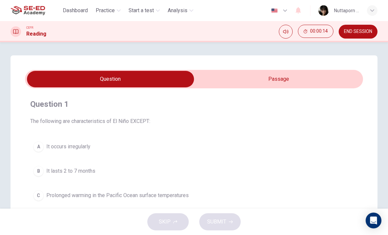
click at [136, 73] on input "checkbox" at bounding box center [110, 79] width 507 height 16
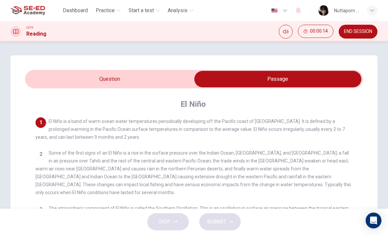
click at [113, 75] on input "checkbox" at bounding box center [277, 79] width 507 height 16
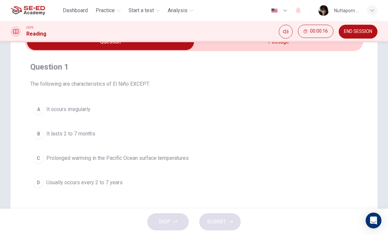
scroll to position [41, 0]
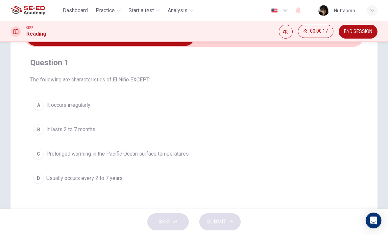
click at [263, 45] on input "checkbox" at bounding box center [110, 37] width 507 height 16
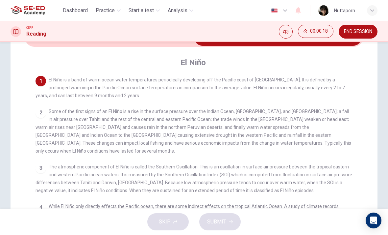
scroll to position [38, 0]
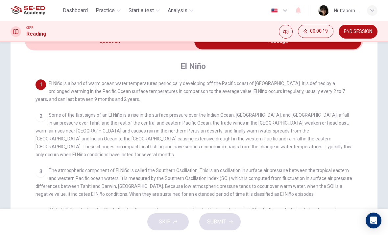
click at [154, 53] on div "El Niño 1 El Niño is a band of warm ocean water temperatures periodically devel…" at bounding box center [194, 152] width 338 height 205
click at [152, 47] on input "checkbox" at bounding box center [277, 41] width 507 height 16
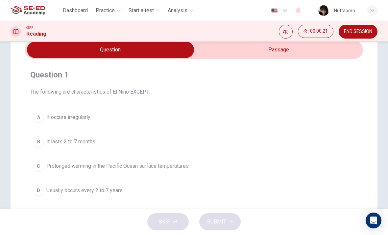
scroll to position [27, 0]
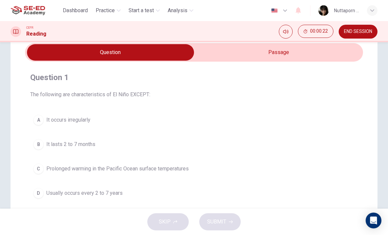
click at [327, 42] on div "Question 1 The following are characteristics of El Niño EXCEPT: A It occurs irr…" at bounding box center [194, 161] width 367 height 265
click at [325, 41] on div "CEFR Reading 00:00:22 END SESSION" at bounding box center [194, 31] width 388 height 21
click at [328, 45] on input "checkbox" at bounding box center [110, 52] width 507 height 16
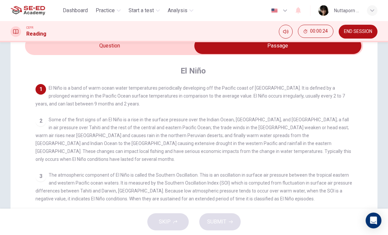
scroll to position [34, 0]
click at [327, 74] on div "El Niño" at bounding box center [199, 70] width 326 height 11
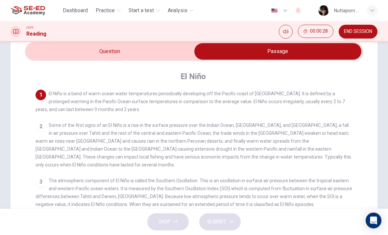
scroll to position [27, 0]
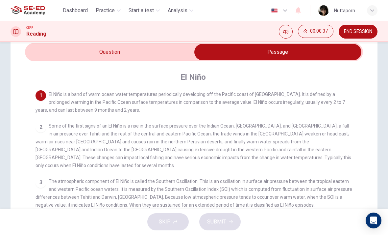
click at [129, 54] on input "checkbox" at bounding box center [277, 52] width 507 height 16
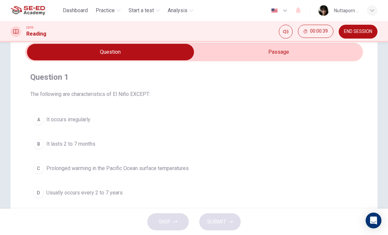
click at [141, 150] on button "B It lasts 2 to 7 months" at bounding box center [194, 144] width 328 height 16
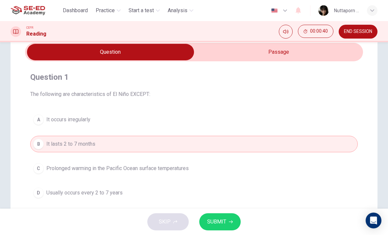
click at [307, 60] on input "checkbox" at bounding box center [110, 52] width 507 height 16
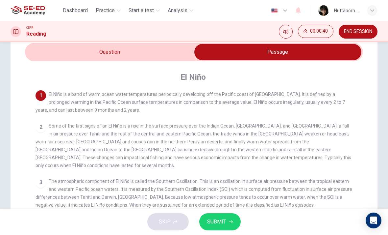
click at [309, 62] on div "El Niño 1 El Niño is a band of warm ocean water temperatures periodically devel…" at bounding box center [194, 163] width 338 height 205
click at [142, 54] on input "checkbox" at bounding box center [277, 52] width 507 height 16
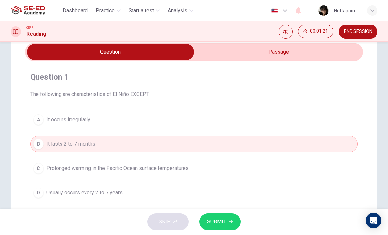
click at [166, 109] on div "Question 1 The following are characteristics of El Niño EXCEPT: A It occurs irr…" at bounding box center [194, 136] width 338 height 140
click at [72, 122] on span "It occurs irregularly" at bounding box center [68, 119] width 44 height 8
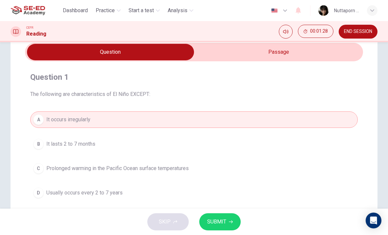
click at [223, 215] on button "SUBMIT" at bounding box center [219, 221] width 41 height 17
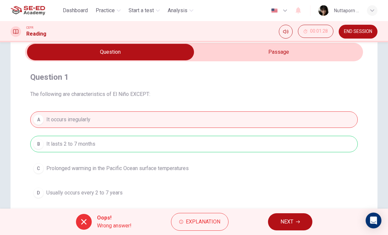
click at [298, 213] on button "NEXT" at bounding box center [290, 221] width 44 height 17
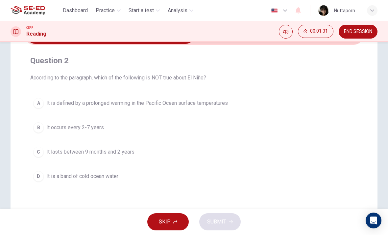
scroll to position [44, 0]
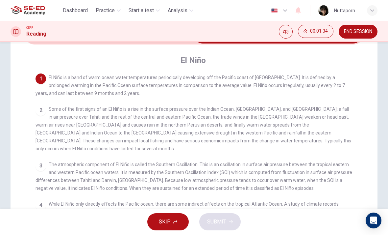
click at [273, 138] on div "2 Some of the first signs of an El Niño is a rise in the surface pressure over …" at bounding box center [195, 128] width 318 height 47
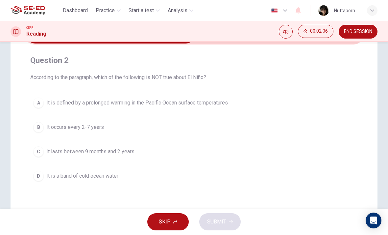
click at [74, 179] on span "It is a band of cold ocean water" at bounding box center [82, 176] width 72 height 8
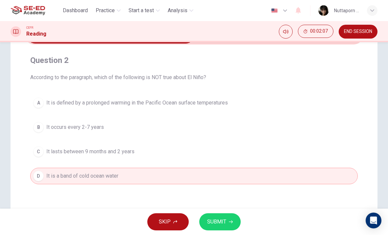
click at [234, 218] on button "SUBMIT" at bounding box center [219, 221] width 41 height 17
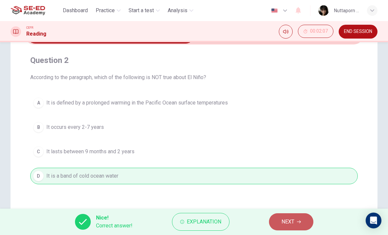
click at [303, 221] on button "NEXT" at bounding box center [291, 221] width 44 height 17
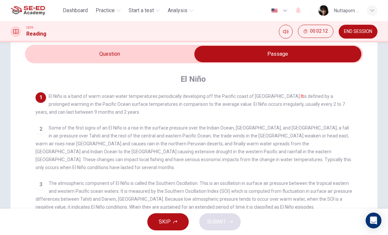
scroll to position [24, 0]
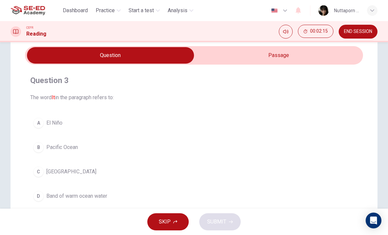
click at [238, 122] on button "A El Niño" at bounding box center [194, 123] width 328 height 16
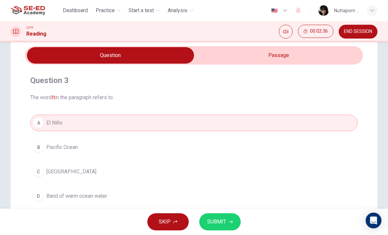
click at [355, 50] on input "checkbox" at bounding box center [110, 55] width 507 height 16
click at [237, 222] on button "SUBMIT" at bounding box center [219, 221] width 41 height 17
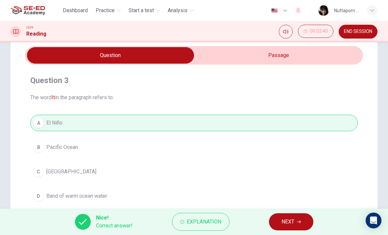
scroll to position [23, 0]
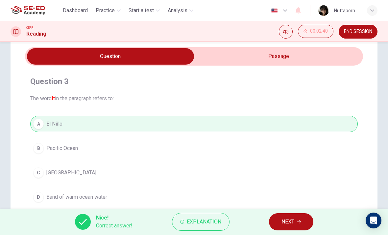
click at [294, 221] on span "NEXT" at bounding box center [288, 221] width 13 height 9
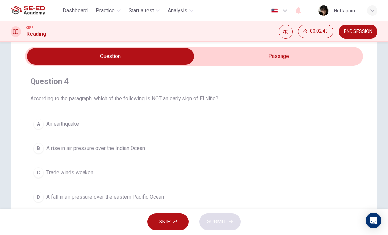
click at [343, 50] on input "checkbox" at bounding box center [110, 56] width 507 height 16
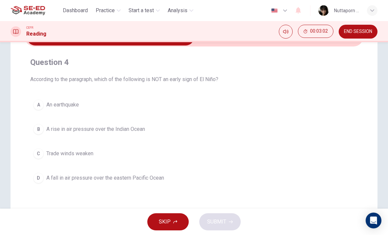
scroll to position [41, 0]
click at [279, 113] on button "A An earthquake" at bounding box center [194, 105] width 328 height 16
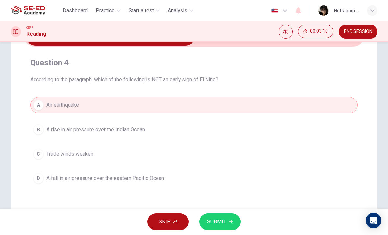
click at [280, 131] on button "B A rise in air pressure over the Indian Ocean" at bounding box center [194, 129] width 328 height 16
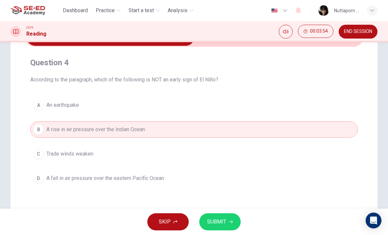
click at [323, 86] on div "Question 4 According to the paragraph, which of the following is NOT an early s…" at bounding box center [194, 122] width 338 height 140
click at [323, 92] on div "Question 4 According to the paragraph, which of the following is NOT an early s…" at bounding box center [194, 122] width 338 height 140
click at [318, 97] on button "A An earthquake" at bounding box center [194, 105] width 328 height 16
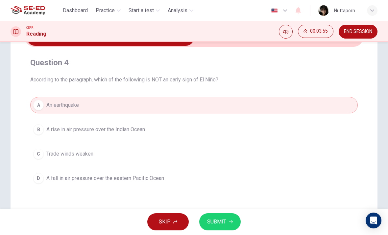
click at [304, 103] on button "A An earthquake" at bounding box center [194, 105] width 328 height 16
click at [230, 223] on button "SUBMIT" at bounding box center [219, 221] width 41 height 17
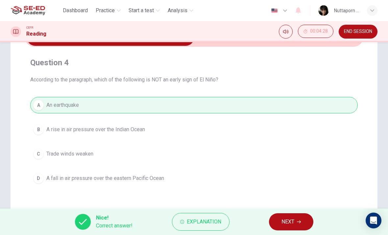
click at [291, 210] on div "Nice! Correct answer! Explanation NEXT" at bounding box center [194, 221] width 388 height 26
click at [302, 222] on button "NEXT" at bounding box center [291, 221] width 44 height 17
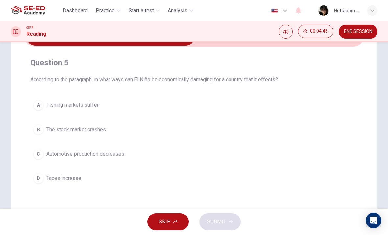
click at [288, 109] on button "A Fishing markets suffer" at bounding box center [194, 105] width 328 height 16
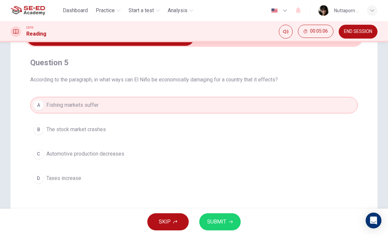
click at [233, 220] on button "SUBMIT" at bounding box center [219, 221] width 41 height 17
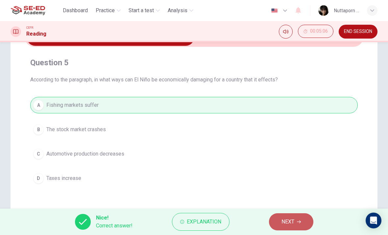
click at [299, 216] on button "NEXT" at bounding box center [291, 221] width 44 height 17
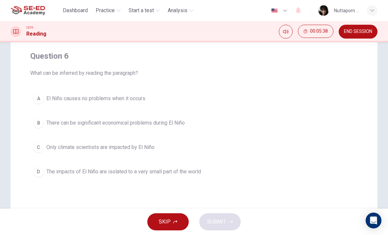
scroll to position [52, 0]
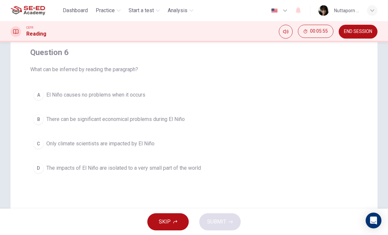
click at [306, 124] on button "B There can be significant economical problems during El Niño" at bounding box center [194, 119] width 328 height 16
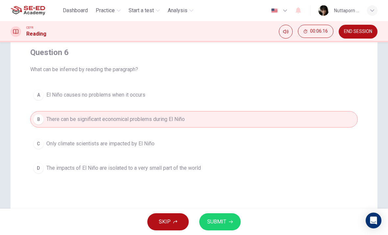
click at [230, 224] on button "SUBMIT" at bounding box center [219, 221] width 41 height 17
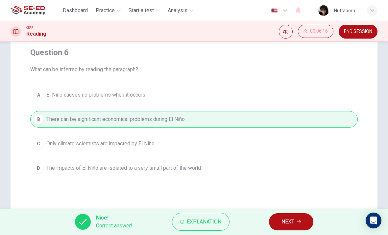
click at [275, 216] on button "NEXT" at bounding box center [291, 221] width 44 height 17
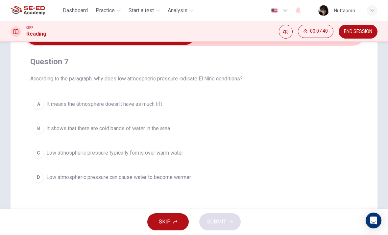
scroll to position [43, 0]
click at [205, 149] on button "C Low atmospheric pressure typically forms over warm water" at bounding box center [194, 152] width 328 height 16
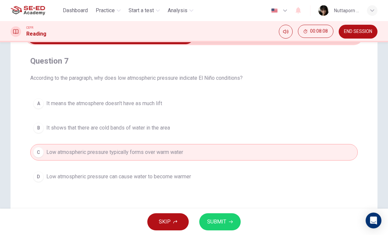
click at [369, 112] on div "Question 7 According to the paragraph, why does low atmospheric pressure indica…" at bounding box center [194, 144] width 367 height 265
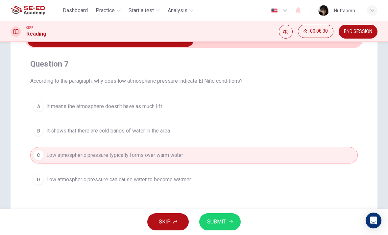
scroll to position [39, 0]
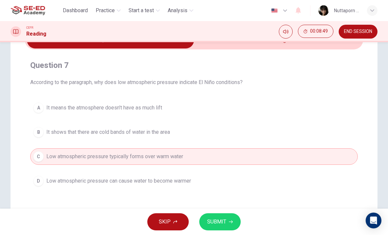
click at [229, 220] on icon "button" at bounding box center [231, 221] width 4 height 4
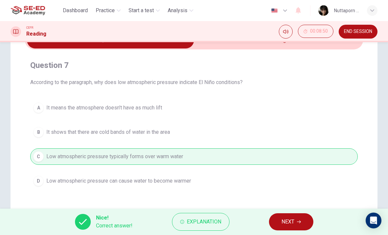
click at [302, 209] on div "Nice! Correct answer! Explanation NEXT" at bounding box center [194, 221] width 388 height 26
click at [292, 228] on button "NEXT" at bounding box center [291, 221] width 44 height 17
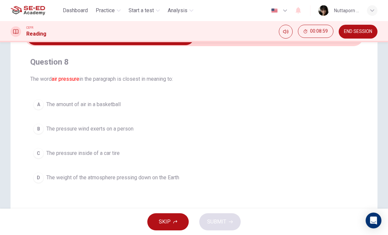
scroll to position [45, 0]
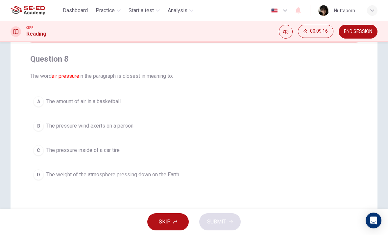
click at [120, 94] on button "A The amount of air in a basketball" at bounding box center [194, 101] width 328 height 16
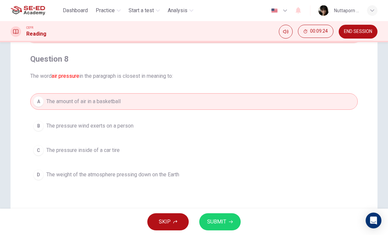
click at [189, 182] on button "D The weight of the atmosphere pressing down on the Earth" at bounding box center [194, 174] width 328 height 16
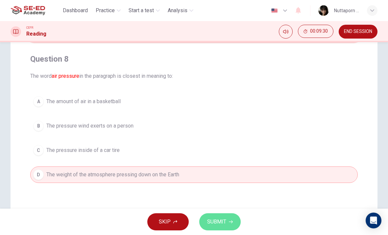
click at [224, 215] on button "SUBMIT" at bounding box center [219, 221] width 41 height 17
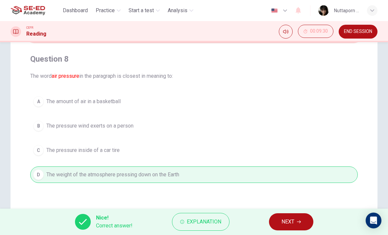
click at [295, 218] on button "NEXT" at bounding box center [291, 221] width 44 height 17
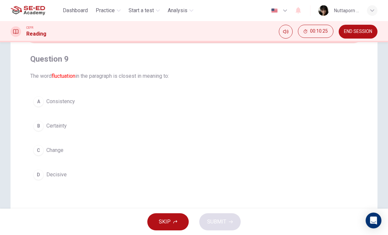
click at [200, 152] on button "C Change" at bounding box center [194, 150] width 328 height 16
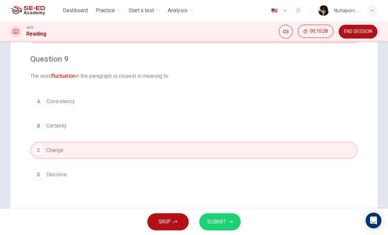
click at [227, 220] on button "SUBMIT" at bounding box center [219, 221] width 41 height 17
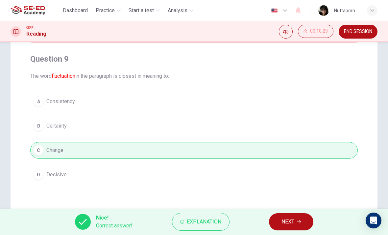
click at [295, 218] on button "NEXT" at bounding box center [291, 221] width 44 height 17
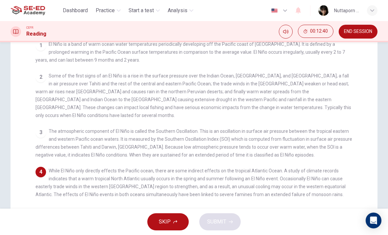
scroll to position [77, 0]
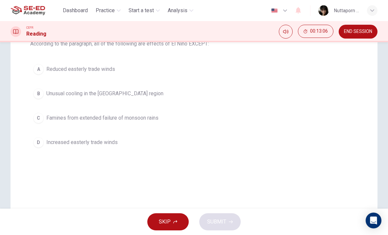
click at [317, 46] on span "According to the paragraph, all of the following are effects of El Niño EXCEPT:" at bounding box center [194, 44] width 328 height 8
click at [279, 107] on div "A Reduced easterly trade winds B Unusual cooling in the [GEOGRAPHIC_DATA] regio…" at bounding box center [194, 105] width 328 height 89
click at [275, 111] on button "C Famines from extended failure of monsoon rains" at bounding box center [194, 118] width 328 height 16
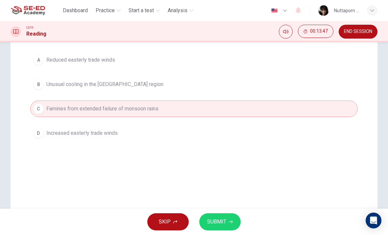
scroll to position [86, 0]
click at [246, 220] on div "SKIP SUBMIT" at bounding box center [194, 221] width 388 height 26
click at [222, 220] on span "SUBMIT" at bounding box center [216, 221] width 19 height 9
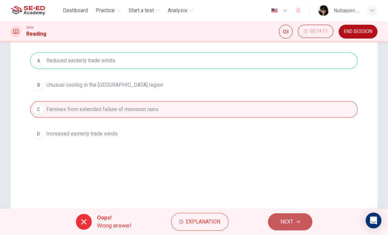
click at [281, 219] on span "NEXT" at bounding box center [287, 221] width 13 height 9
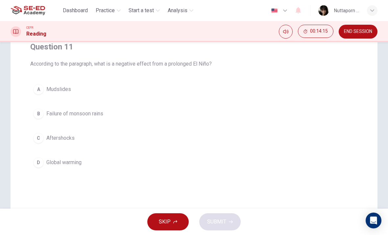
scroll to position [58, 0]
click at [109, 119] on button "B Failure of monsoon rains" at bounding box center [194, 113] width 328 height 16
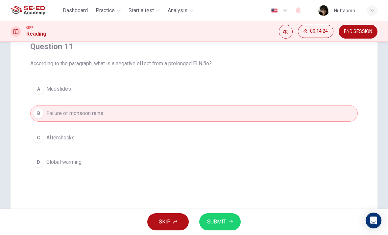
click at [226, 222] on button "SUBMIT" at bounding box center [219, 221] width 41 height 17
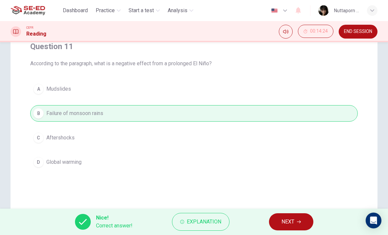
click at [290, 219] on span "NEXT" at bounding box center [288, 221] width 13 height 9
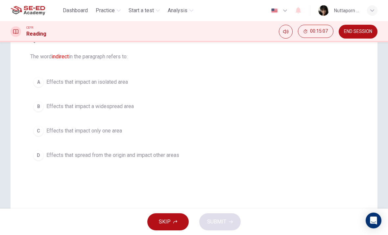
scroll to position [64, 0]
click at [334, 68] on div "Question 12 The word indirect in the paragraph refers to: A Effects that impact…" at bounding box center [194, 100] width 338 height 140
click at [175, 150] on button "D Effects that spread from the origin and impact other areas" at bounding box center [194, 155] width 328 height 16
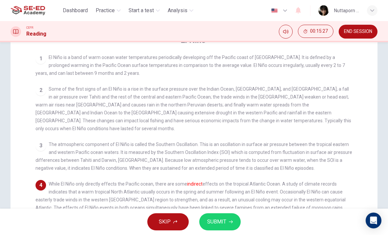
checkbox input "false"
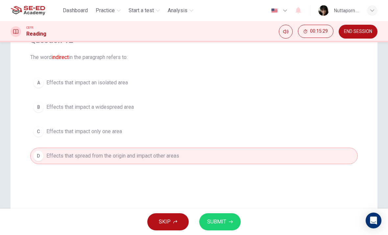
click at [229, 225] on button "SUBMIT" at bounding box center [219, 221] width 41 height 17
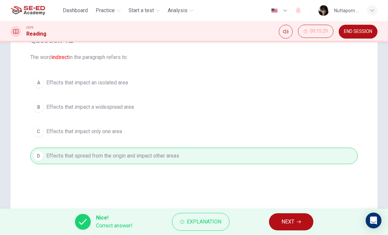
click at [296, 222] on button "NEXT" at bounding box center [291, 221] width 44 height 17
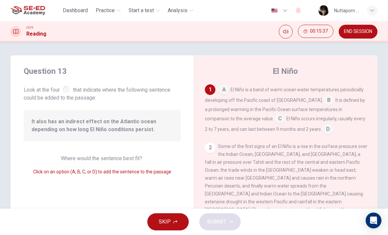
scroll to position [1, 0]
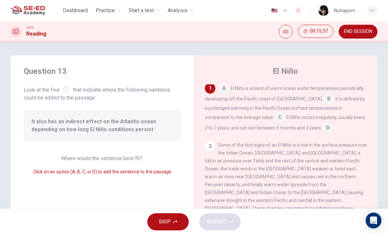
click at [324, 104] on input at bounding box center [329, 99] width 11 height 11
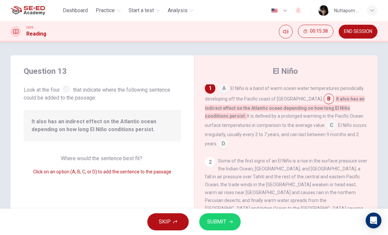
click at [324, 99] on input at bounding box center [329, 99] width 11 height 11
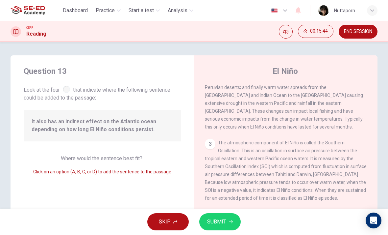
click at [205, 199] on div "1 A El Niño is a band of warm ocean water temperatures periodically developing …" at bounding box center [290, 178] width 171 height 189
click at [210, 210] on div "4" at bounding box center [210, 215] width 11 height 11
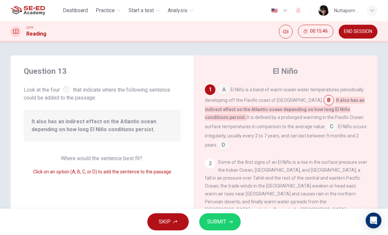
scroll to position [0, 0]
click at [228, 89] on input at bounding box center [224, 90] width 11 height 11
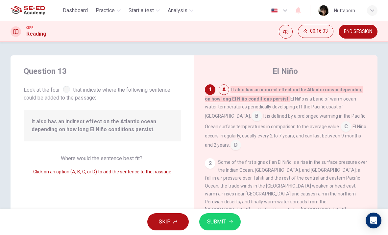
click at [313, 119] on div "A It also has an indirect effect on the Atlantic ocean depending on how long El…" at bounding box center [286, 117] width 163 height 66
click at [341, 124] on input at bounding box center [346, 127] width 11 height 11
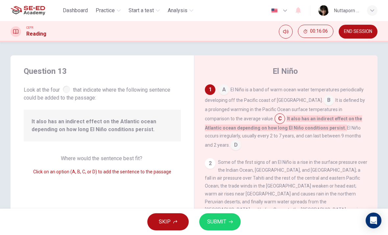
click at [241, 140] on input at bounding box center [236, 145] width 11 height 11
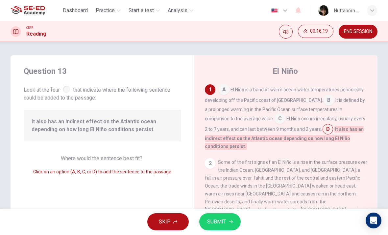
click at [324, 100] on input at bounding box center [329, 100] width 11 height 11
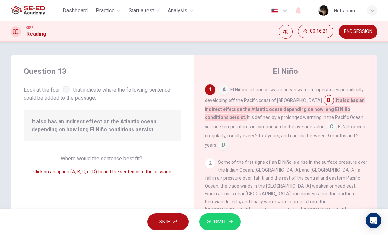
click at [285, 118] on span "It is defined by a prolonged warming in the Pacific Ocean surface temperatures …" at bounding box center [284, 122] width 159 height 14
click at [326, 124] on span "C" at bounding box center [331, 126] width 11 height 11
click at [326, 123] on span "C" at bounding box center [331, 126] width 11 height 11
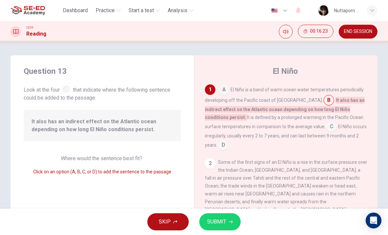
click at [326, 127] on span "C" at bounding box center [331, 126] width 11 height 11
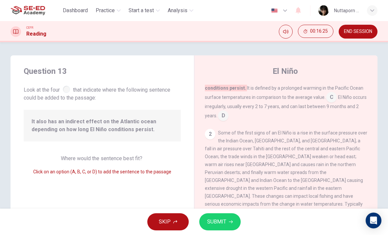
scroll to position [29, 0]
click at [326, 97] on input at bounding box center [331, 98] width 11 height 11
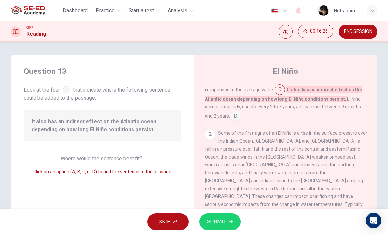
click at [289, 97] on span "It also has an indirect effect on the Atlantic ocean depending on how long El N…" at bounding box center [283, 94] width 157 height 16
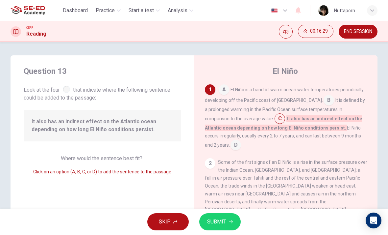
scroll to position [0, 0]
click at [226, 219] on button "SUBMIT" at bounding box center [219, 221] width 41 height 17
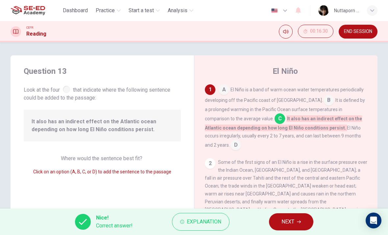
click at [297, 219] on icon "button" at bounding box center [299, 221] width 4 height 4
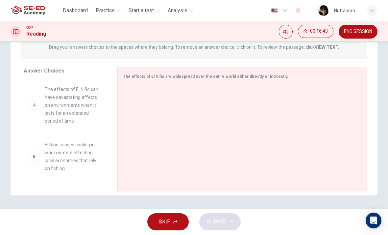
scroll to position [89, 0]
click at [73, 113] on span "The effects of El Niño can have devastating effects on environments when it las…" at bounding box center [73, 104] width 57 height 39
click at [57, 106] on span "The effects of El Niño can have devastating effects on environments when it las…" at bounding box center [73, 104] width 57 height 39
click at [33, 111] on div "A The effects of El Niño can have devastating effects on environments when it l…" at bounding box center [65, 104] width 73 height 39
click at [37, 113] on div "A The effects of El Niño can have devastating effects on environments when it l…" at bounding box center [65, 104] width 73 height 39
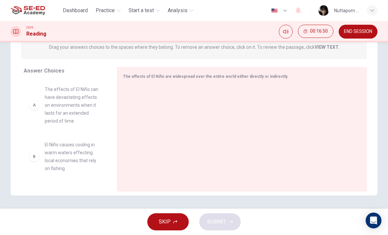
click at [38, 104] on div "A" at bounding box center [34, 105] width 11 height 11
click at [37, 104] on div "A" at bounding box center [34, 105] width 11 height 11
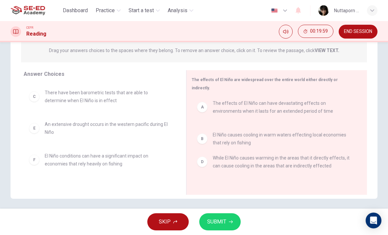
scroll to position [1, 0]
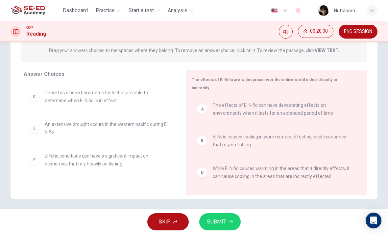
click at [222, 219] on span "SUBMIT" at bounding box center [216, 221] width 19 height 9
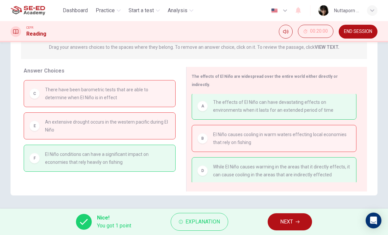
scroll to position [89, 0]
click at [295, 220] on button "NEXT" at bounding box center [290, 221] width 44 height 17
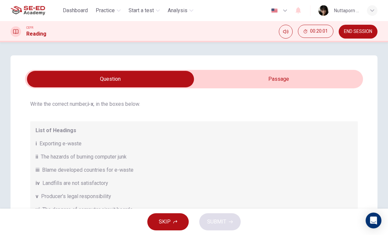
scroll to position [53, 0]
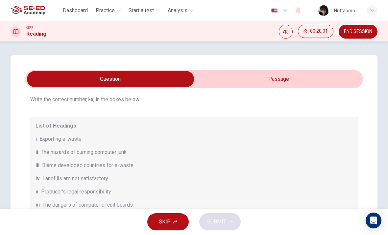
click at [297, 83] on input "checkbox" at bounding box center [110, 79] width 507 height 16
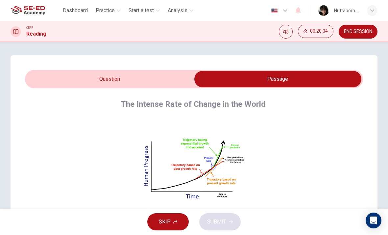
click at [167, 86] on input "checkbox" at bounding box center [277, 79] width 507 height 16
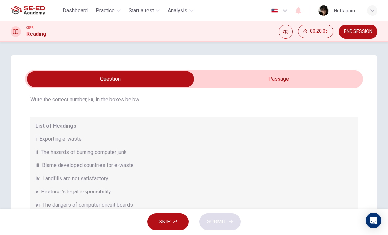
click at [263, 85] on input "checkbox" at bounding box center [110, 79] width 507 height 16
checkbox input "true"
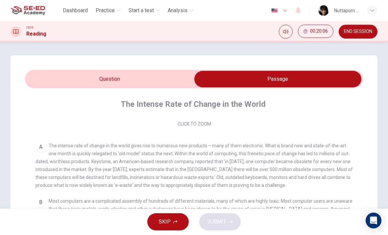
scroll to position [102, 0]
click at [364, 37] on button "END SESSION" at bounding box center [358, 32] width 39 height 14
